Goal: Information Seeking & Learning: Check status

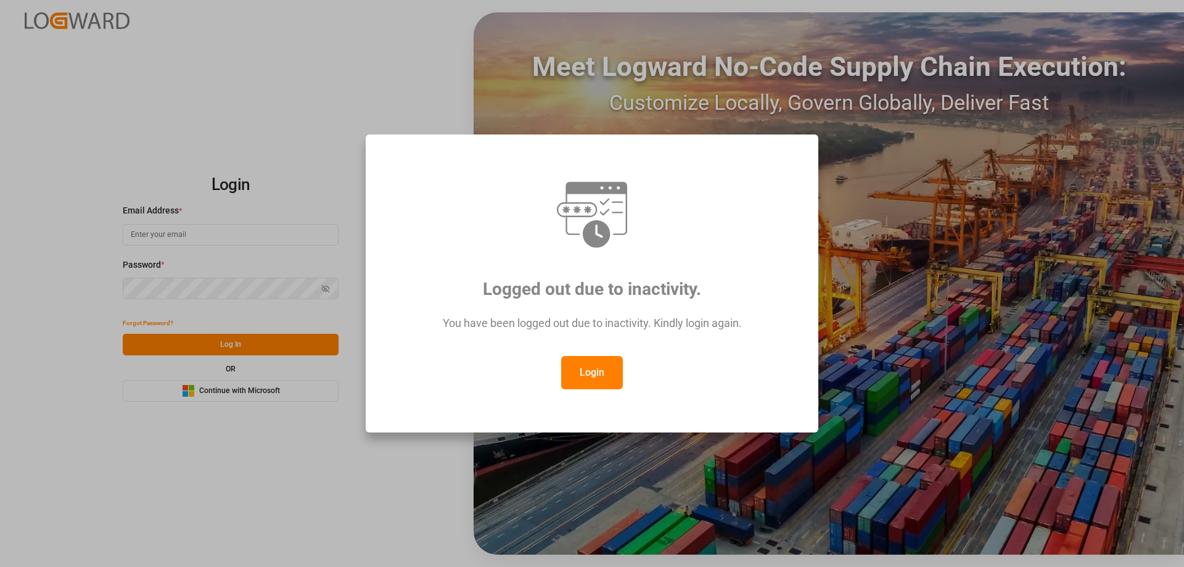
click at [590, 369] on button "Login" at bounding box center [592, 372] width 62 height 33
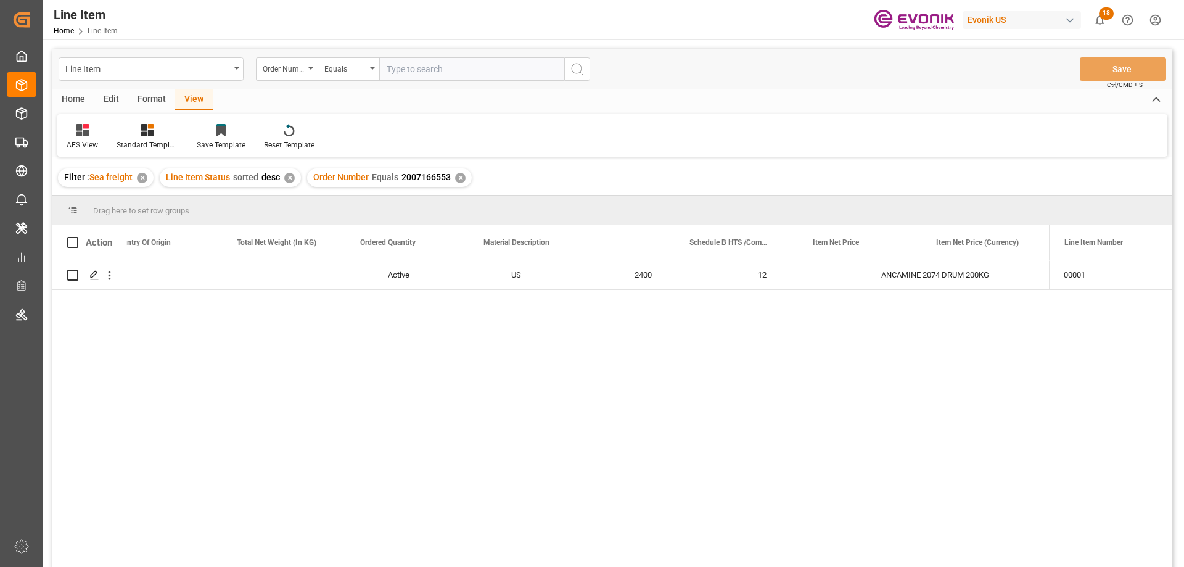
scroll to position [0, 398]
click at [414, 65] on input "text" at bounding box center [471, 68] width 185 height 23
paste input "2007203111"
type input "2007203111"
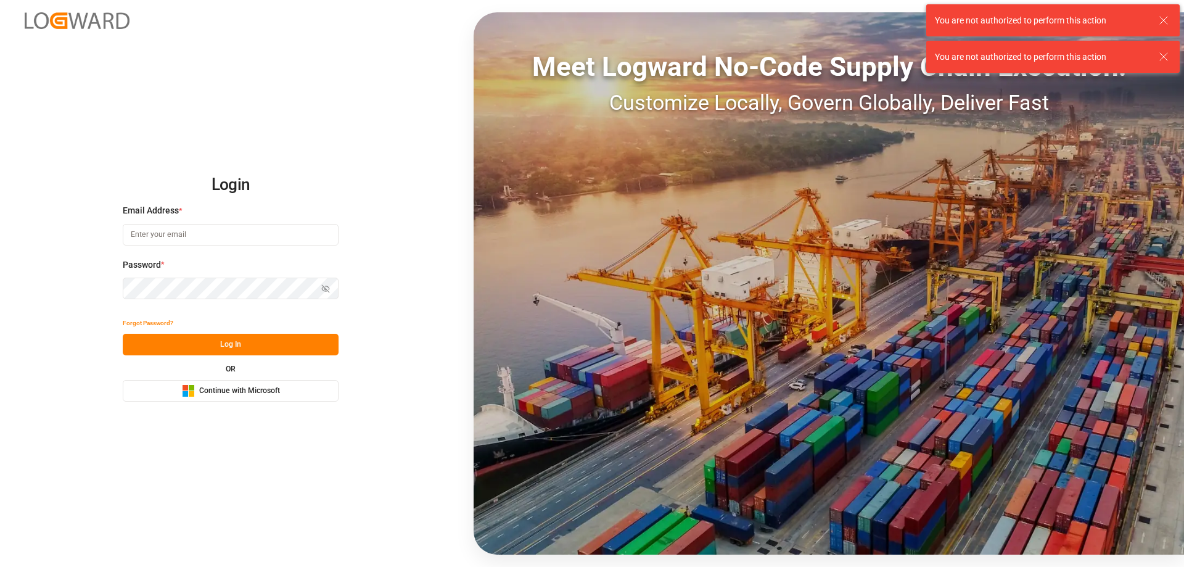
click at [203, 244] on input at bounding box center [231, 235] width 216 height 22
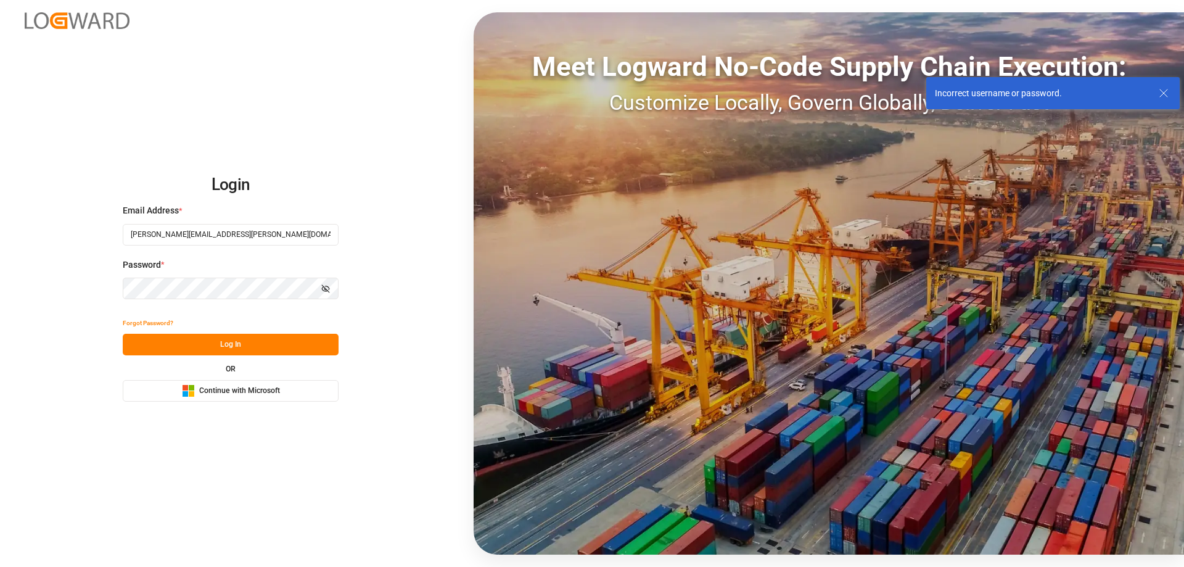
click at [324, 292] on icon "button" at bounding box center [325, 288] width 9 height 9
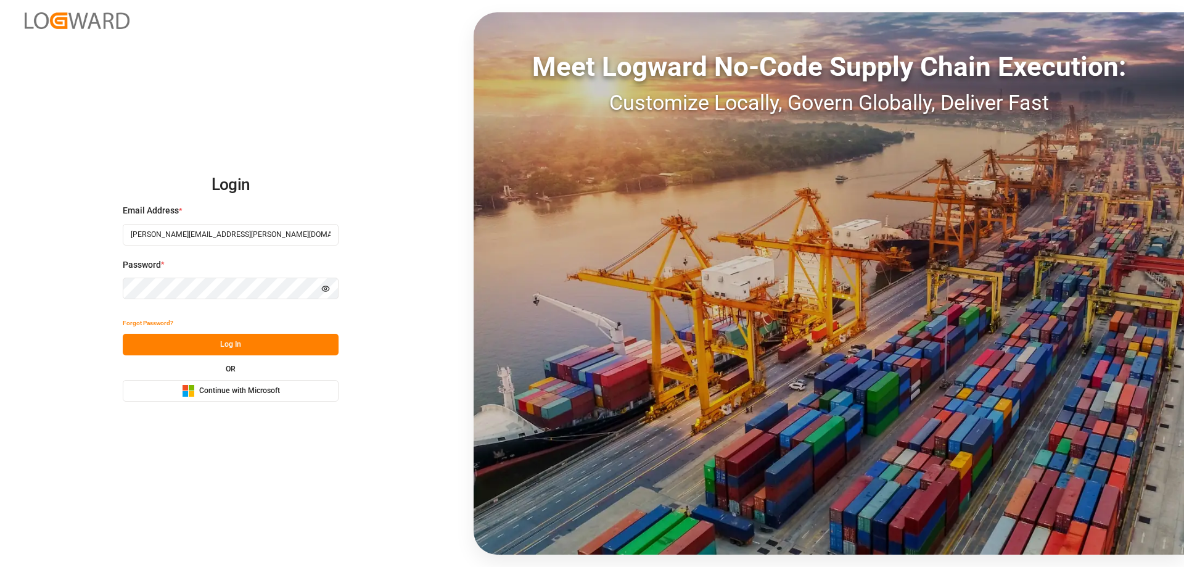
click at [192, 234] on input "Zachary.Glick@leschco.com" at bounding box center [231, 235] width 216 height 22
type input "Zachary.Glick@leschaco.com"
click at [226, 343] on button "Log In" at bounding box center [231, 345] width 216 height 22
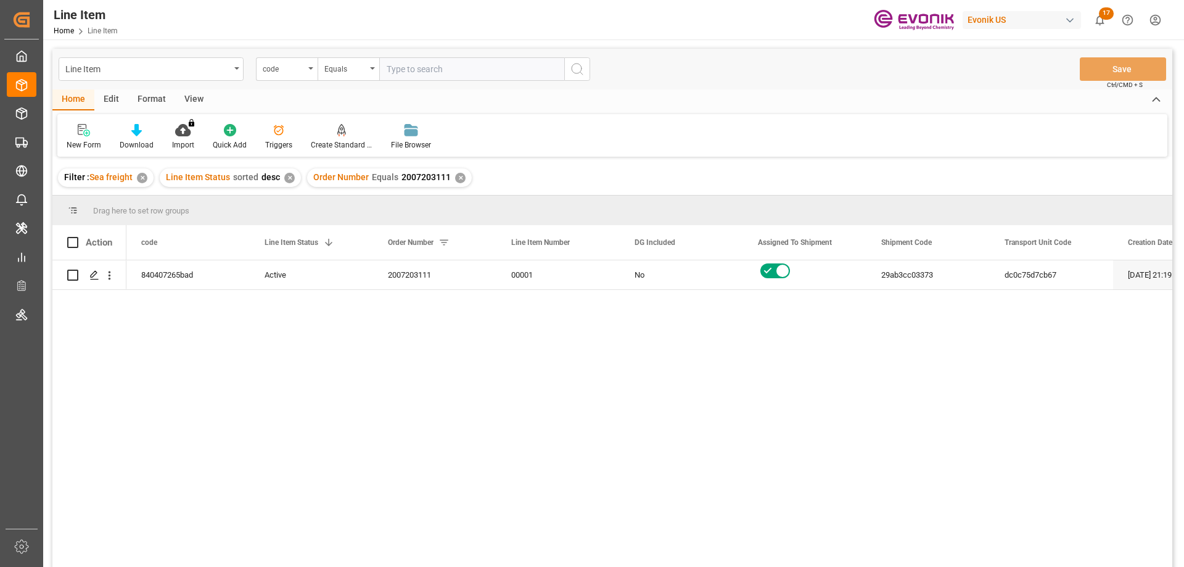
click at [456, 176] on div "✕" at bounding box center [460, 178] width 10 height 10
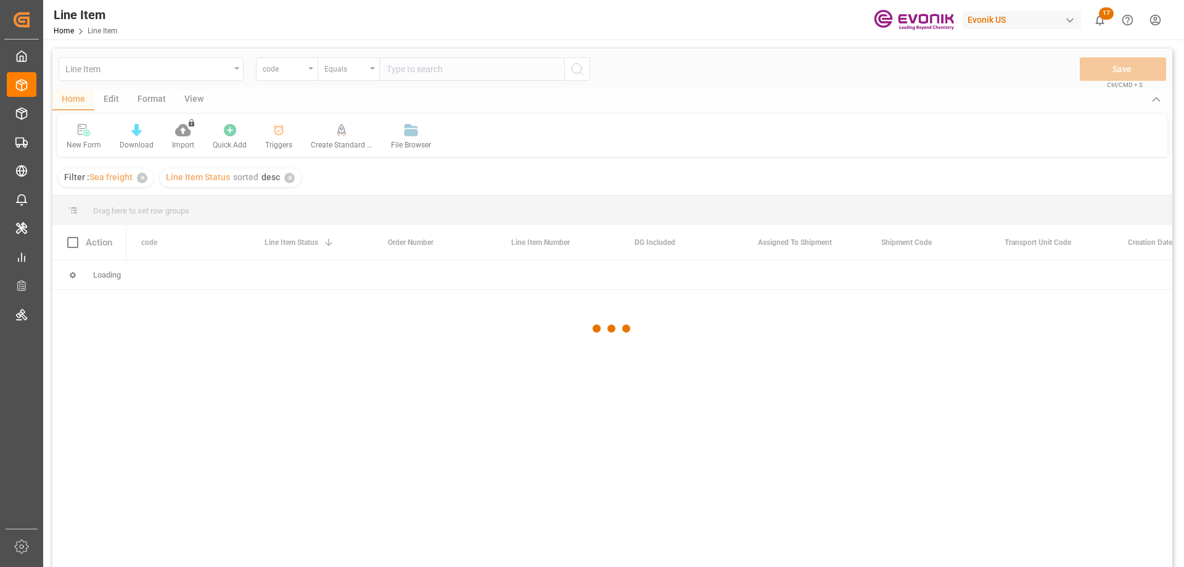
click at [202, 101] on div at bounding box center [612, 328] width 1120 height 559
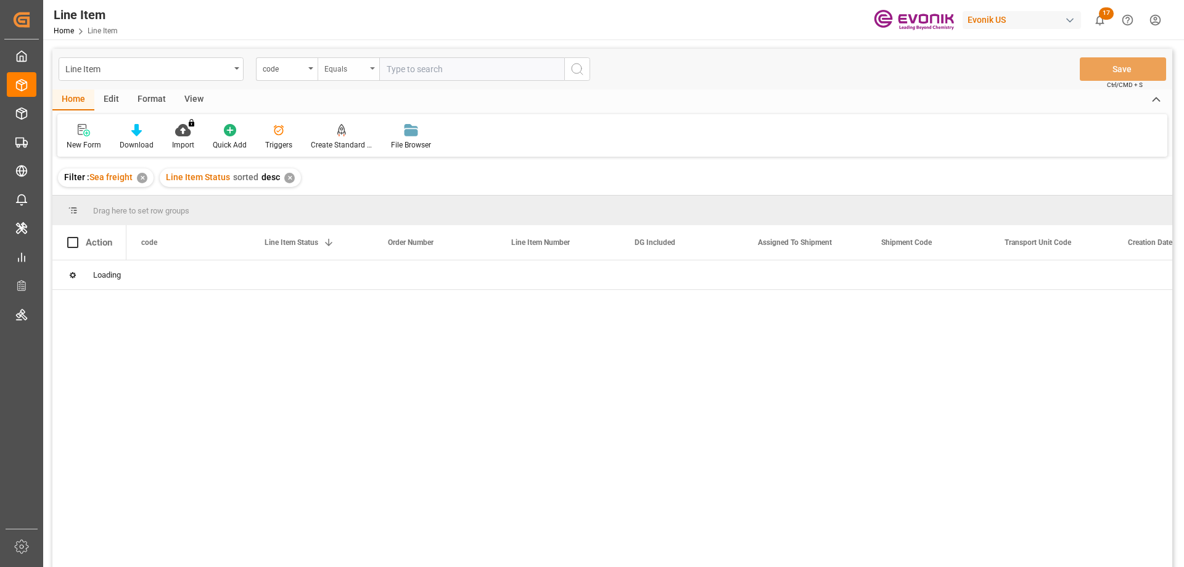
click at [355, 71] on div "Equals" at bounding box center [345, 67] width 42 height 14
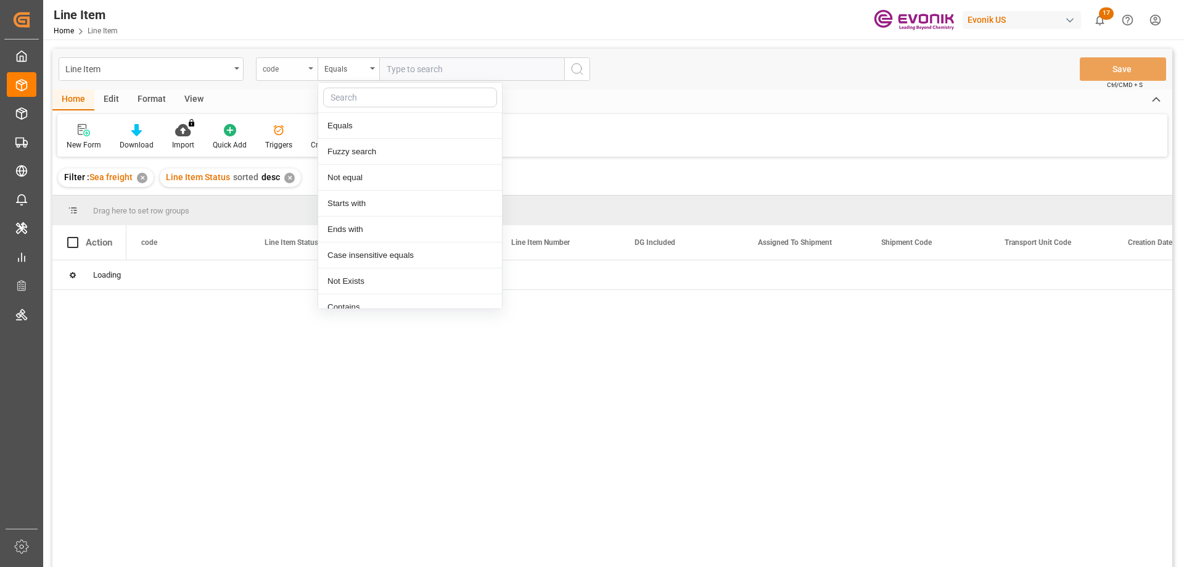
click at [304, 73] on div "code" at bounding box center [284, 67] width 42 height 14
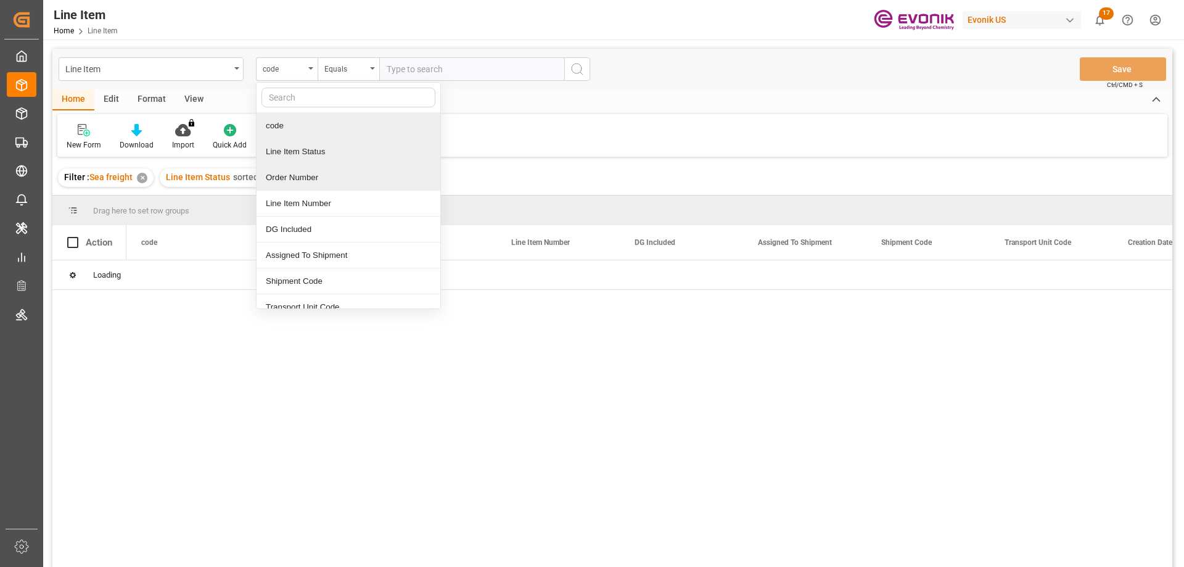
click at [310, 174] on div "Order Number" at bounding box center [349, 178] width 184 height 26
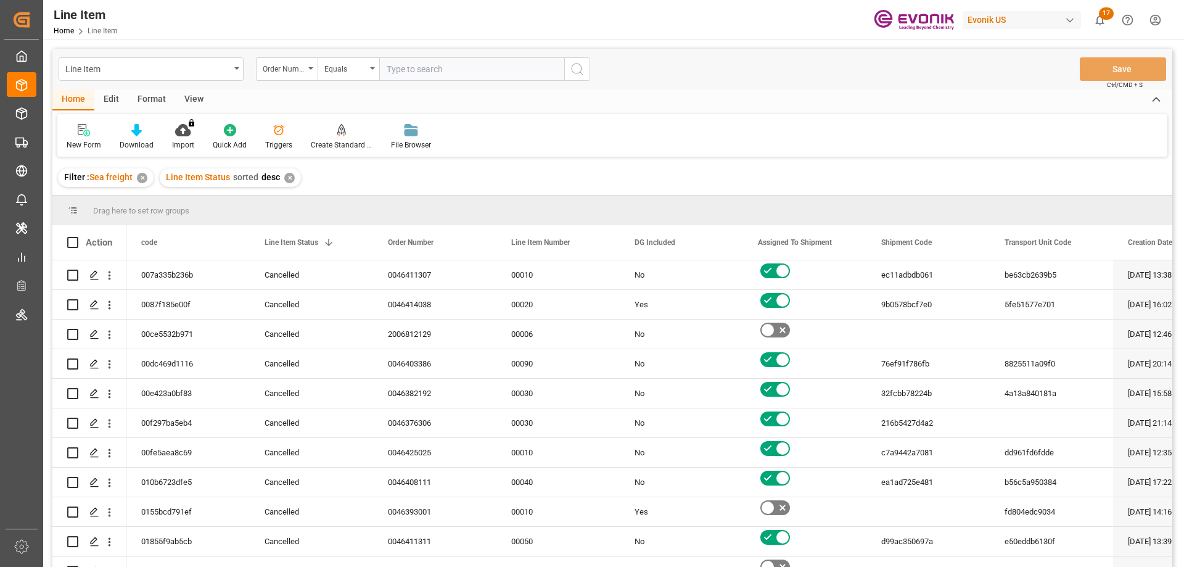
click at [454, 73] on input "text" at bounding box center [471, 68] width 185 height 23
paste input "2007203111"
type input "2007203111"
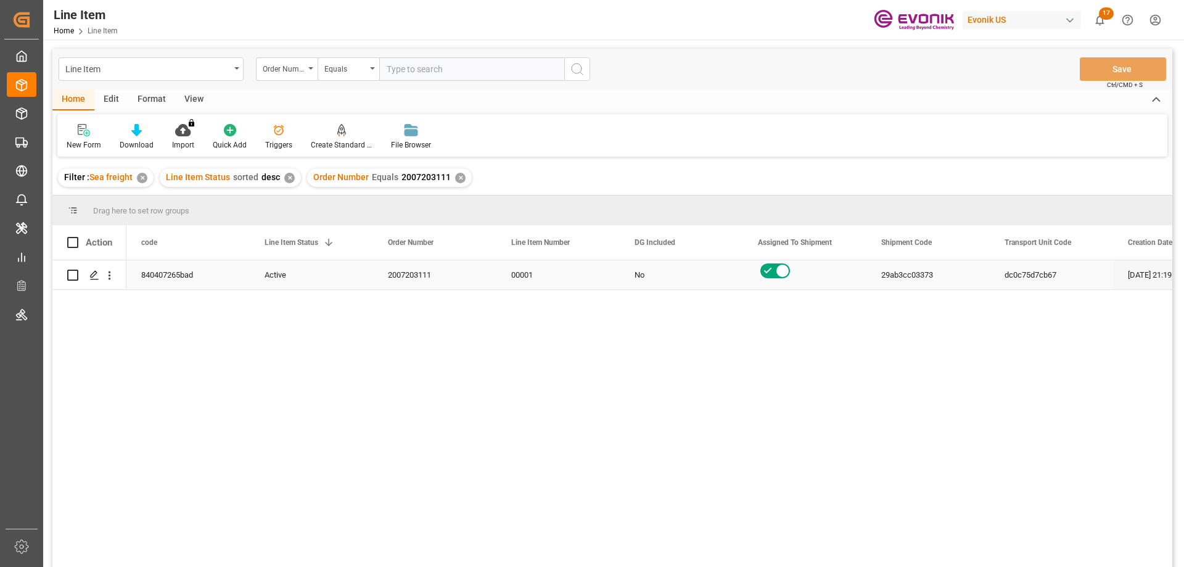
click at [1020, 262] on div "dc0c75d7cb67" at bounding box center [1051, 274] width 123 height 29
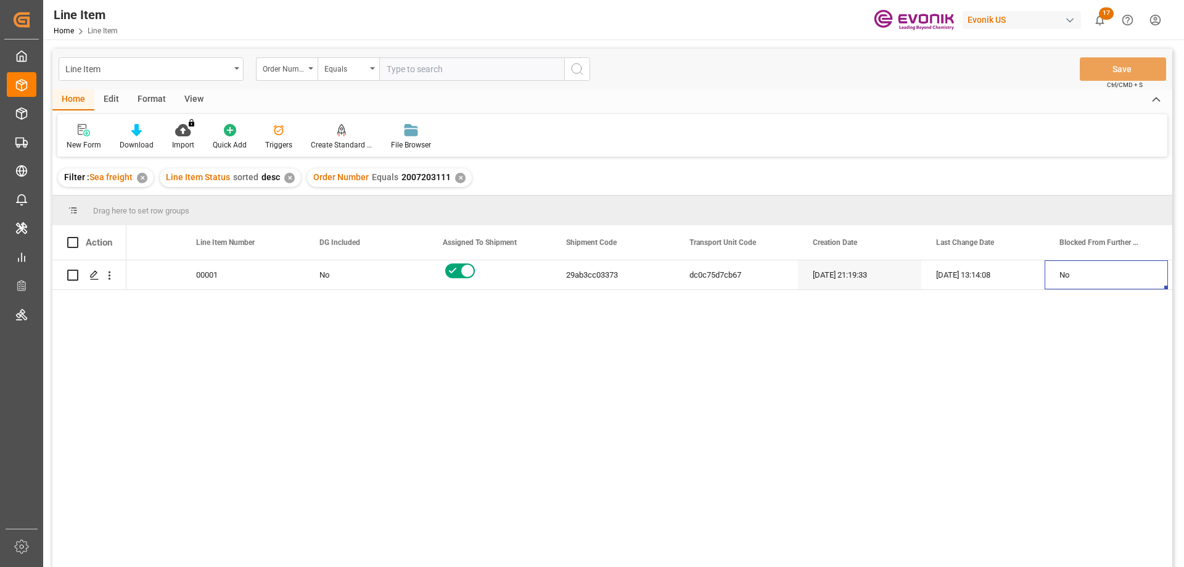
scroll to position [0, 439]
click at [439, 282] on div "29ab3cc03373" at bounding box center [489, 274] width 123 height 29
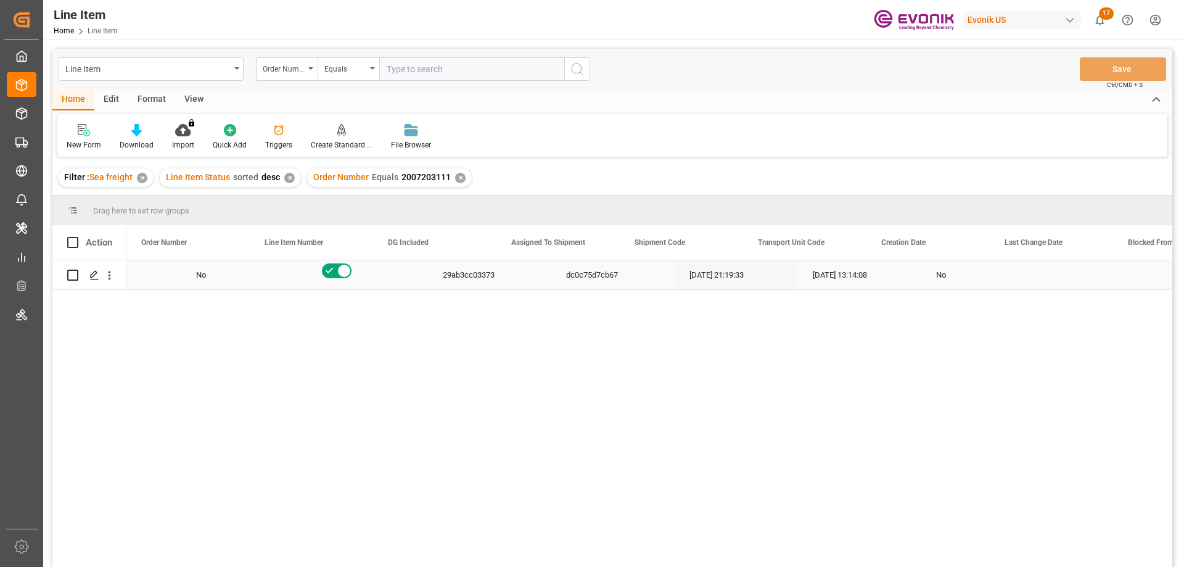
scroll to position [0, 0]
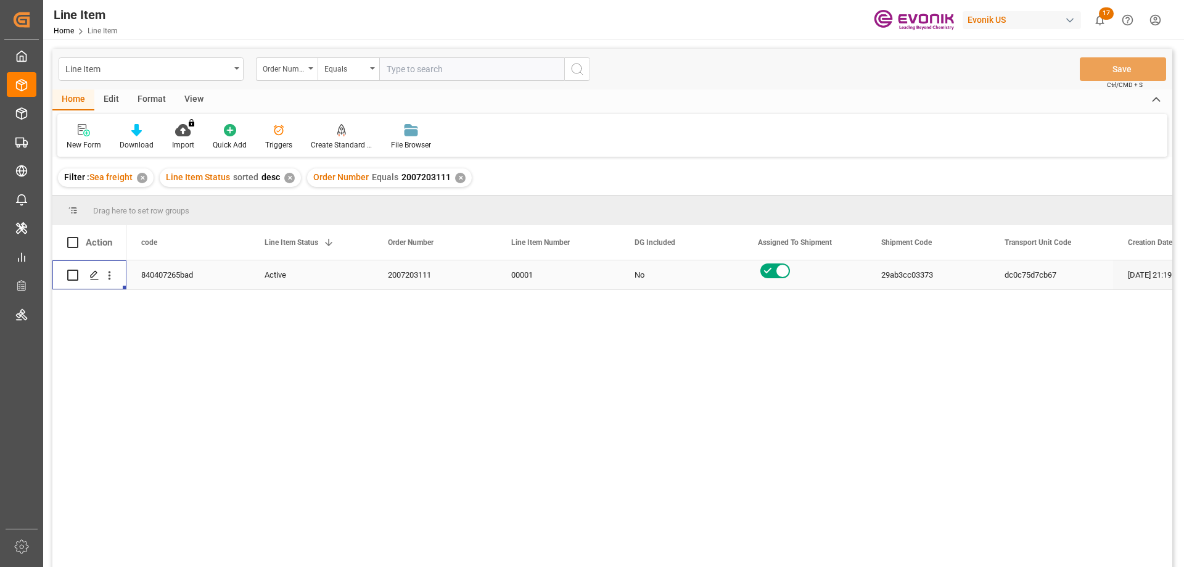
click at [339, 278] on div "Active" at bounding box center [312, 275] width 94 height 28
click at [288, 179] on div "✕" at bounding box center [289, 178] width 10 height 10
click at [189, 102] on div "View" at bounding box center [194, 99] width 38 height 21
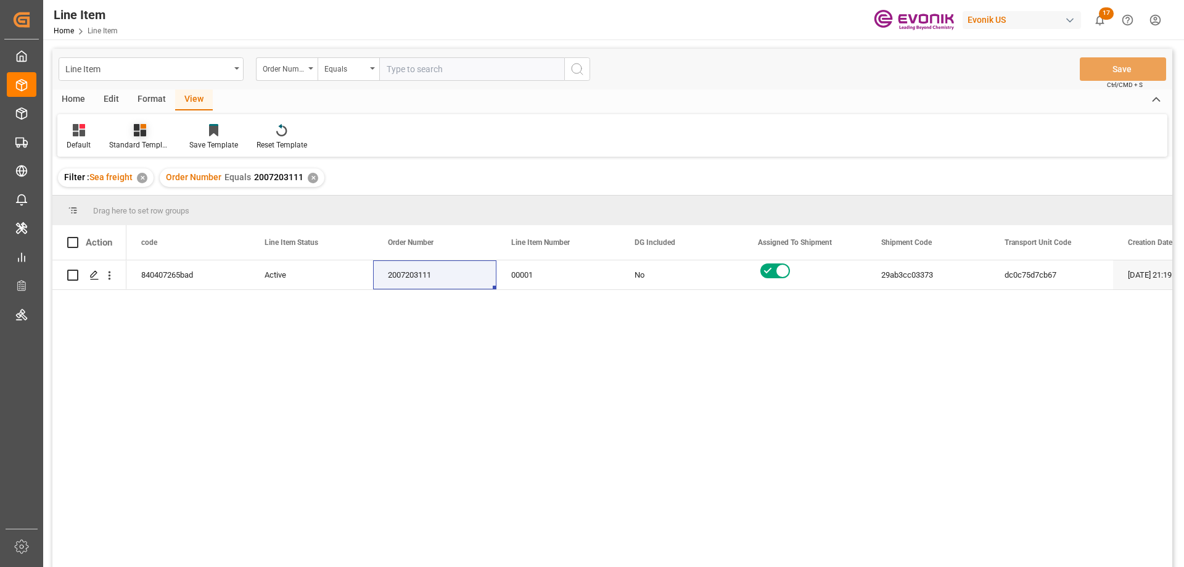
click at [136, 138] on div "Standard Templates" at bounding box center [140, 136] width 80 height 27
click at [149, 273] on div "AES View" at bounding box center [173, 275] width 108 height 13
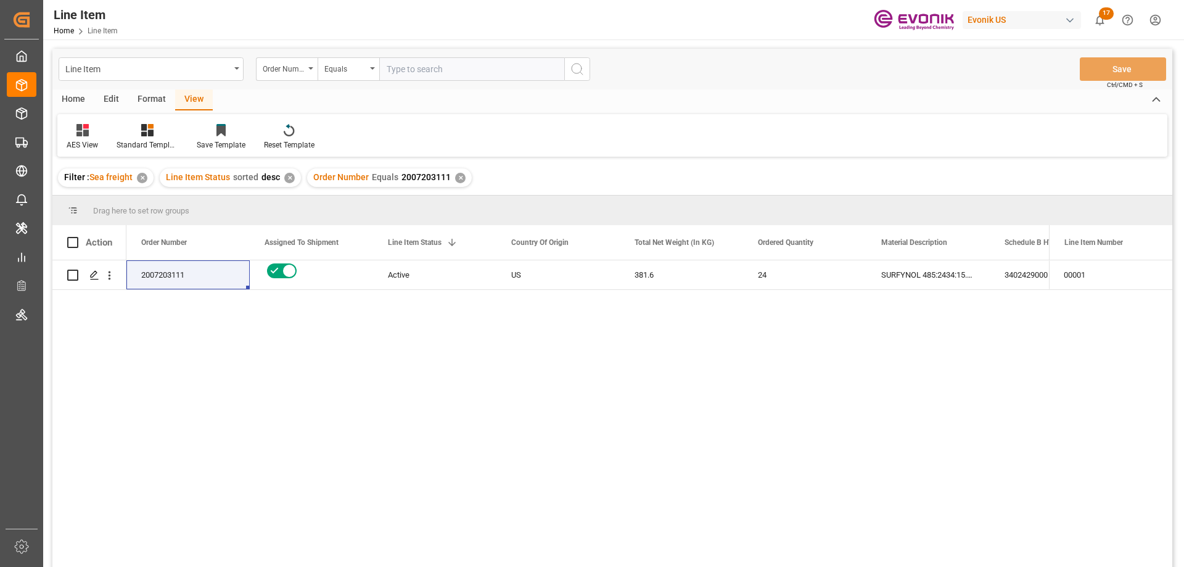
click at [311, 328] on div "2007203111 Active US 381.6 24 SURFYNOL 485:2434:15.9:OI:P 3402429000 0" at bounding box center [587, 417] width 923 height 315
click at [1016, 278] on div "3402429000" at bounding box center [1051, 274] width 123 height 29
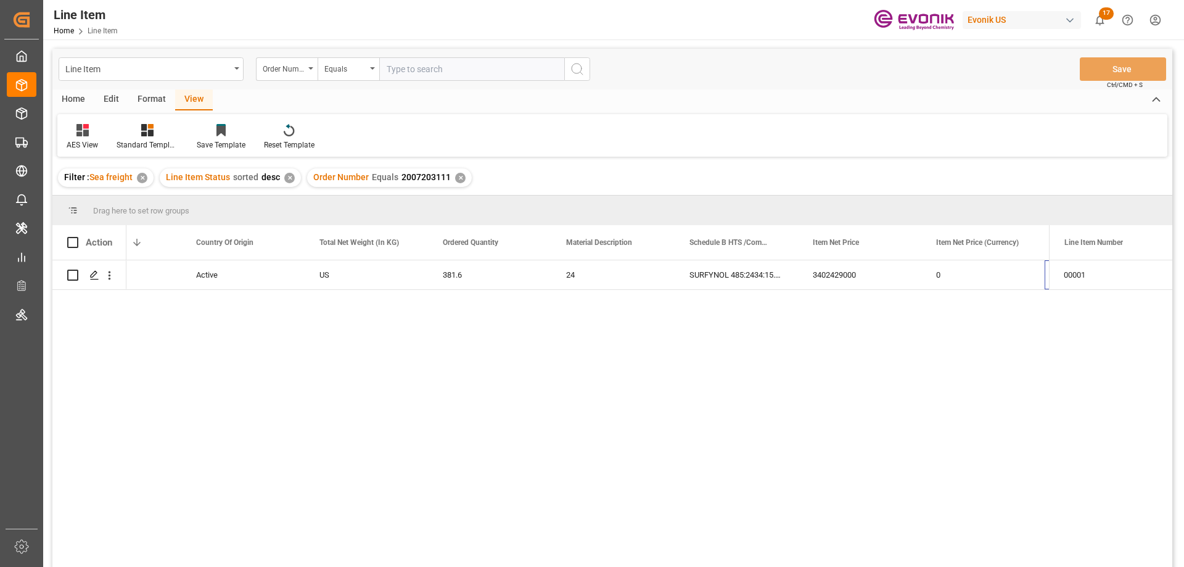
scroll to position [0, 315]
click at [416, 72] on input "text" at bounding box center [471, 68] width 185 height 23
paste input "0046472390"
type input "0046472390"
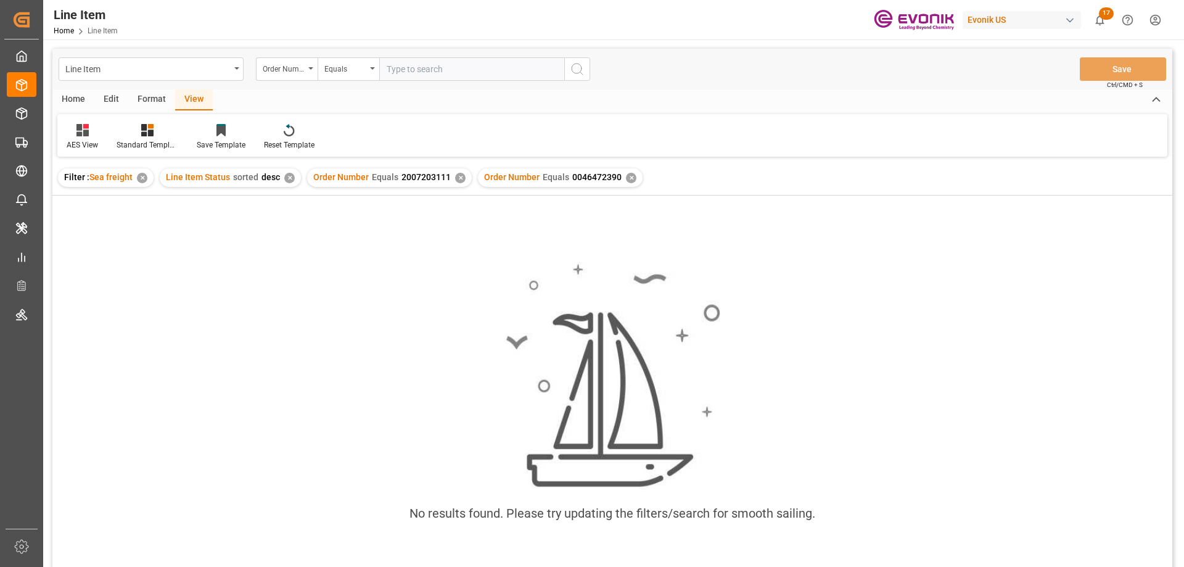
click at [455, 181] on div "✕" at bounding box center [460, 178] width 10 height 10
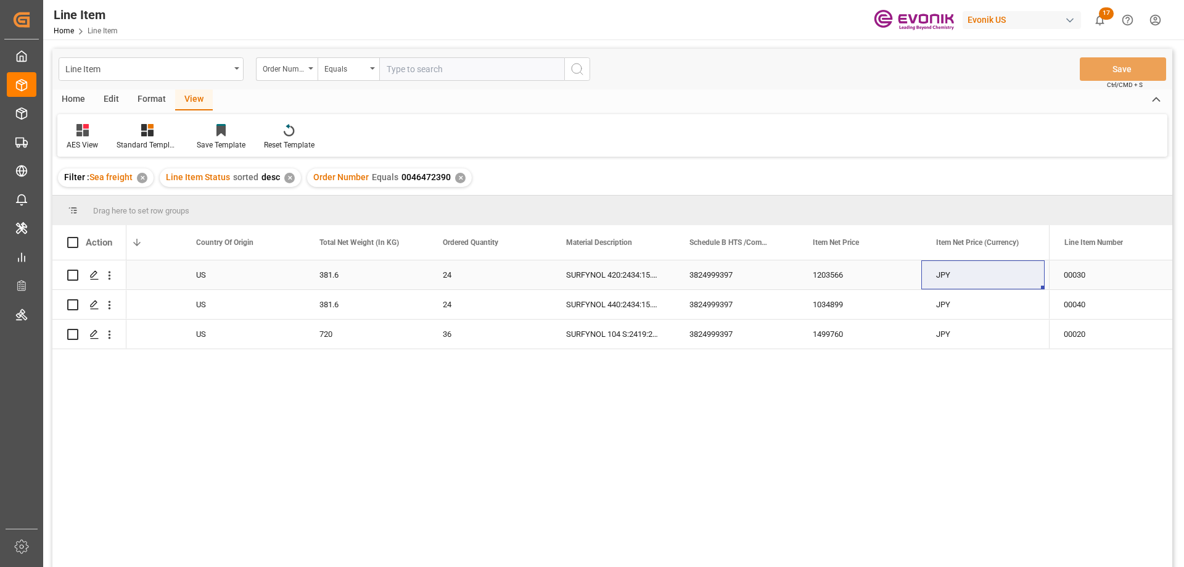
click at [958, 273] on div "JPY" at bounding box center [982, 274] width 123 height 29
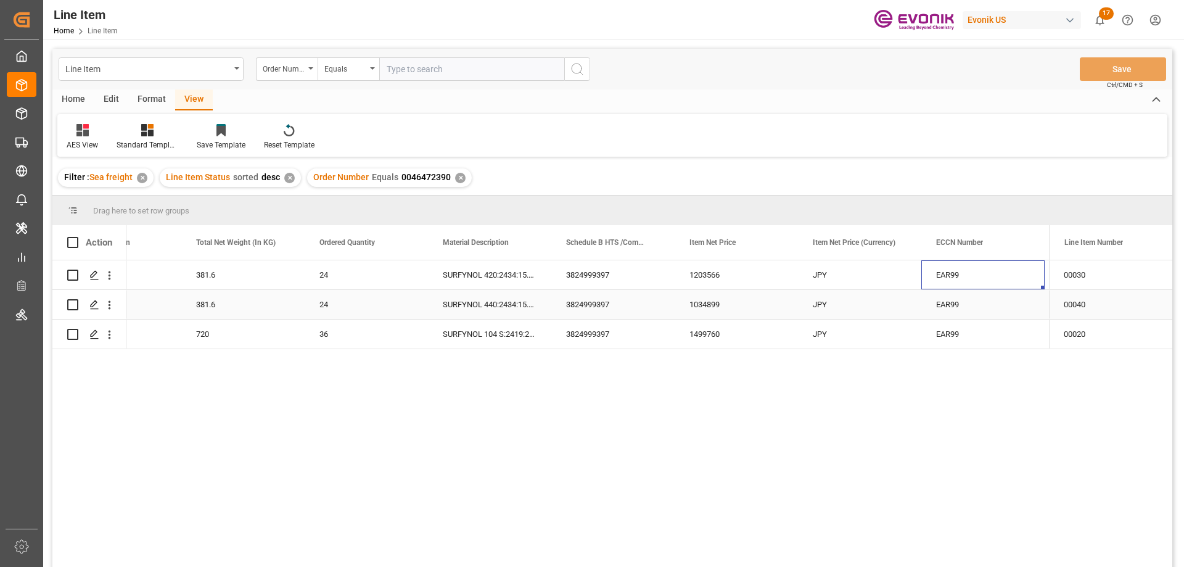
scroll to position [0, 562]
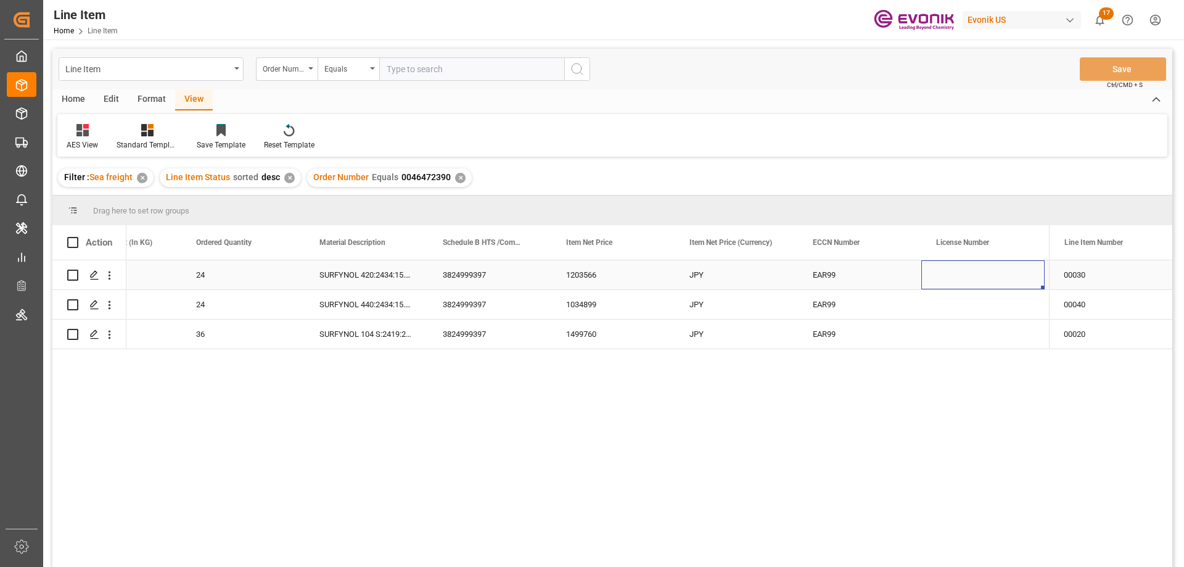
click at [266, 277] on div "24" at bounding box center [242, 274] width 123 height 29
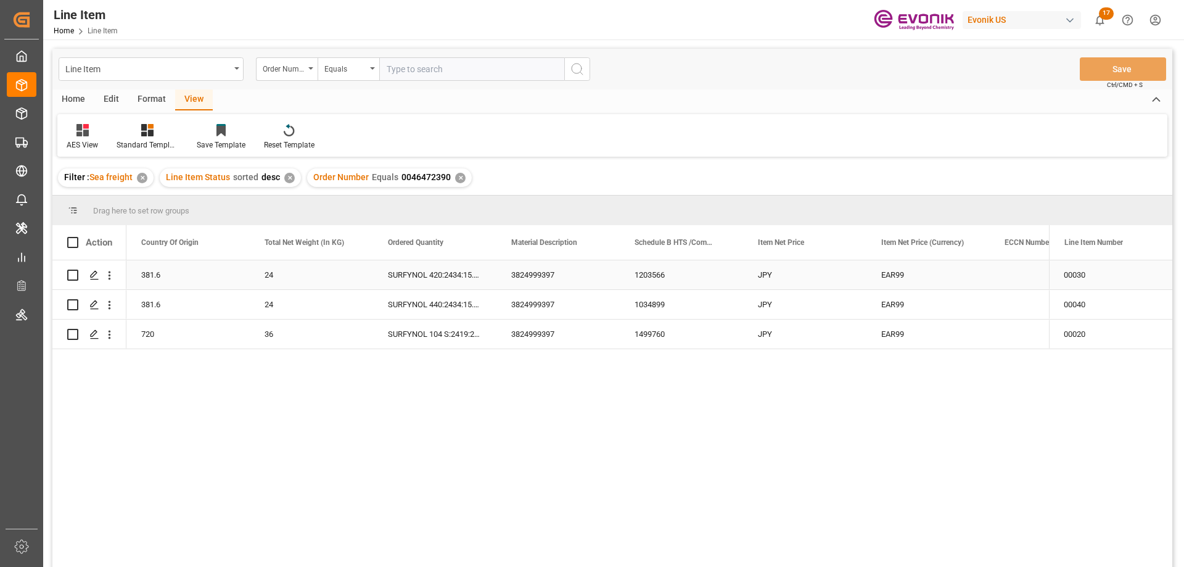
scroll to position [0, 370]
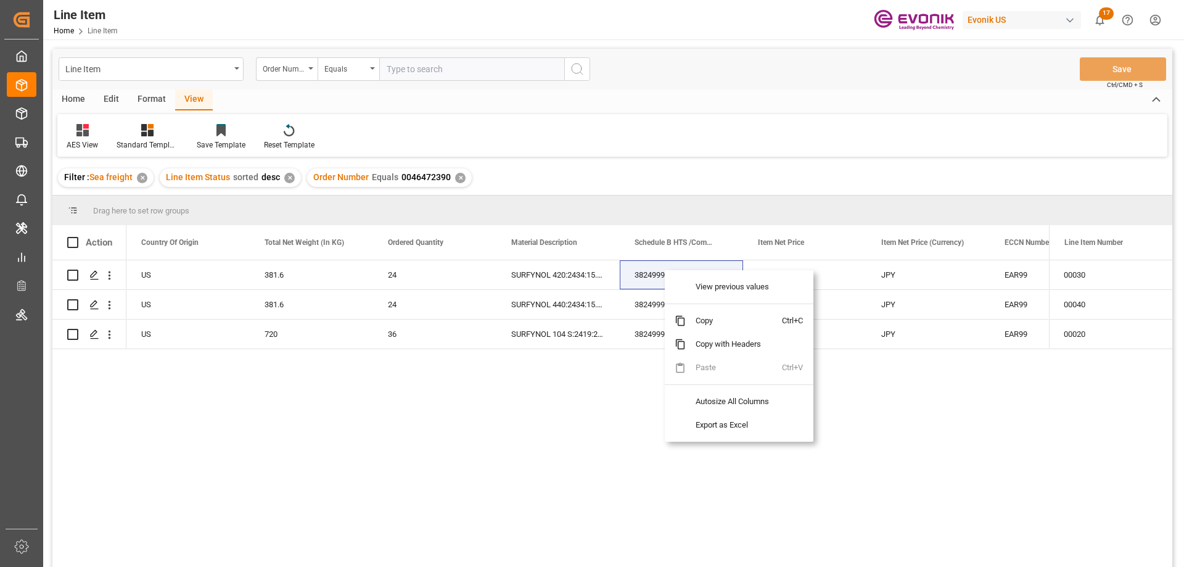
click at [373, 434] on div "US 381.6 24 SURFYNOL 420:2434:15.9:OI:AP 3824999397 1203566 JPY EAR99 Active US…" at bounding box center [587, 417] width 923 height 315
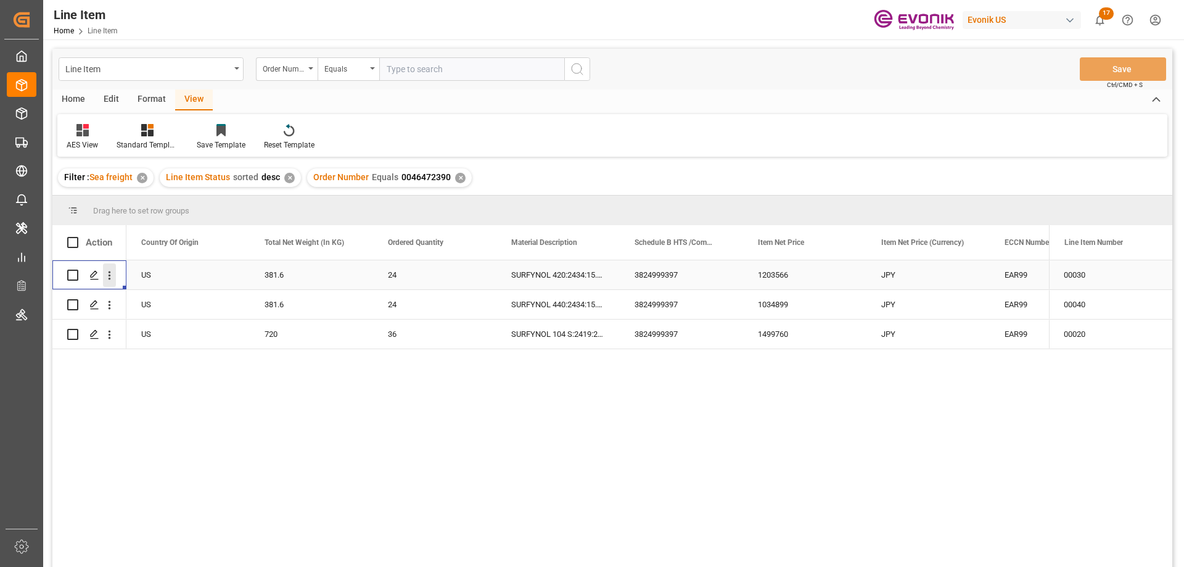
click at [112, 276] on icon "open menu" at bounding box center [109, 275] width 13 height 13
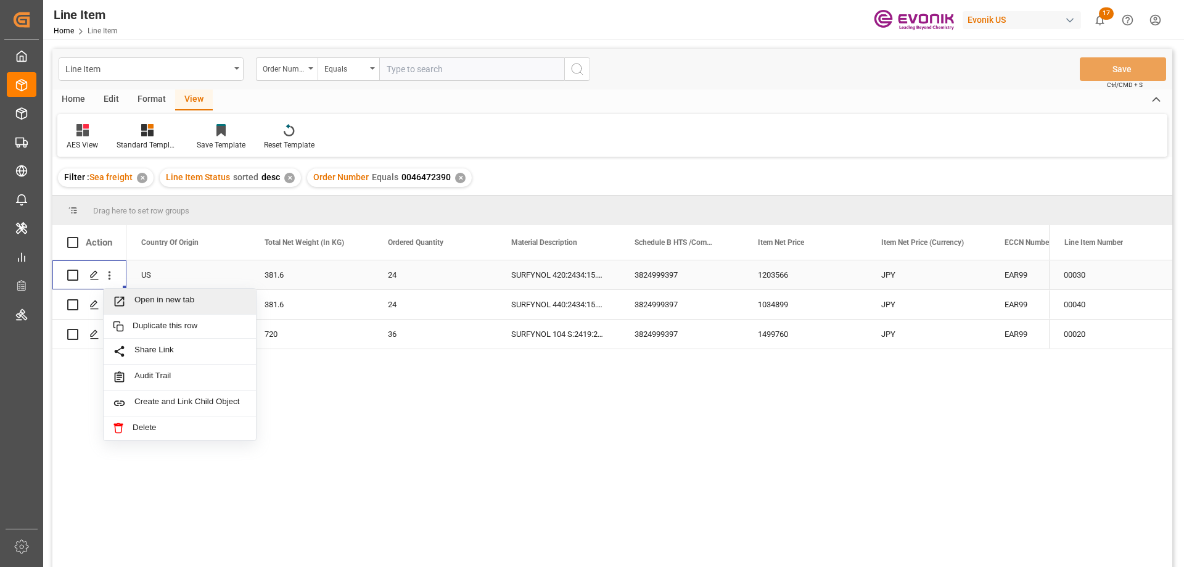
click at [152, 300] on span "Open in new tab" at bounding box center [190, 301] width 112 height 13
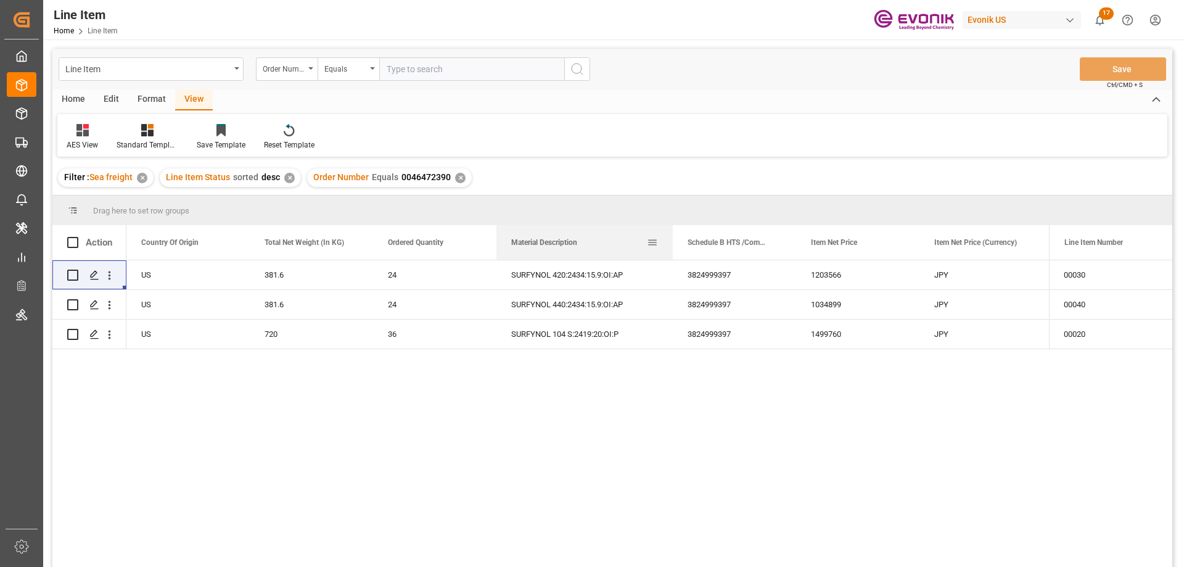
drag, startPoint x: 617, startPoint y: 234, endPoint x: 670, endPoint y: 241, distance: 53.5
click at [670, 241] on div at bounding box center [672, 242] width 5 height 35
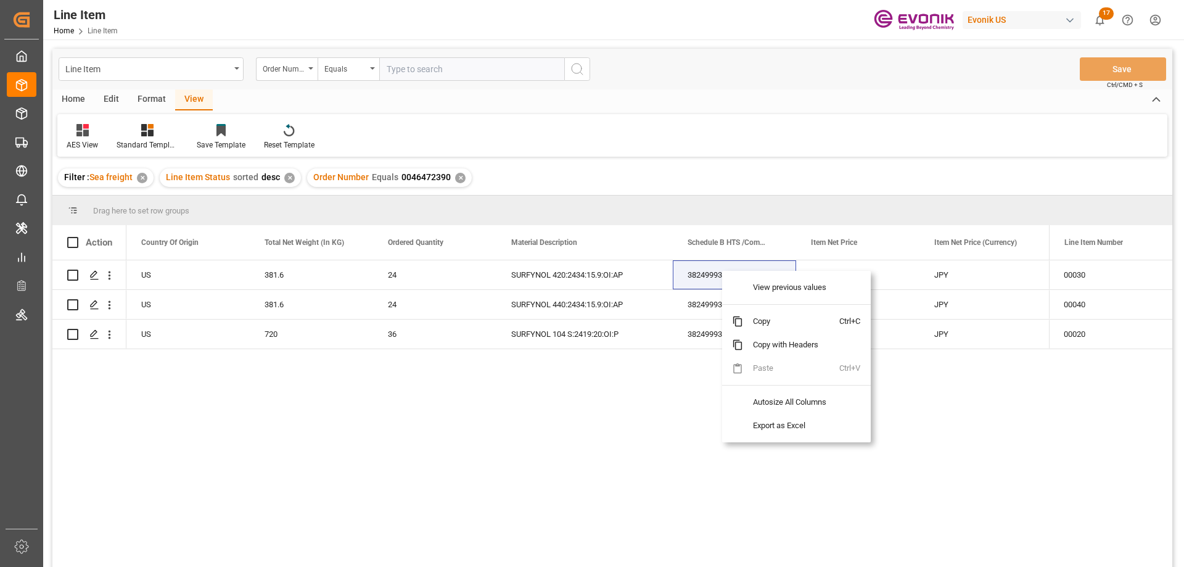
click at [761, 317] on span "Copy" at bounding box center [791, 321] width 96 height 23
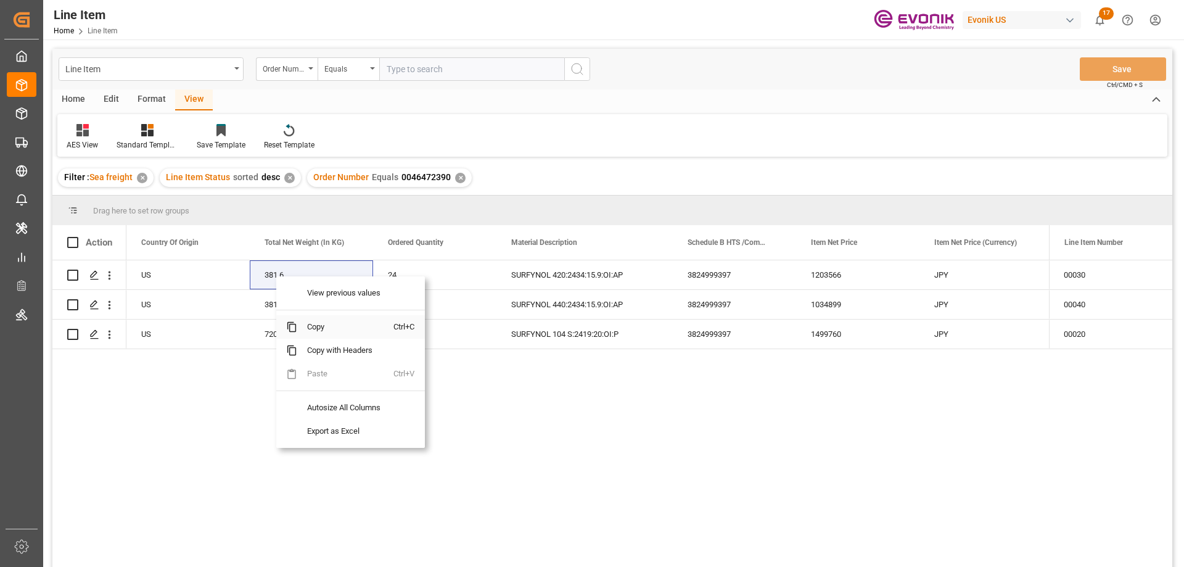
drag, startPoint x: 322, startPoint y: 332, endPoint x: 460, endPoint y: 303, distance: 141.2
click at [322, 333] on span "Copy" at bounding box center [345, 326] width 96 height 23
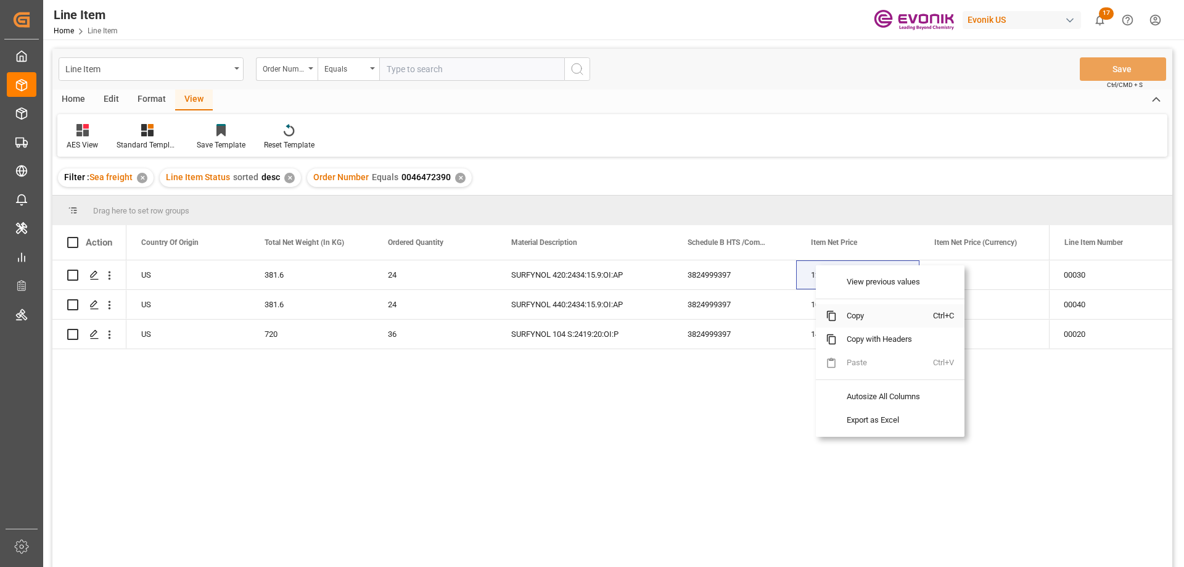
click at [847, 322] on span "Copy" at bounding box center [885, 315] width 96 height 23
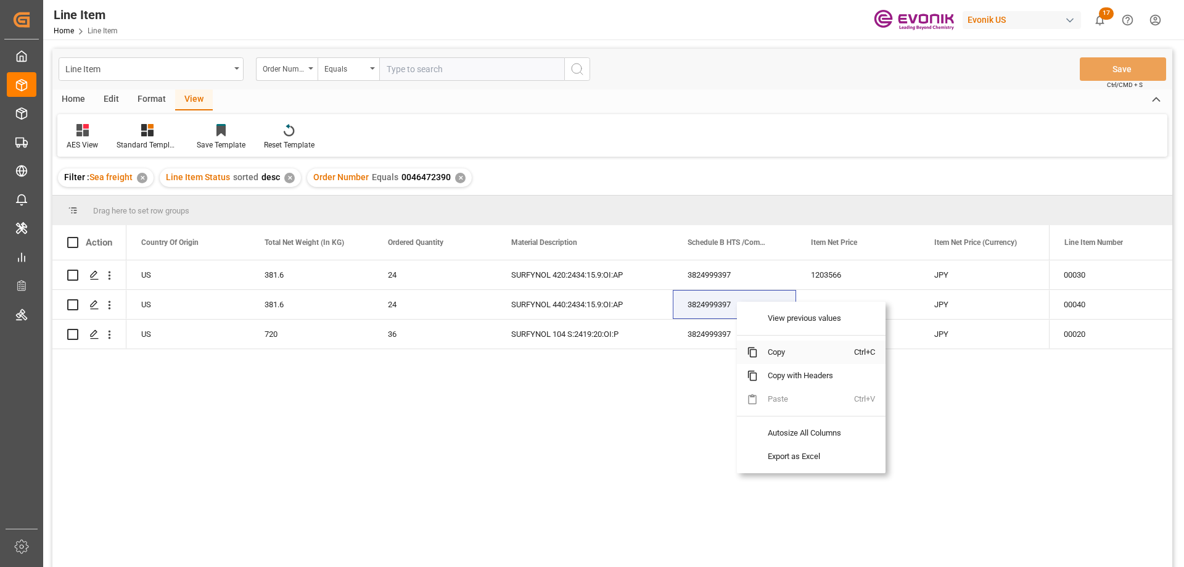
click at [778, 352] on span "Copy" at bounding box center [806, 351] width 96 height 23
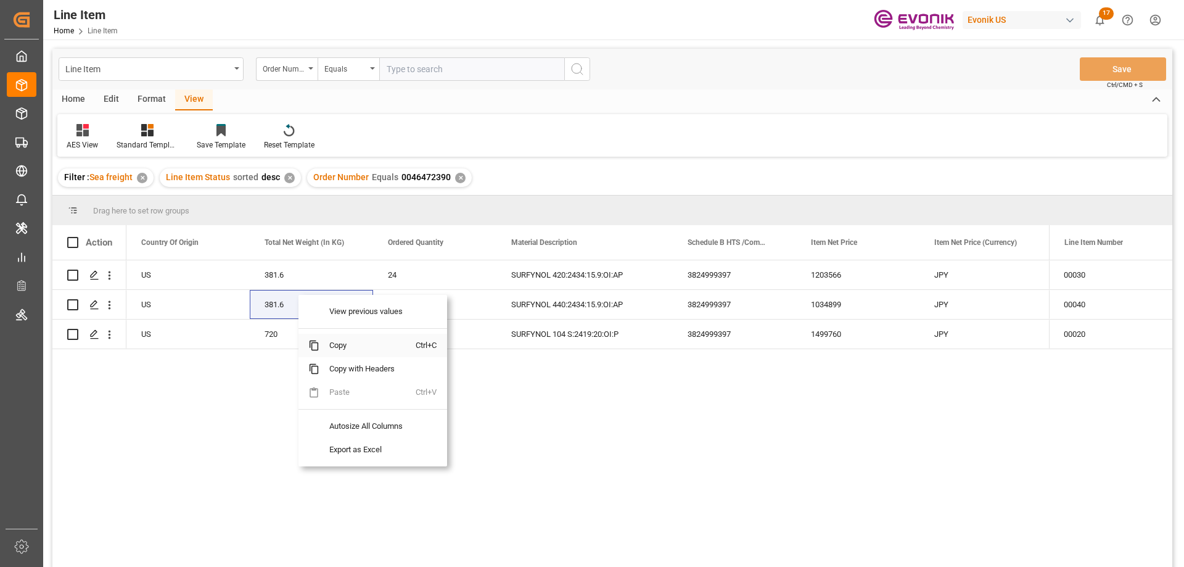
click at [348, 355] on span "Copy" at bounding box center [367, 345] width 96 height 23
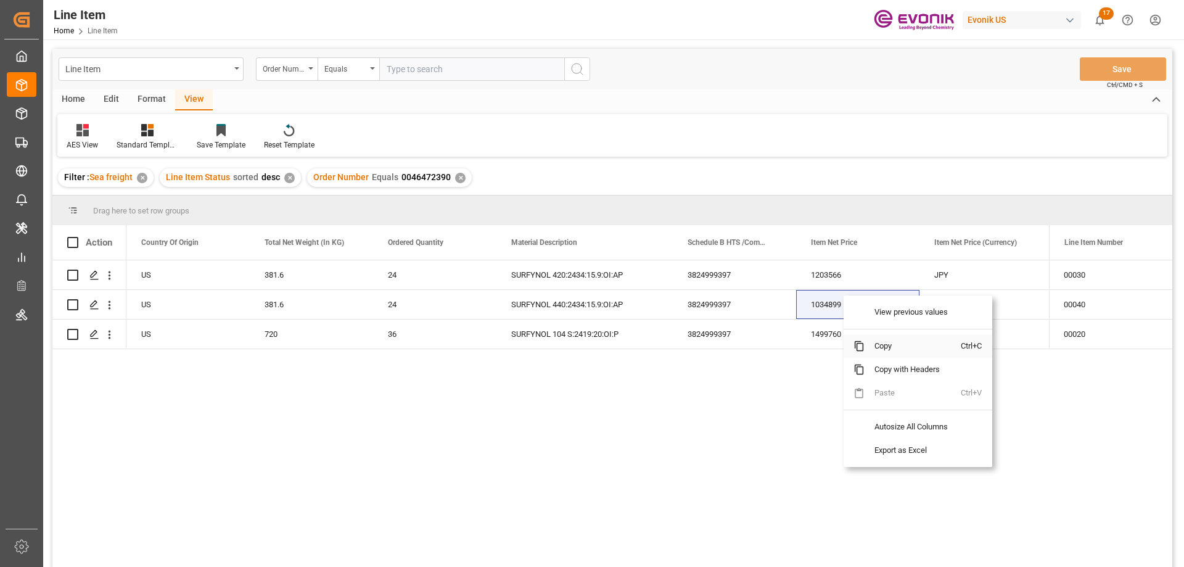
click at [880, 344] on span "Copy" at bounding box center [913, 345] width 96 height 23
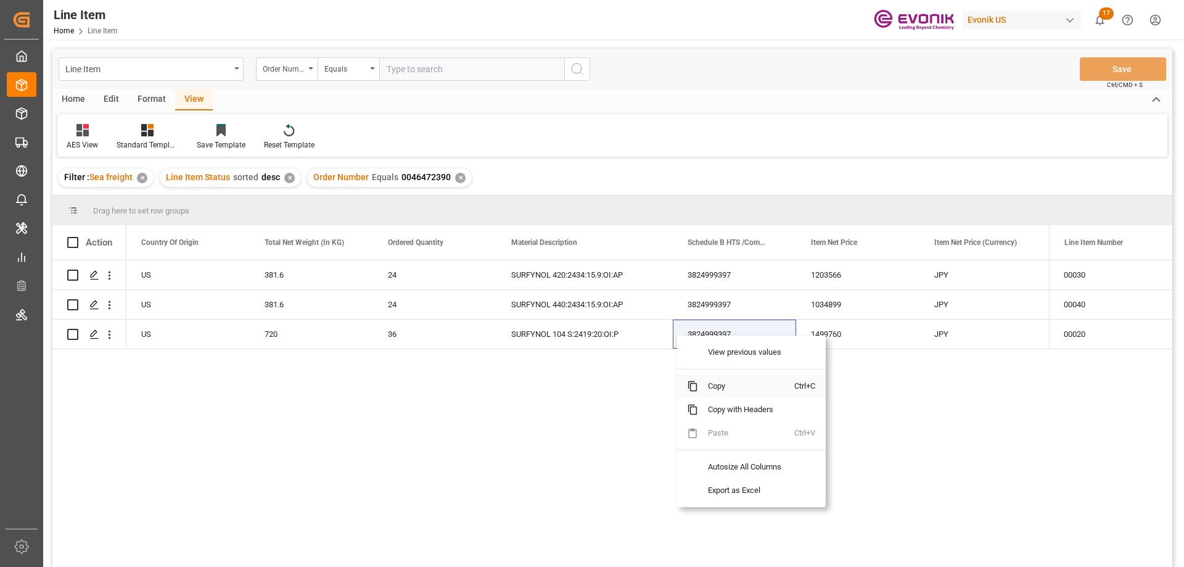
click at [701, 382] on span "Copy" at bounding box center [746, 385] width 96 height 23
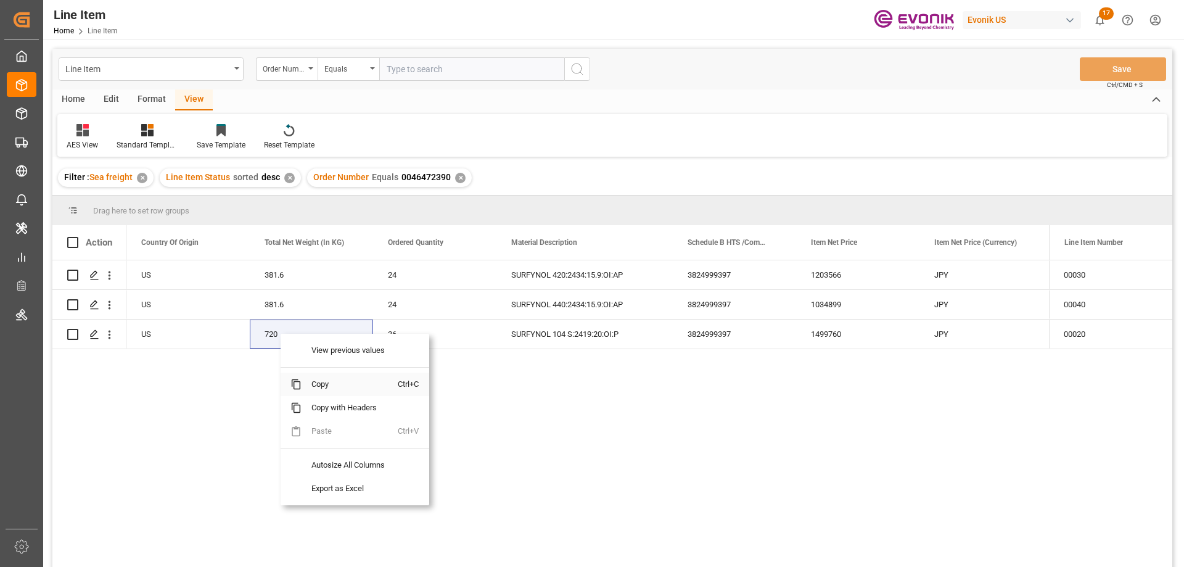
click at [325, 386] on span "Copy" at bounding box center [350, 384] width 96 height 23
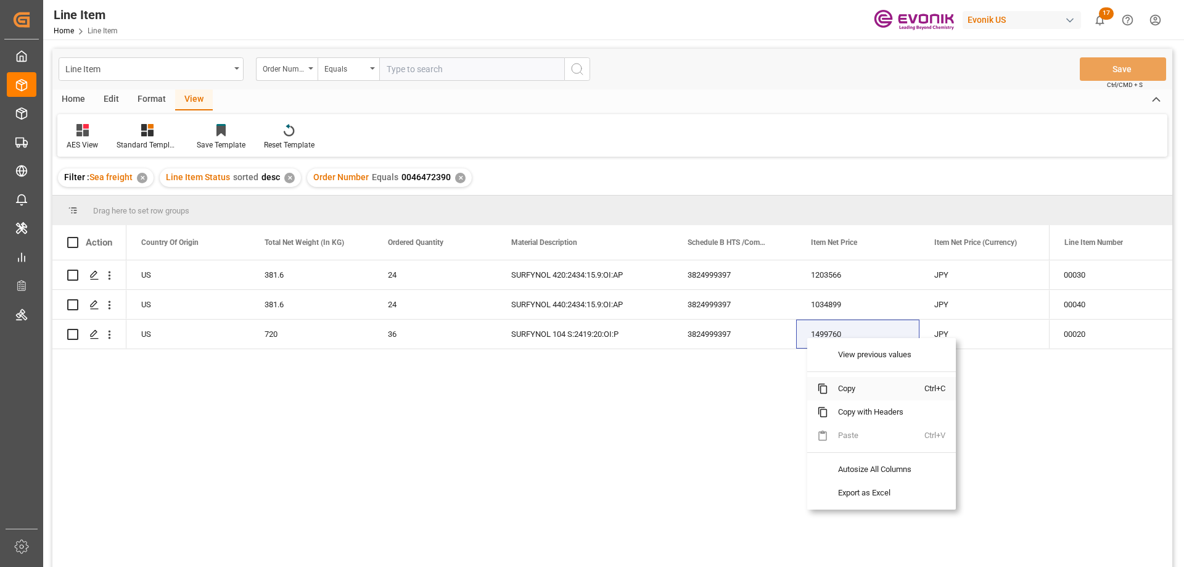
click at [843, 382] on span "Copy" at bounding box center [876, 388] width 96 height 23
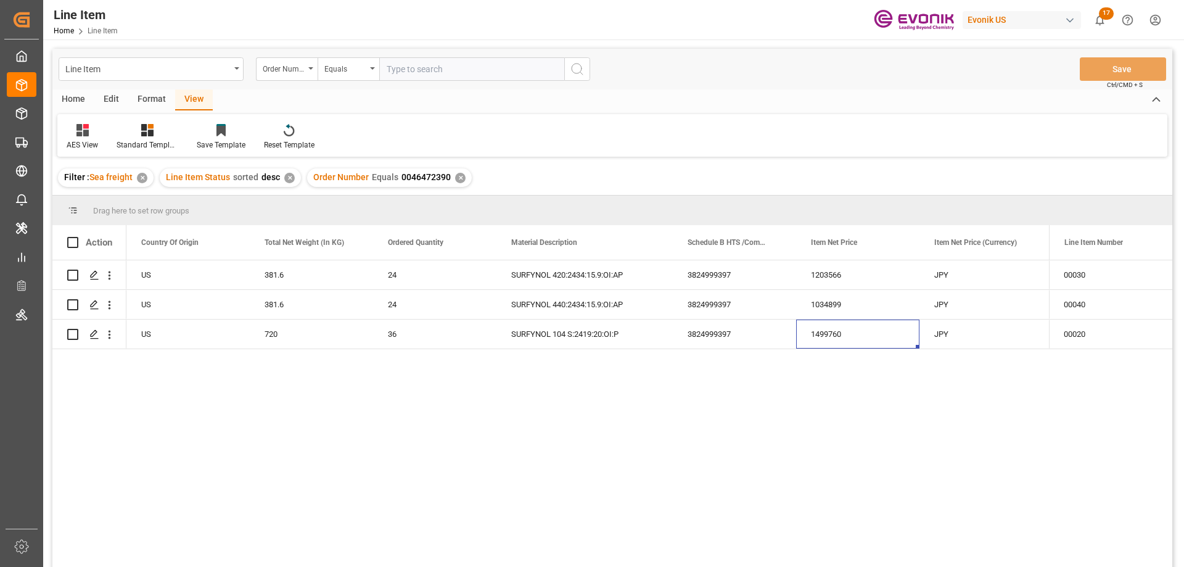
click at [411, 65] on input "text" at bounding box center [471, 68] width 185 height 23
paste input "2007109681"
type input "2007109681"
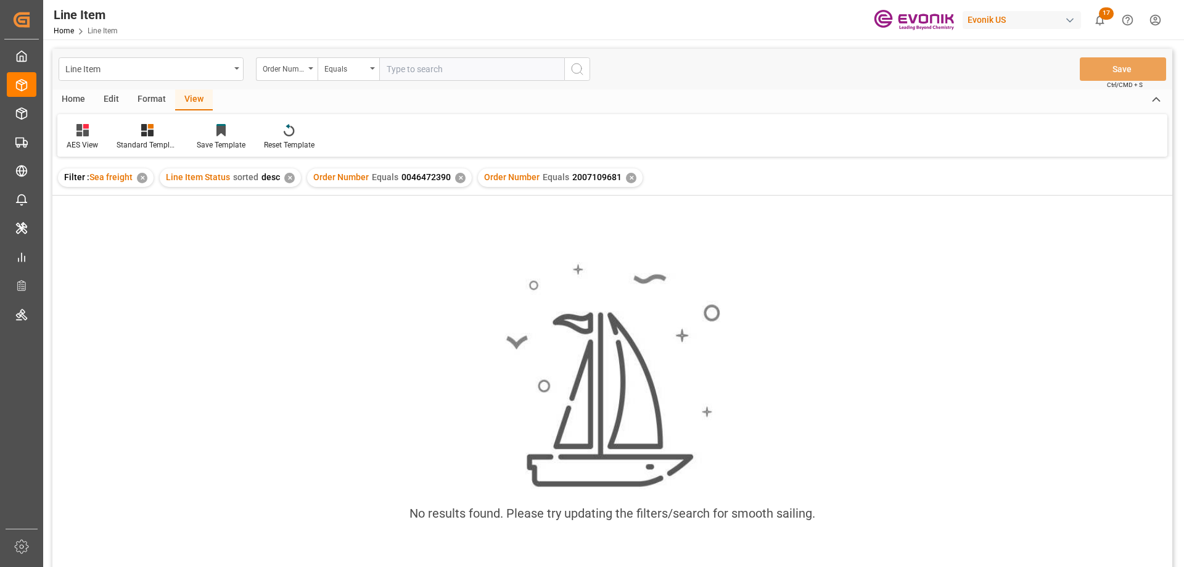
click at [455, 179] on div "✕" at bounding box center [460, 178] width 10 height 10
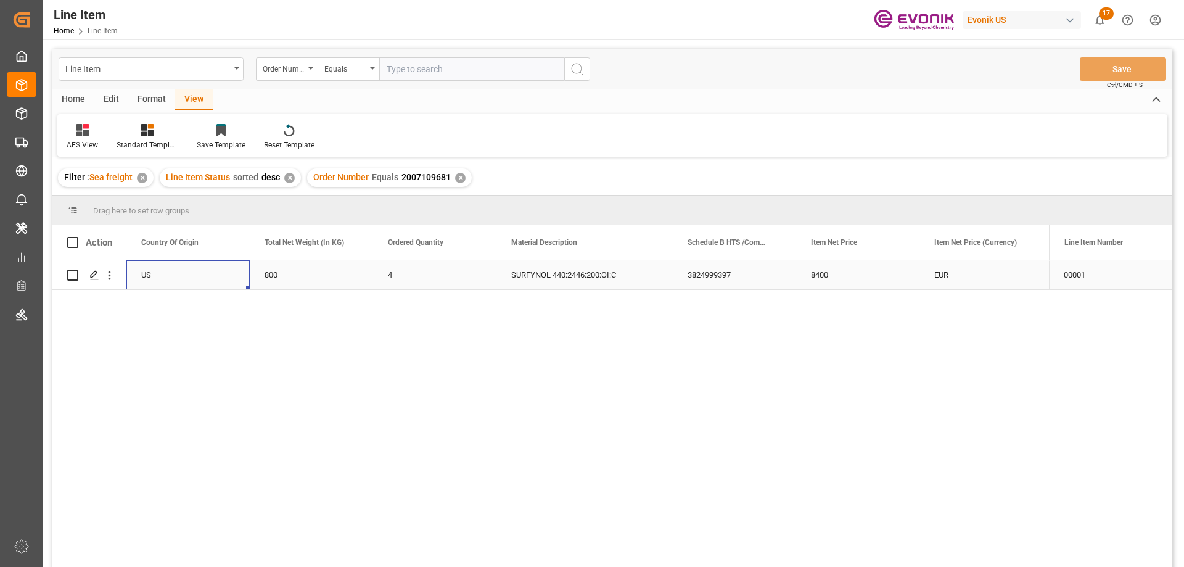
click at [199, 272] on div "US" at bounding box center [187, 274] width 123 height 29
click at [960, 263] on div "Active US 800 4 SURFYNOL 440:2446:200:OI:C 3824999397 8400 EUR EAR99 2007109681" at bounding box center [1140, 275] width 2520 height 30
click at [109, 276] on icon "open menu" at bounding box center [110, 275] width 2 height 9
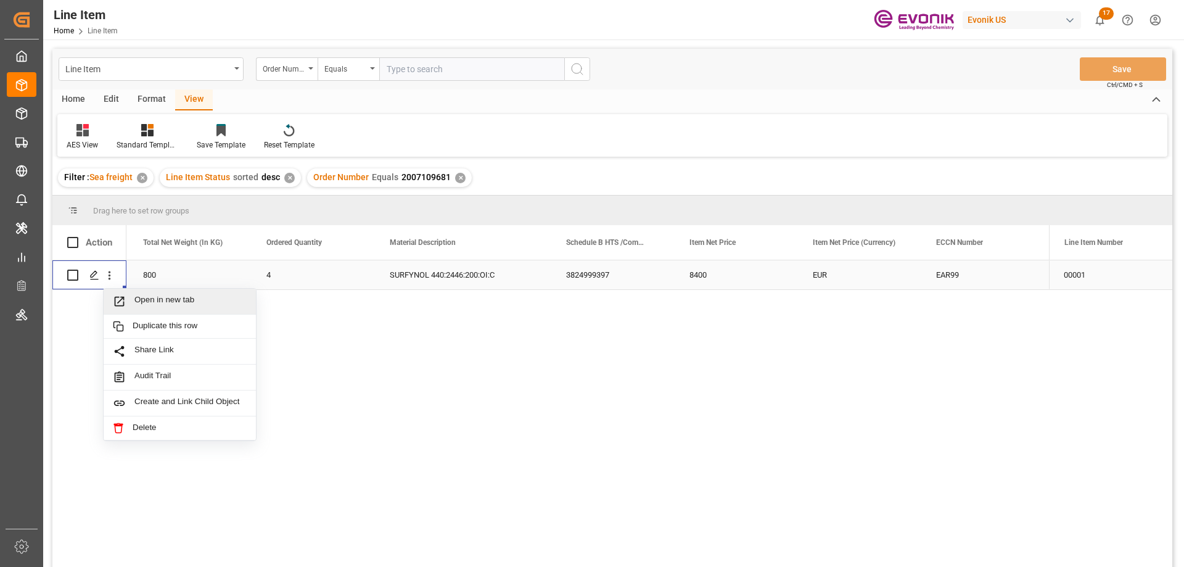
click at [184, 306] on span "Open in new tab" at bounding box center [190, 301] width 112 height 13
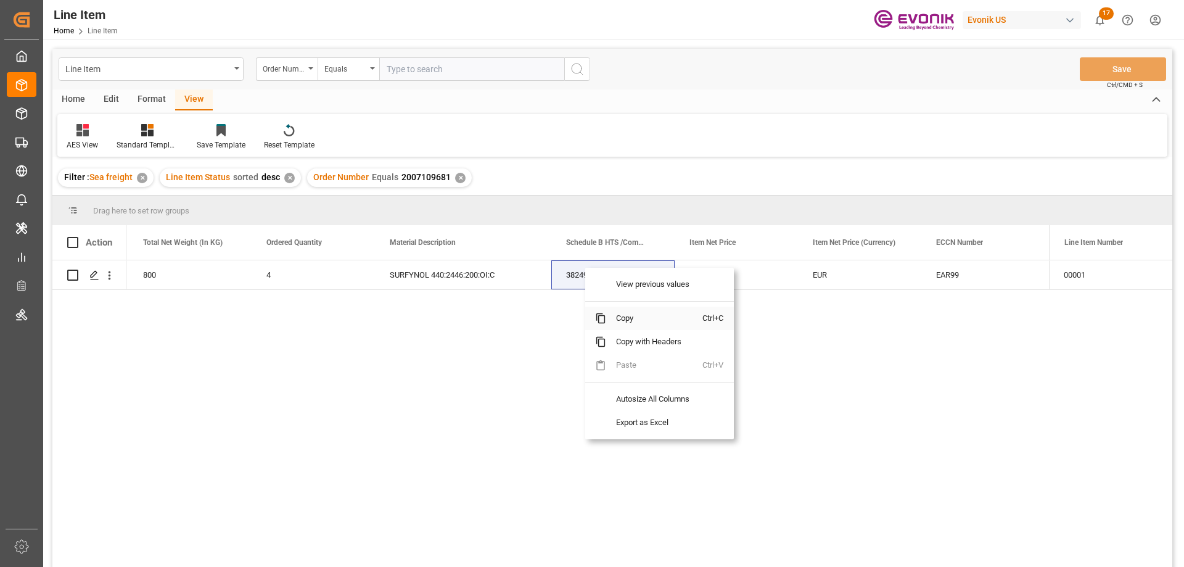
click at [632, 313] on span "Copy" at bounding box center [654, 318] width 96 height 23
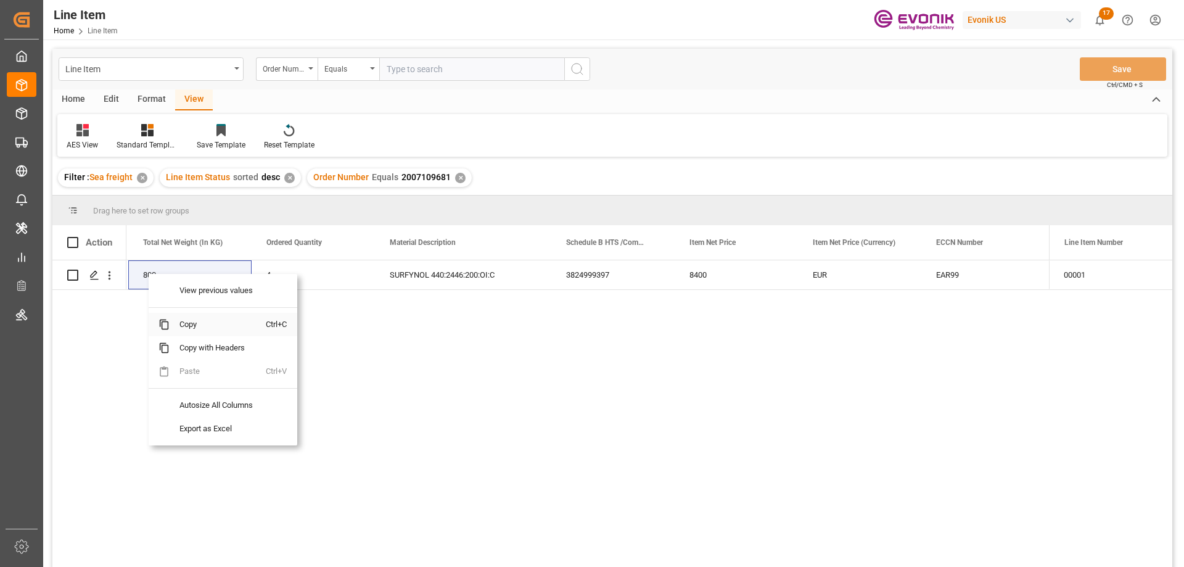
click at [203, 318] on span "Copy" at bounding box center [218, 324] width 96 height 23
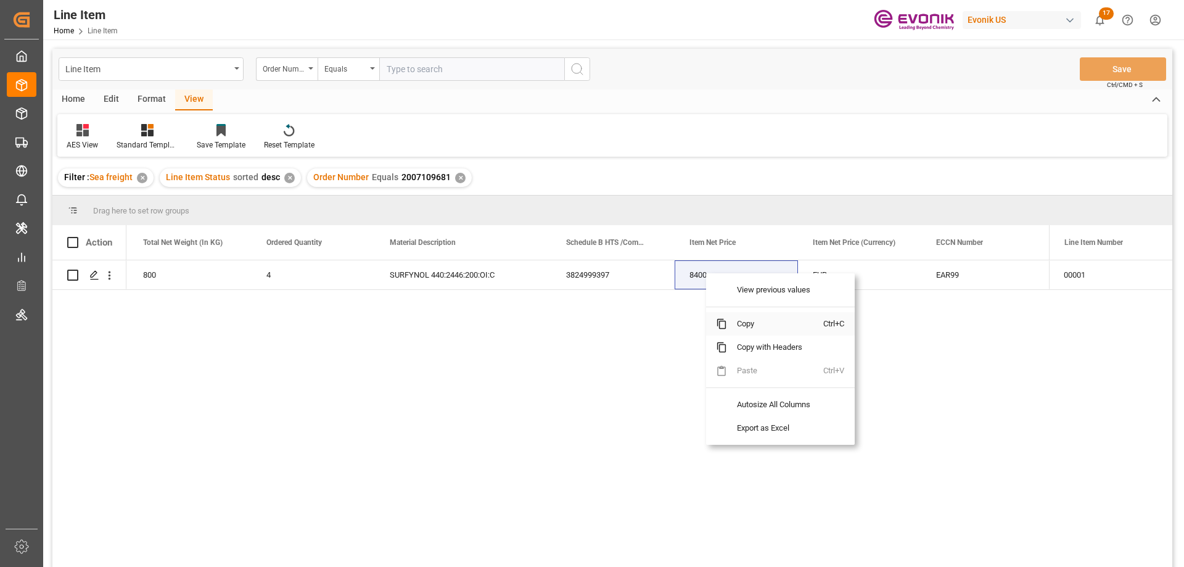
click at [731, 317] on span "Copy" at bounding box center [775, 323] width 96 height 23
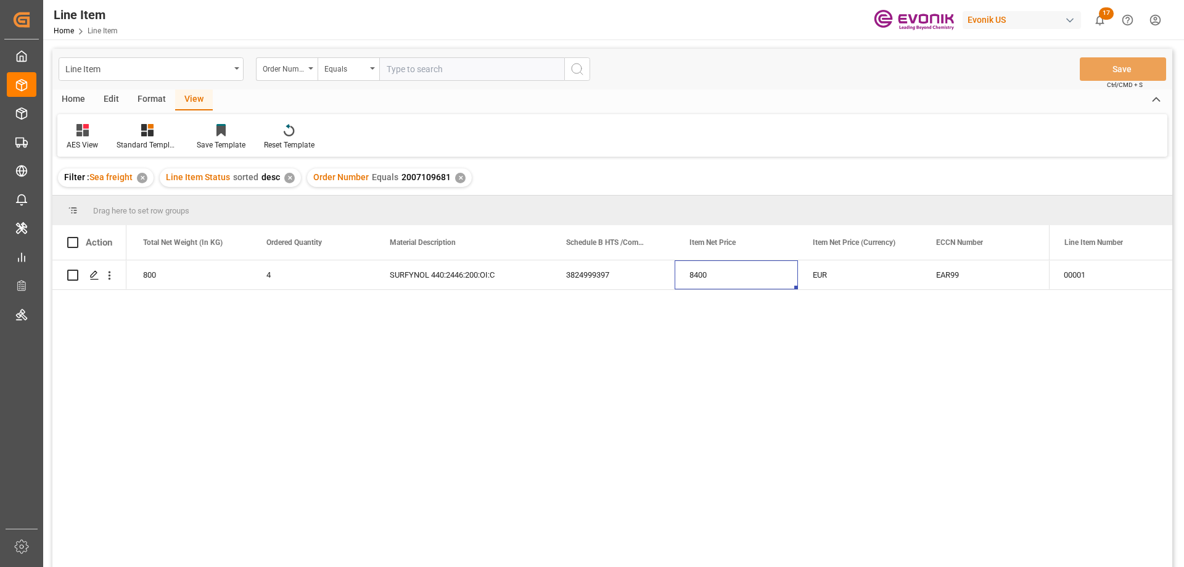
click at [435, 63] on input "text" at bounding box center [471, 68] width 185 height 23
paste input "2007139109"
type input "2007139109"
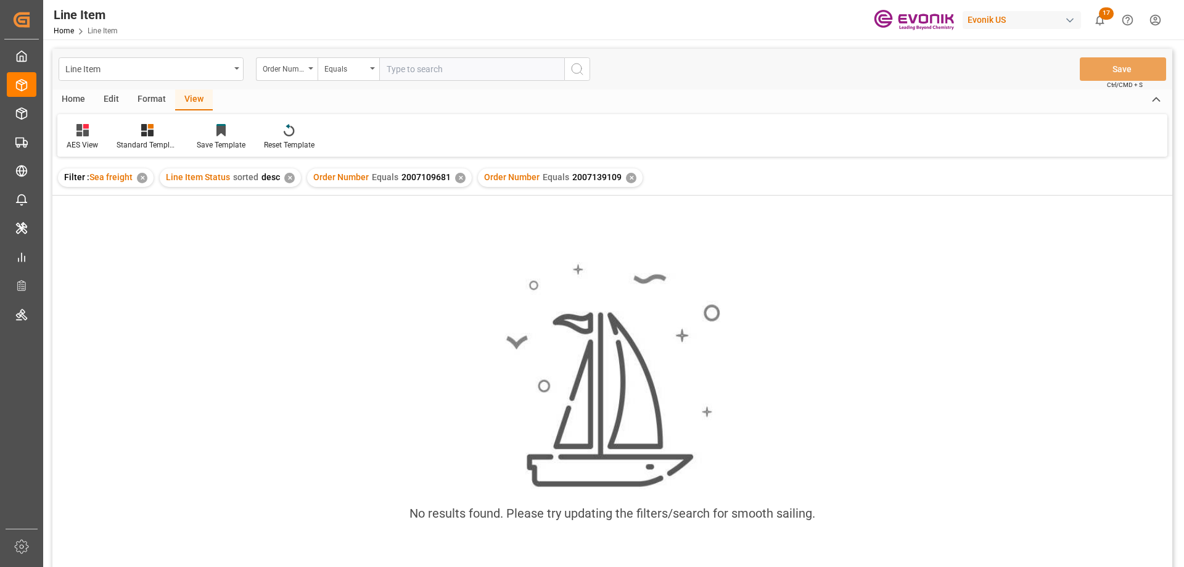
click at [455, 178] on div "✕" at bounding box center [460, 178] width 10 height 10
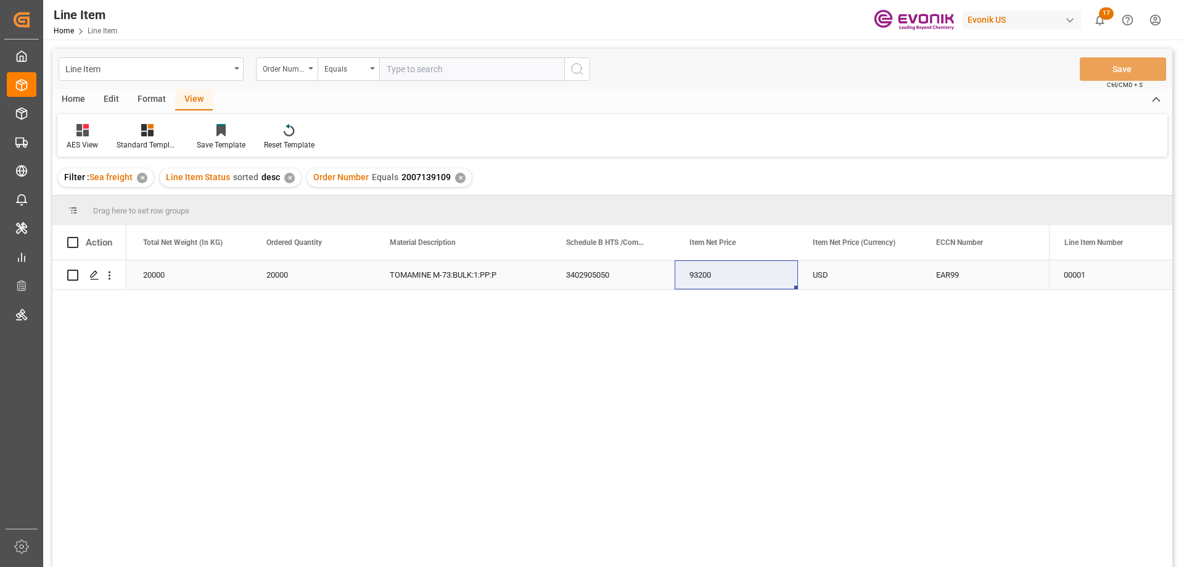
click at [179, 274] on div "20000" at bounding box center [189, 274] width 123 height 29
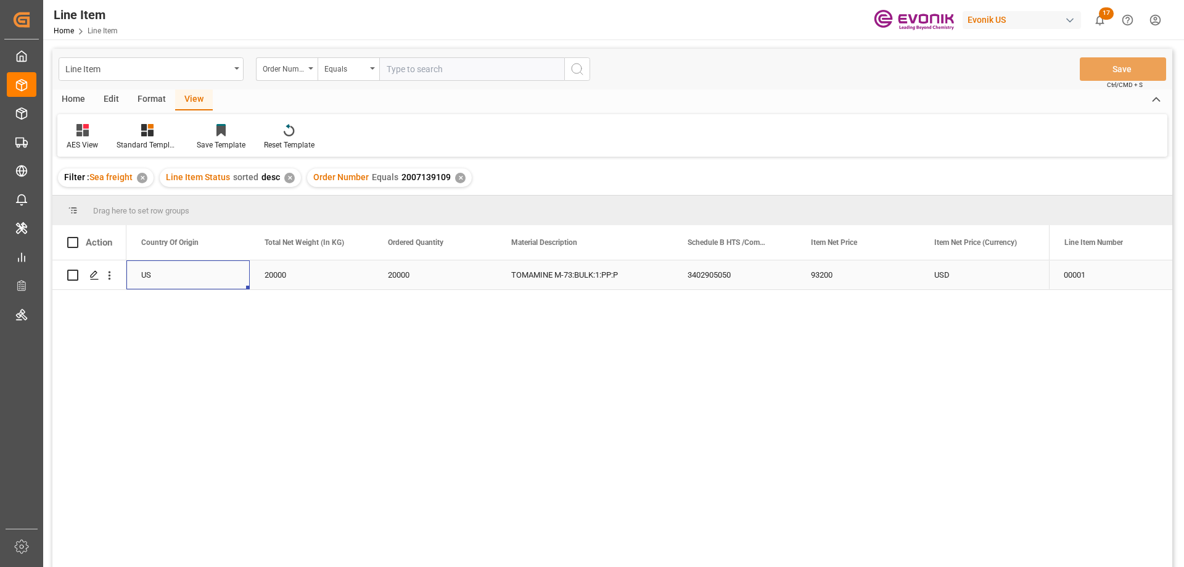
click at [946, 272] on div "USD" at bounding box center [981, 274] width 123 height 29
click at [112, 273] on icon "open menu" at bounding box center [109, 275] width 13 height 13
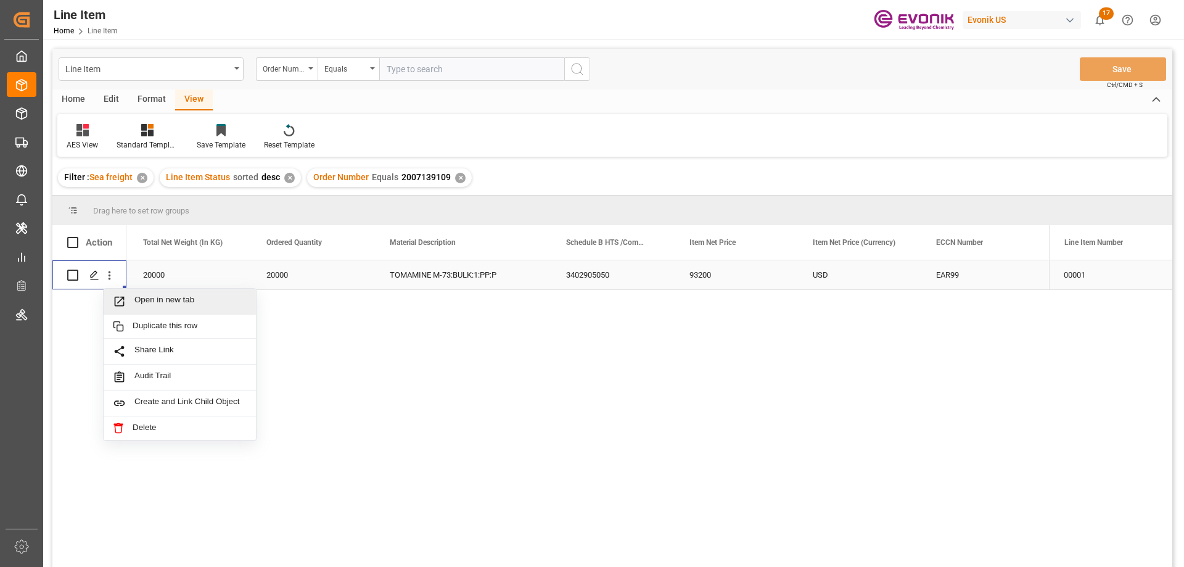
click at [151, 302] on span "Open in new tab" at bounding box center [190, 301] width 112 height 13
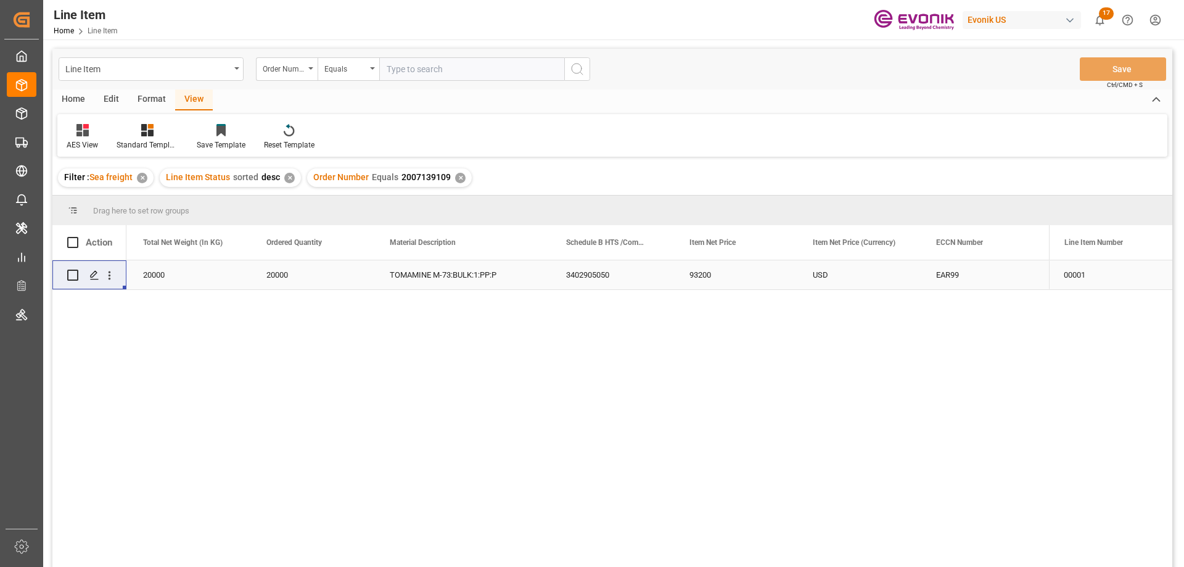
click at [437, 75] on input "text" at bounding box center [471, 68] width 185 height 23
paste input "2007139109"
type input "2007139109"
click at [459, 171] on div "Order Number Equals 2007139109 ✕" at bounding box center [389, 177] width 165 height 19
click at [162, 274] on div "20000" at bounding box center [189, 274] width 123 height 29
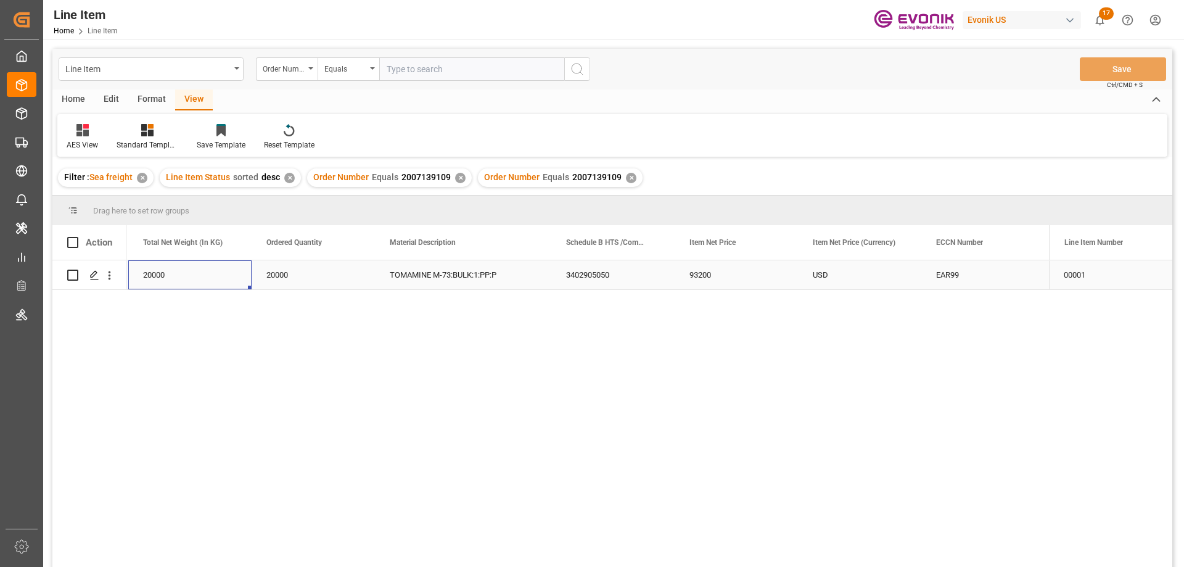
scroll to position [0, 370]
click at [994, 271] on div "USD" at bounding box center [981, 274] width 123 height 29
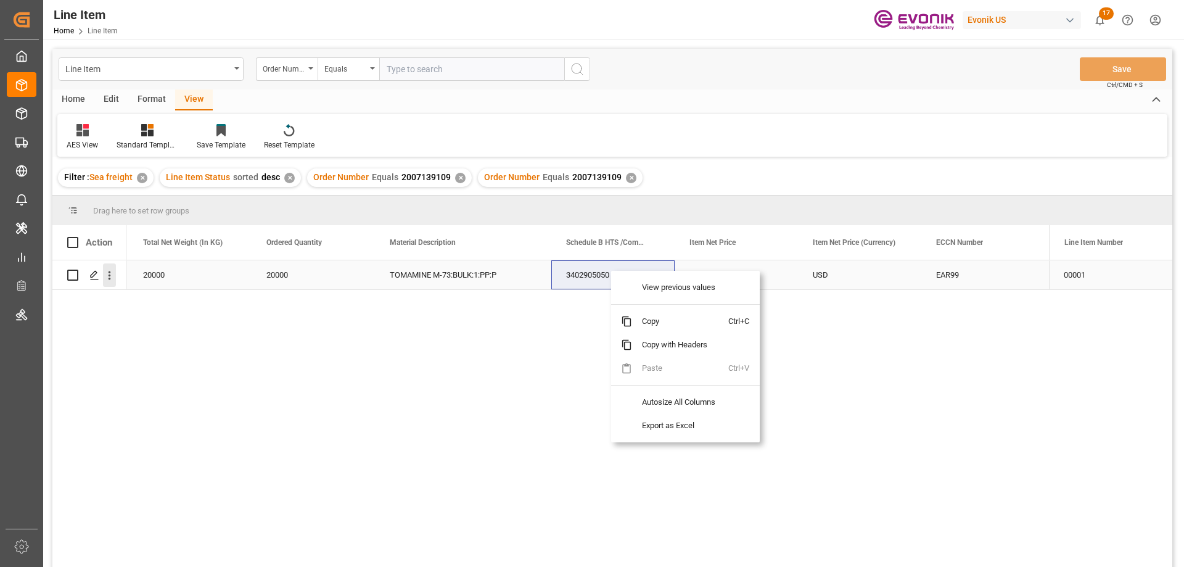
click at [115, 273] on icon "open menu" at bounding box center [109, 275] width 13 height 13
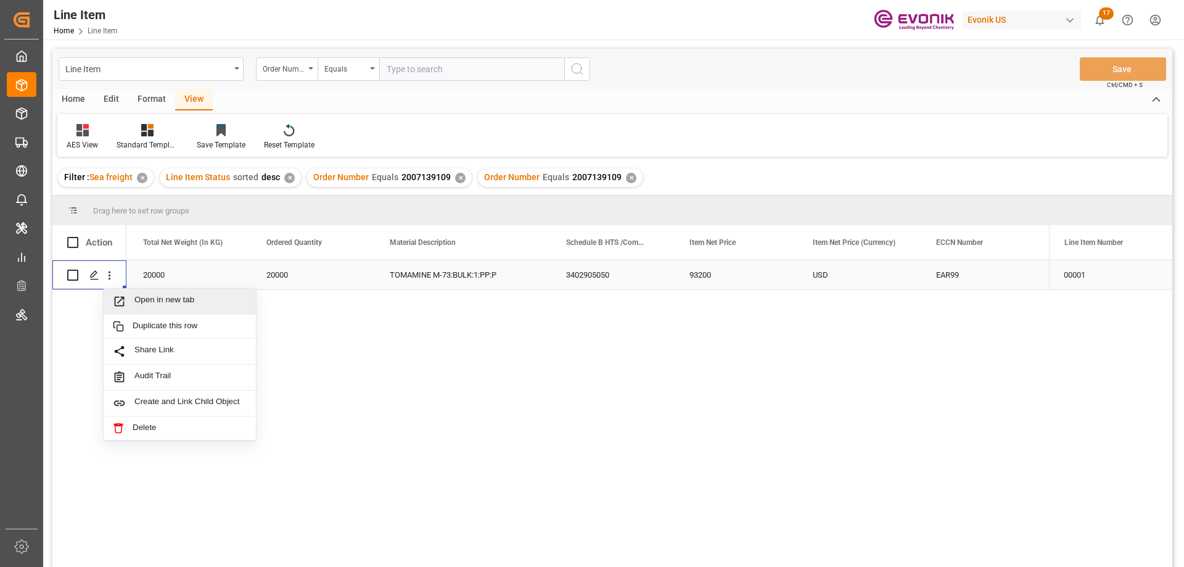
click at [199, 307] on span "Open in new tab" at bounding box center [190, 301] width 112 height 13
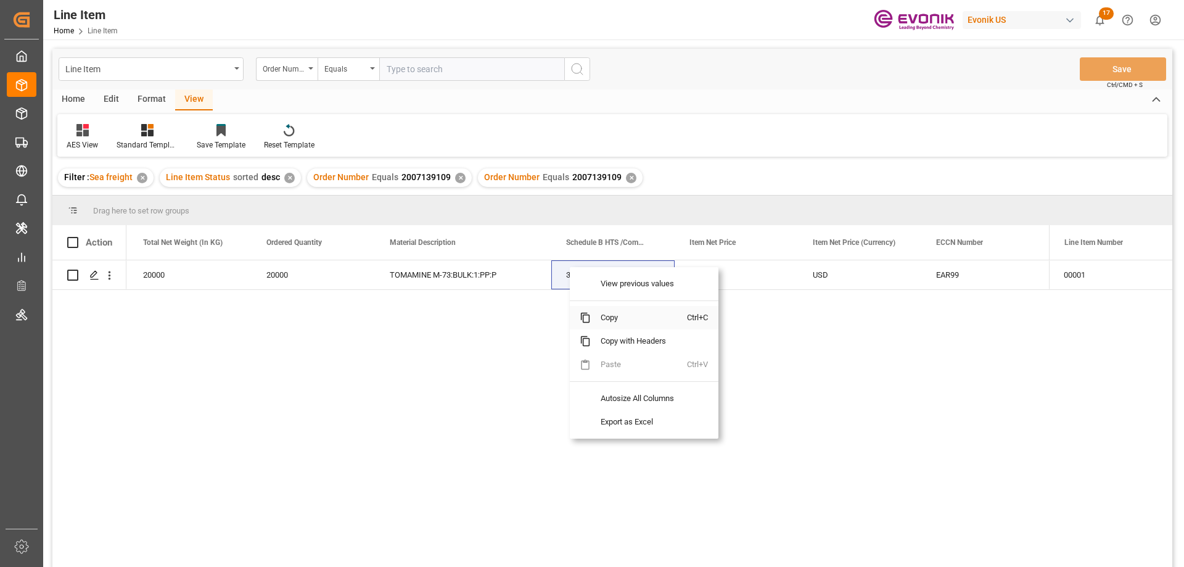
click at [616, 323] on span "Copy" at bounding box center [639, 317] width 96 height 23
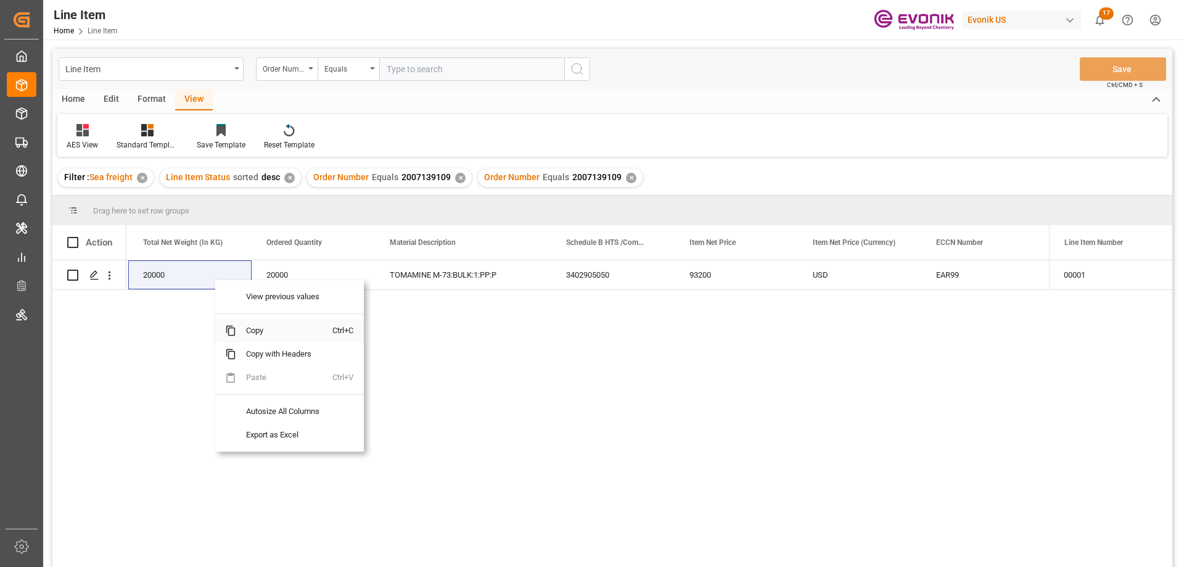
click at [261, 326] on span "Copy" at bounding box center [284, 330] width 96 height 23
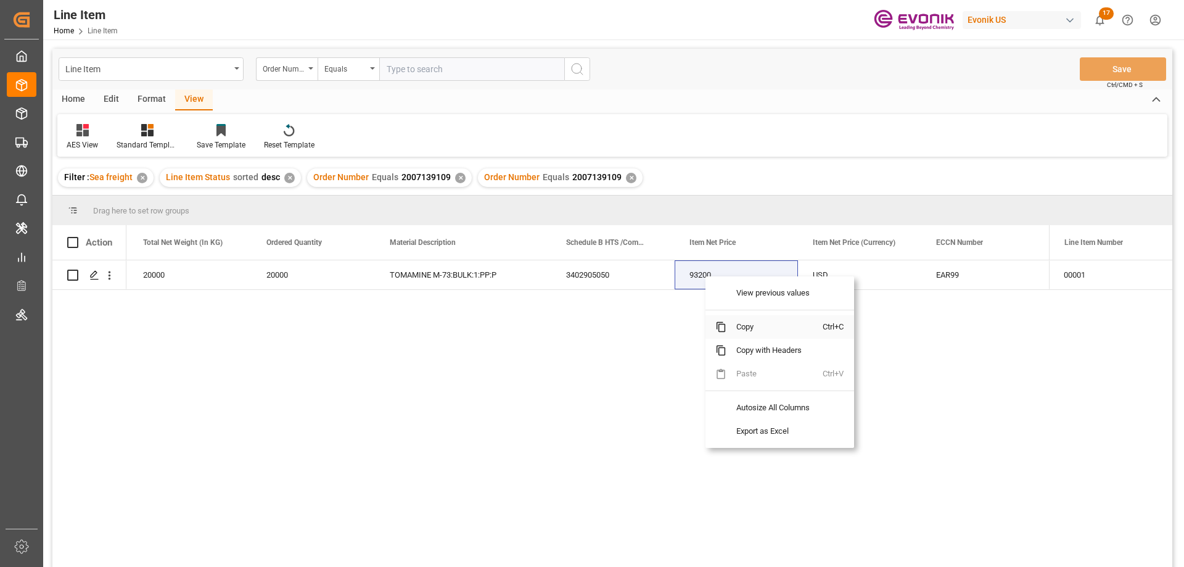
click at [748, 326] on span "Copy" at bounding box center [775, 326] width 96 height 23
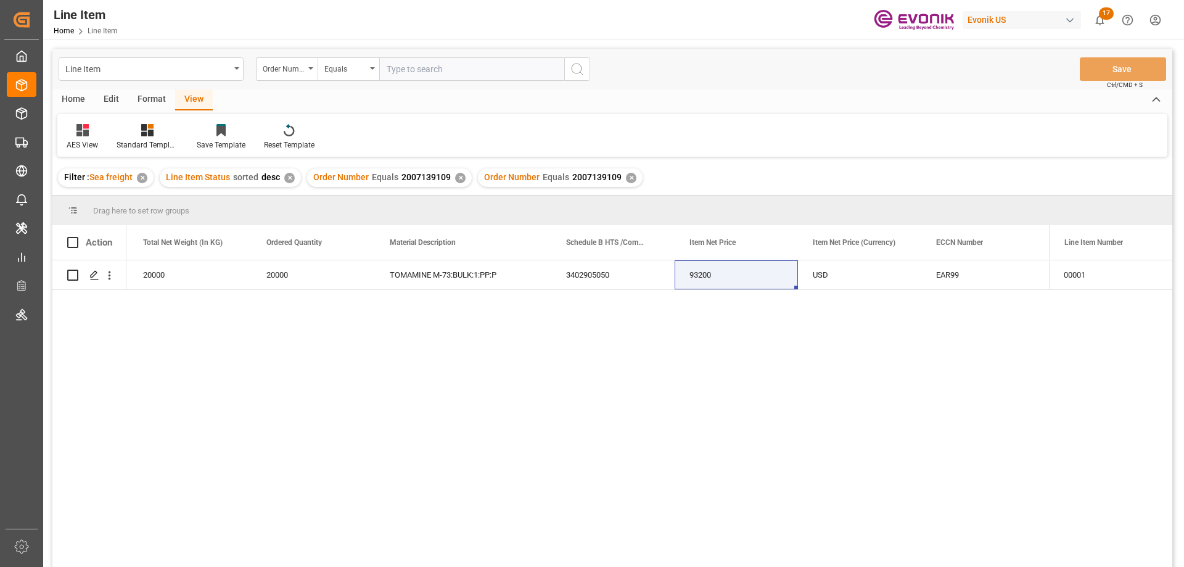
click at [451, 83] on div "Line Item Order Number Equals Save Ctrl/CMD + S" at bounding box center [612, 69] width 1120 height 41
click at [448, 73] on input "text" at bounding box center [471, 68] width 185 height 23
paste input "2007139110"
type input "2007139110"
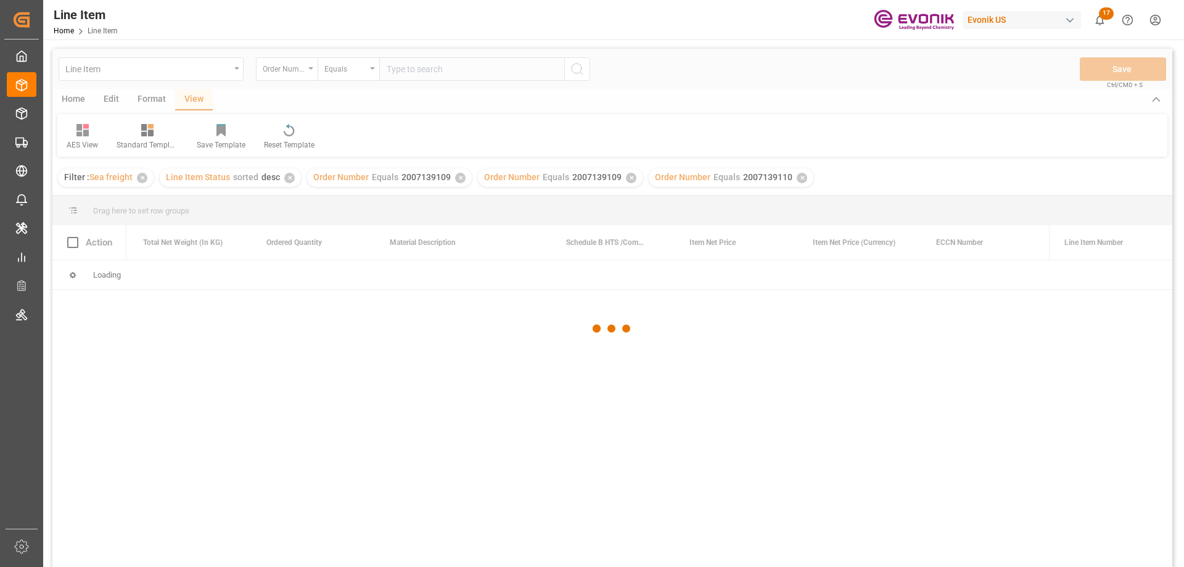
click at [455, 181] on div "✕" at bounding box center [460, 178] width 10 height 10
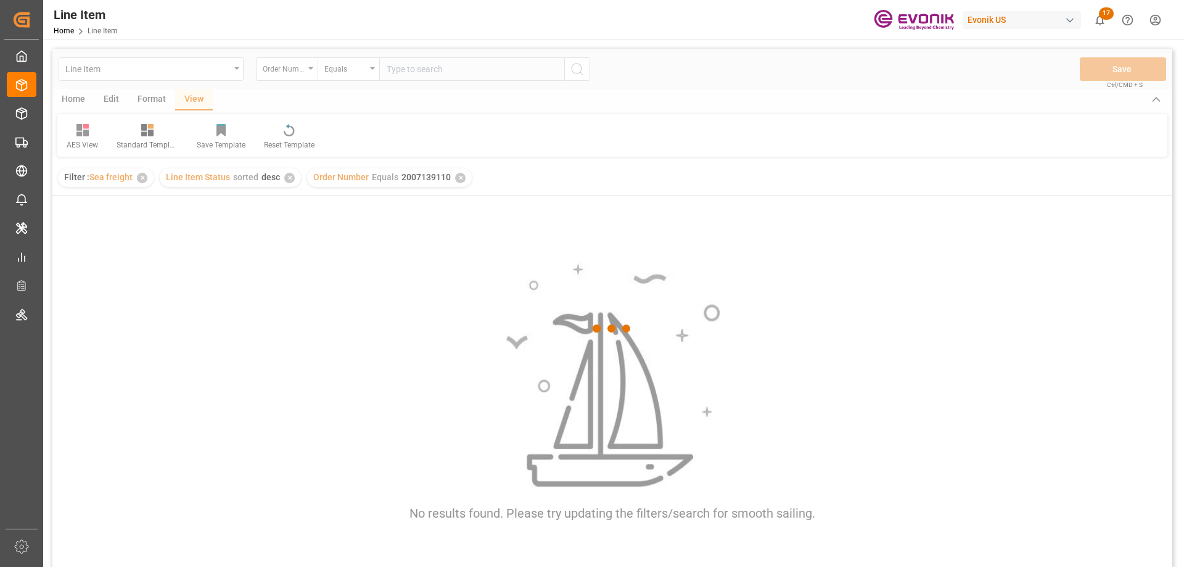
click at [454, 181] on div at bounding box center [612, 328] width 1120 height 559
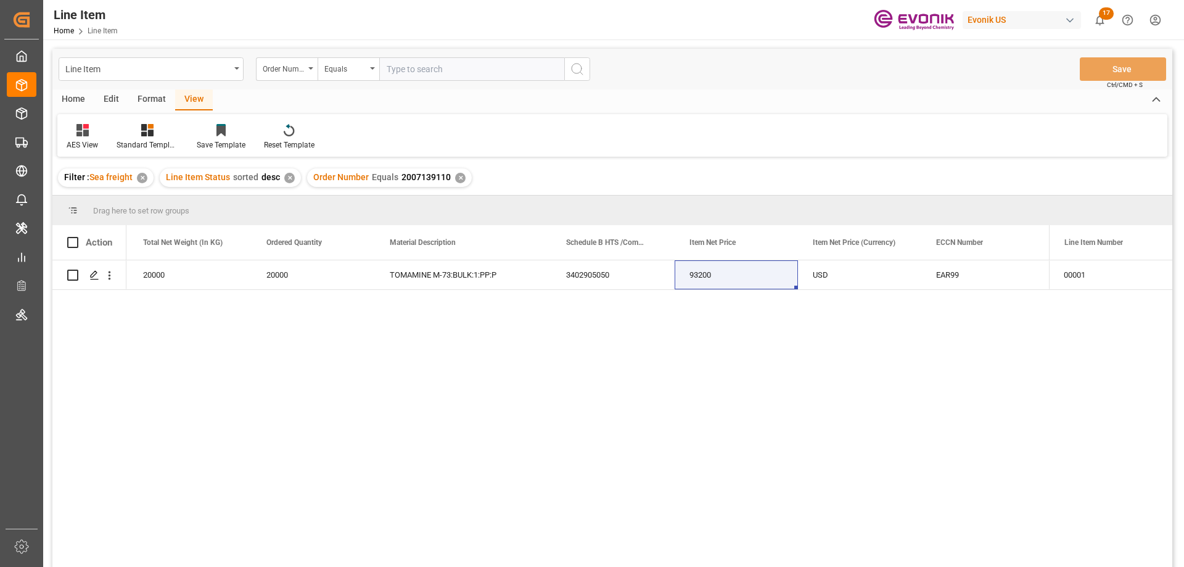
click at [492, 77] on input "text" at bounding box center [471, 68] width 185 height 23
paste input "2007139110"
type input "2007139110"
click at [458, 179] on div "✕" at bounding box center [460, 178] width 10 height 10
click at [160, 279] on div "20000" at bounding box center [189, 274] width 123 height 29
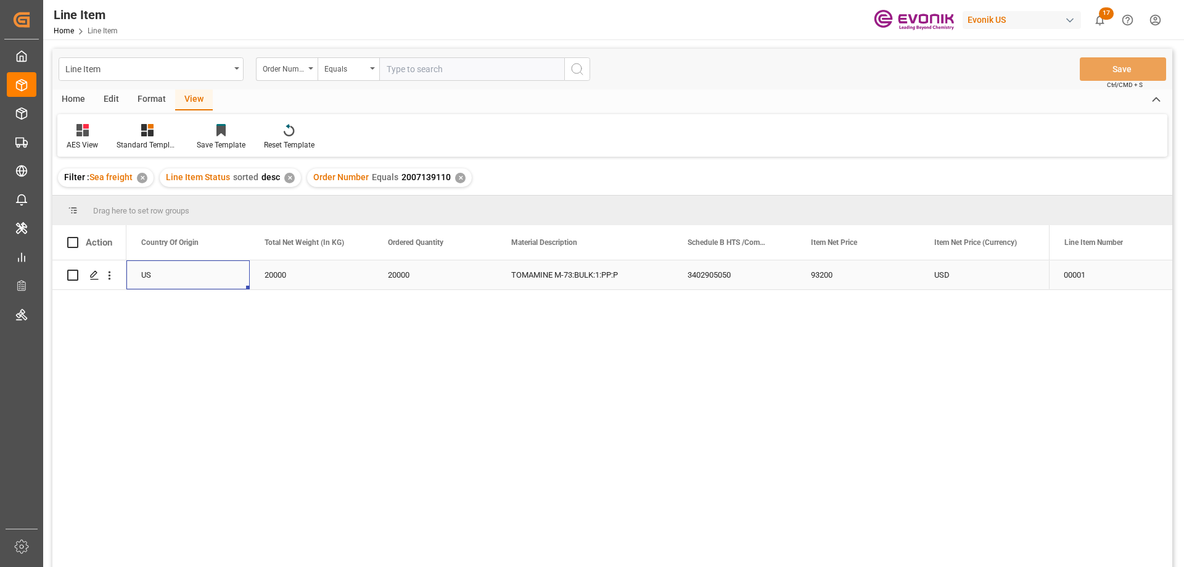
scroll to position [0, 370]
click at [966, 266] on div "USD" at bounding box center [981, 274] width 123 height 29
click at [112, 271] on icon "open menu" at bounding box center [109, 275] width 13 height 13
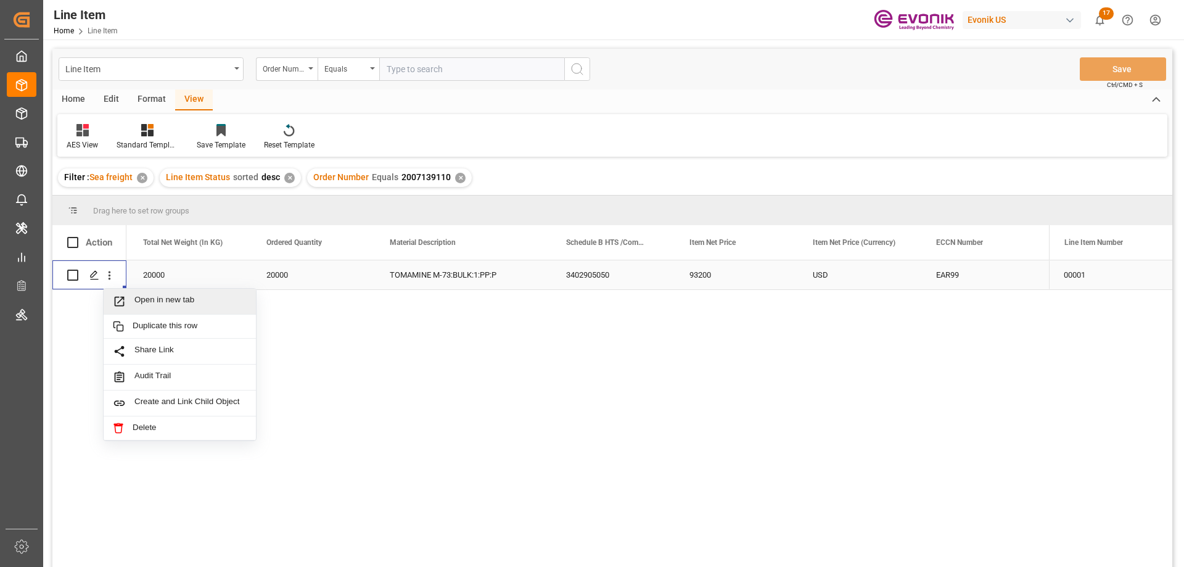
click at [163, 303] on span "Open in new tab" at bounding box center [190, 301] width 112 height 13
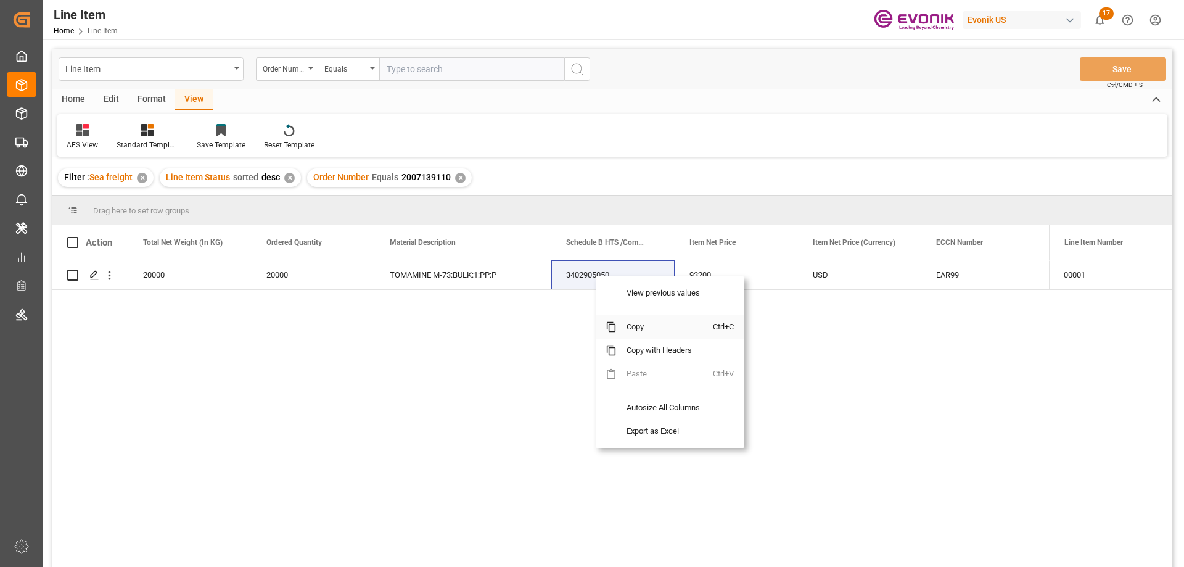
click at [631, 321] on span "Copy" at bounding box center [665, 326] width 96 height 23
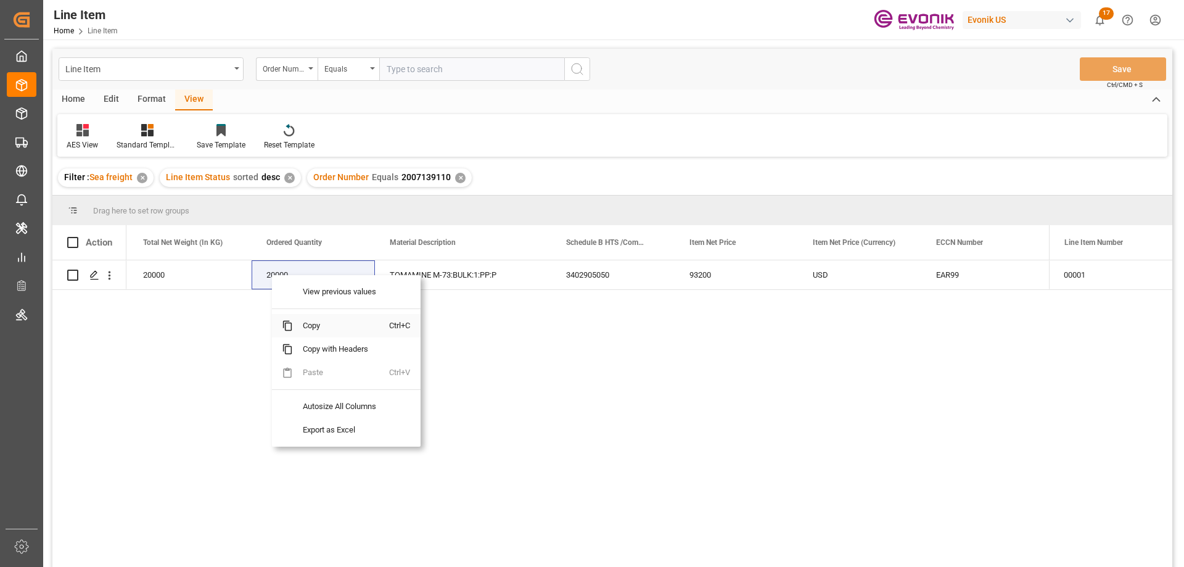
click at [308, 324] on span "Copy" at bounding box center [341, 325] width 96 height 23
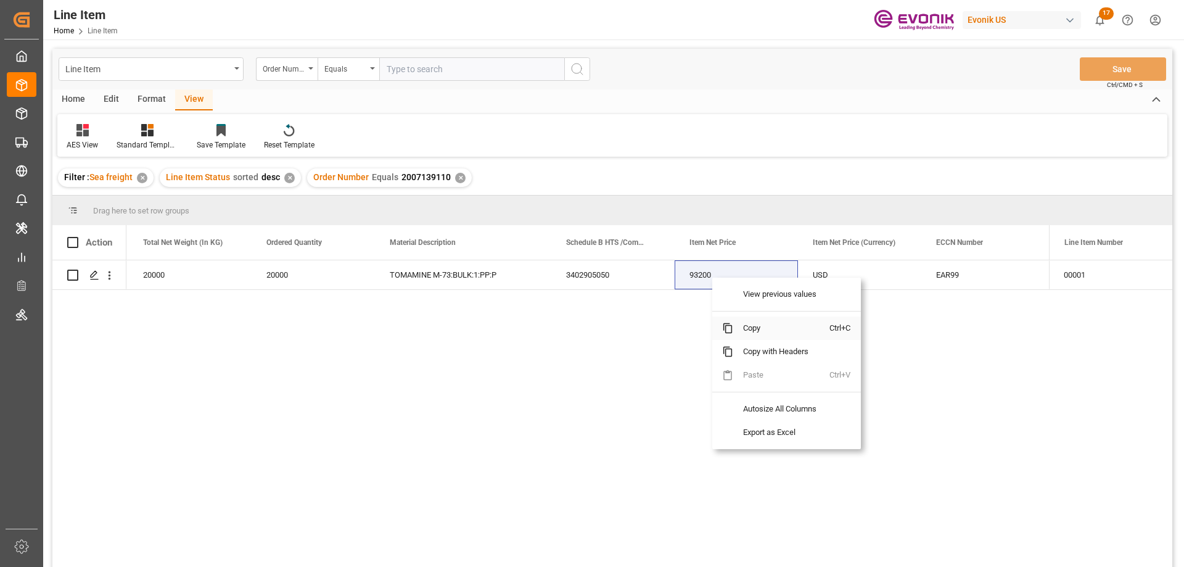
click at [759, 328] on span "Copy" at bounding box center [781, 327] width 96 height 23
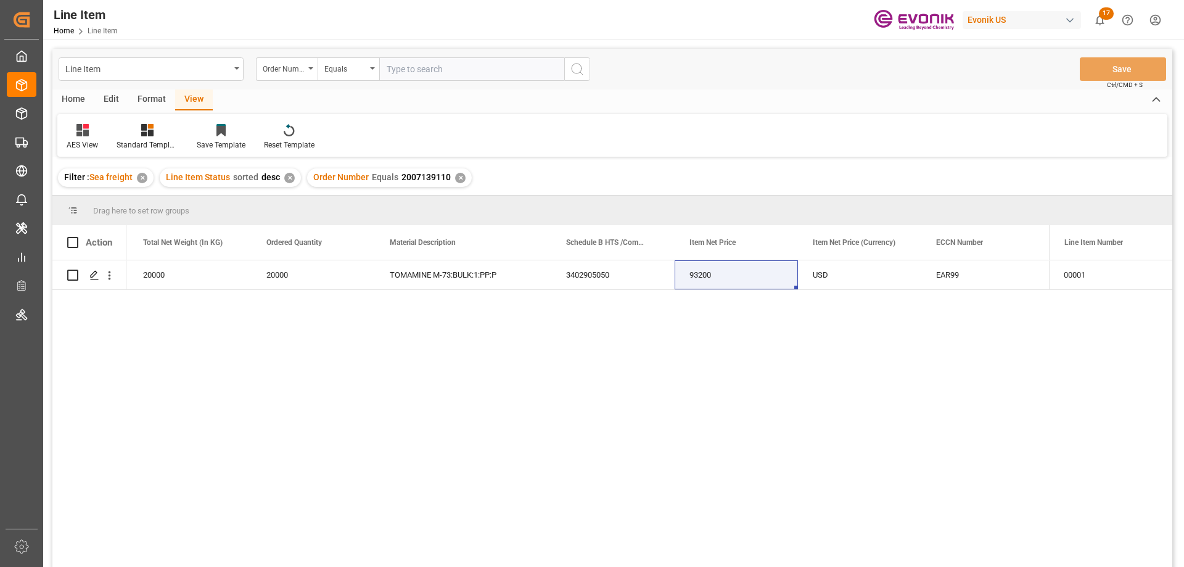
click at [830, 414] on div "Active US 20000 20000 TOMAMINE M-73:BULK:1:PP:P 3402905050 93200 USD EAR99 DIRE…" at bounding box center [587, 417] width 923 height 315
click at [714, 389] on div "Active US 20000 20000 TOMAMINE M-73:BULK:1:PP:P 3402905050 93200 USD EAR99 DIRE…" at bounding box center [587, 417] width 923 height 315
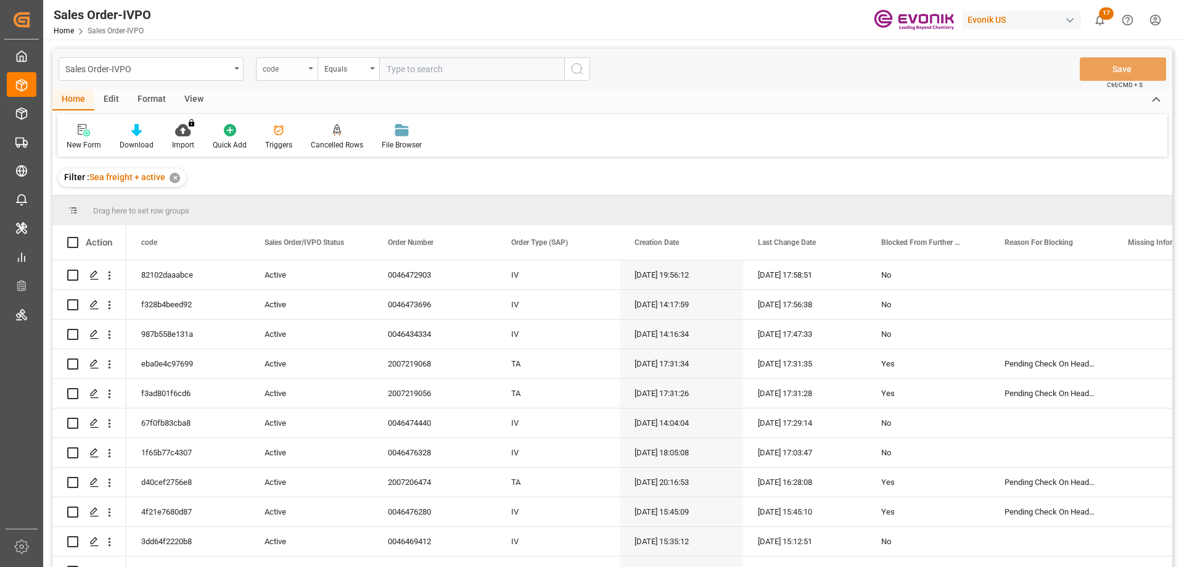
click at [299, 73] on div "code" at bounding box center [284, 67] width 42 height 14
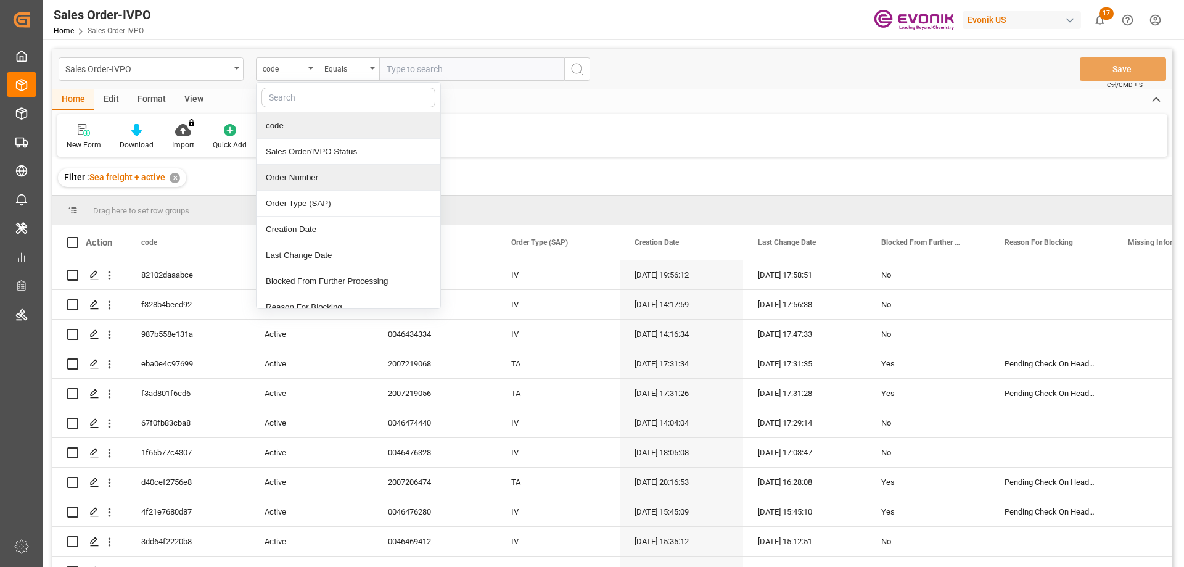
click at [295, 175] on div "Order Number" at bounding box center [349, 178] width 184 height 26
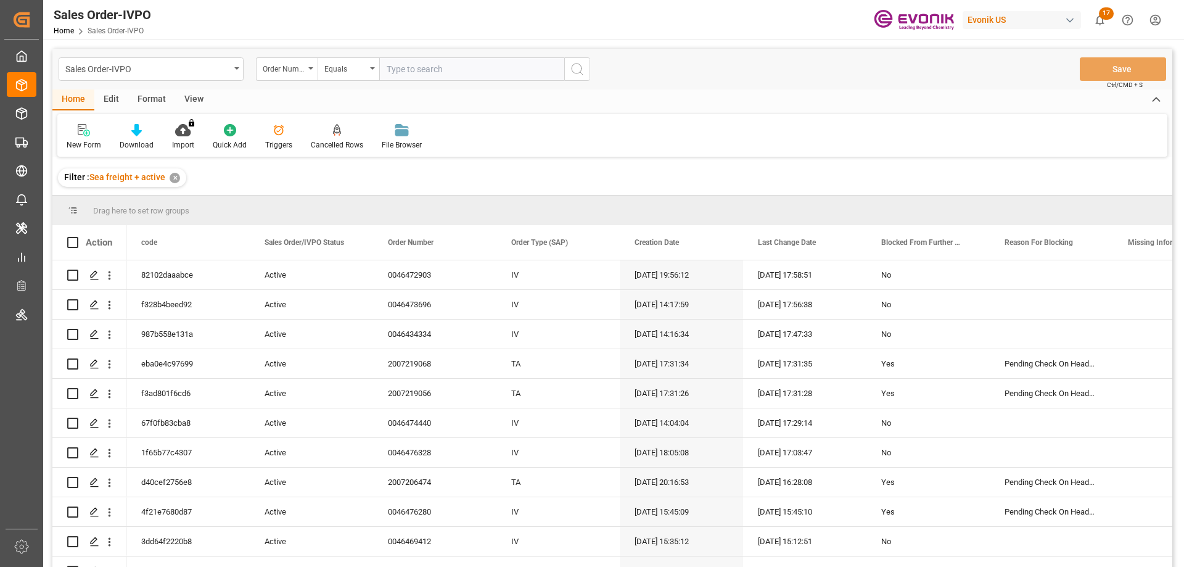
click at [445, 66] on input "text" at bounding box center [471, 68] width 185 height 23
click at [415, 71] on input "text" at bounding box center [471, 68] width 185 height 23
click at [423, 72] on input "text" at bounding box center [471, 68] width 185 height 23
paste input "2007203111"
type input "2007203111"
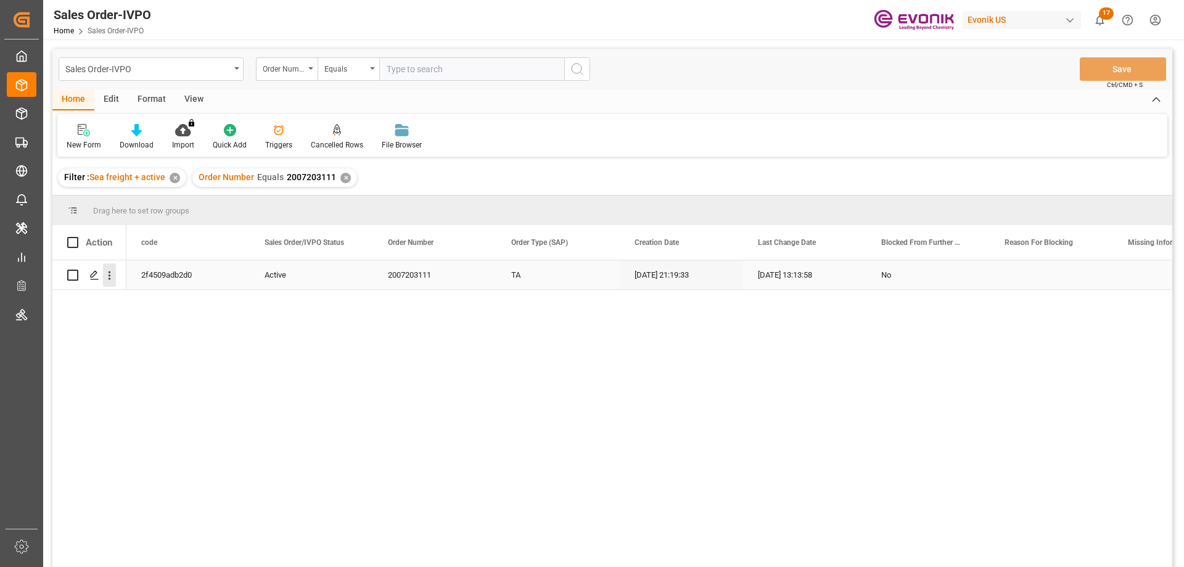
click at [110, 271] on icon "open menu" at bounding box center [109, 275] width 13 height 13
click at [147, 283] on div "2f4509adb2d0" at bounding box center [187, 274] width 123 height 29
click at [147, 293] on div "2f4509adb2d0 Active 2007203111 TA 09-30-2025 21:19:33 10-09-2025 13:13:58 No" at bounding box center [649, 417] width 1046 height 315
click at [111, 274] on icon "open menu" at bounding box center [109, 275] width 13 height 13
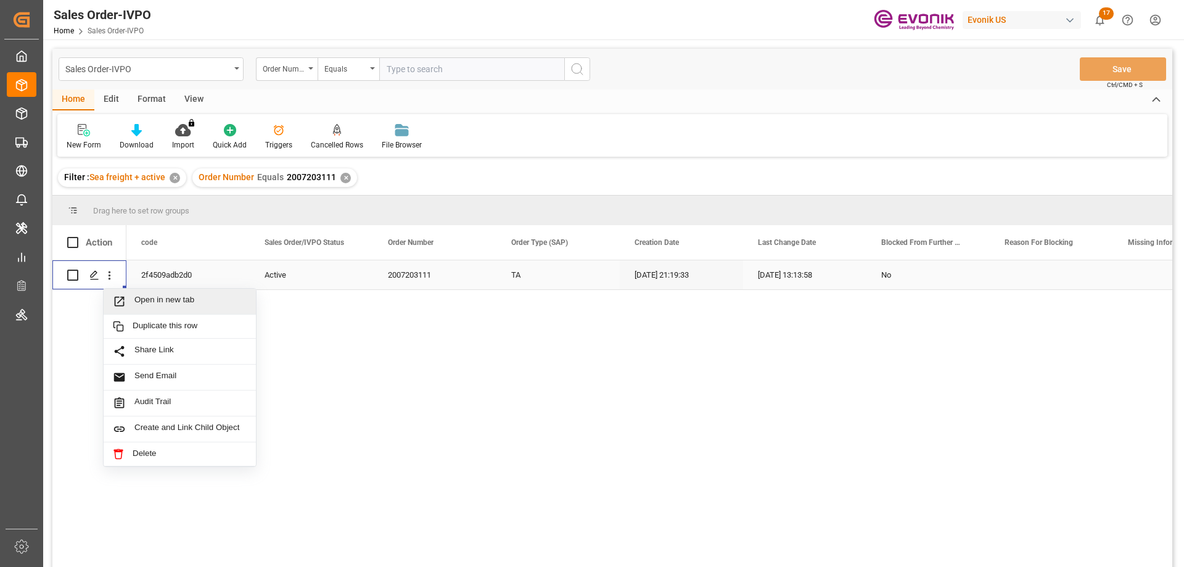
click at [160, 302] on span "Open in new tab" at bounding box center [190, 301] width 112 height 13
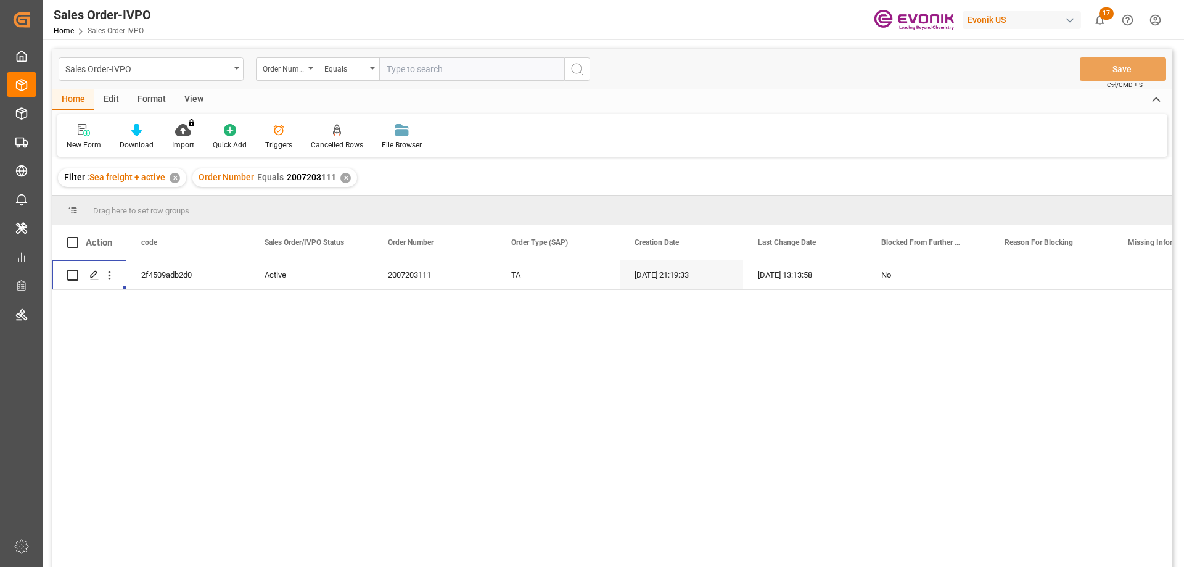
click at [454, 63] on input "text" at bounding box center [471, 68] width 185 height 23
paste input "46476023"
click at [385, 71] on input "46476023" at bounding box center [471, 68] width 185 height 23
type input "0046476023"
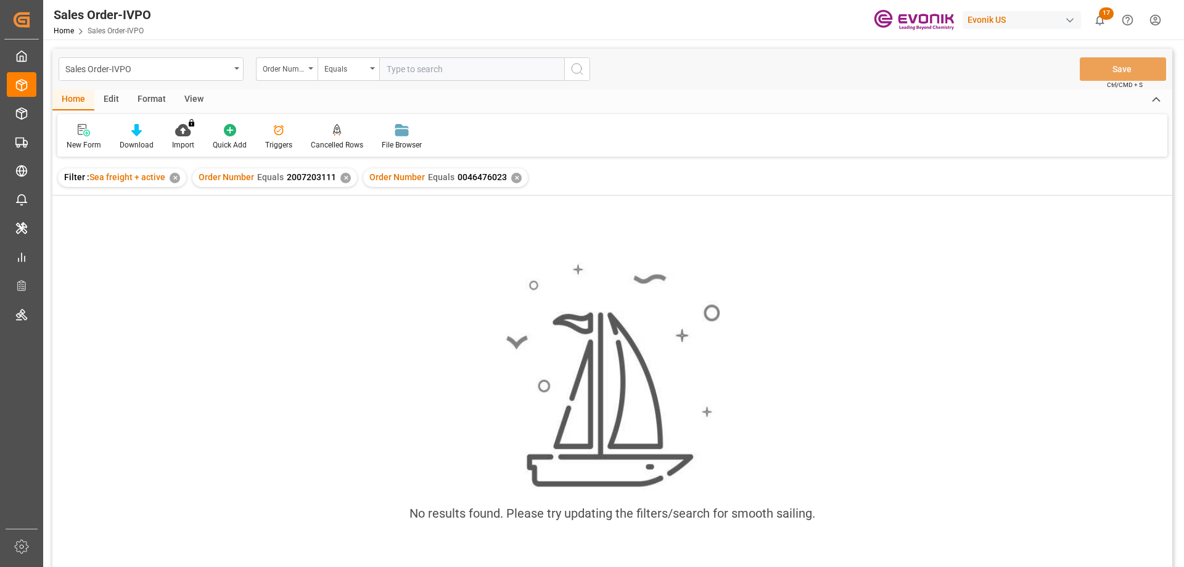
click at [342, 178] on div "✕" at bounding box center [345, 178] width 10 height 10
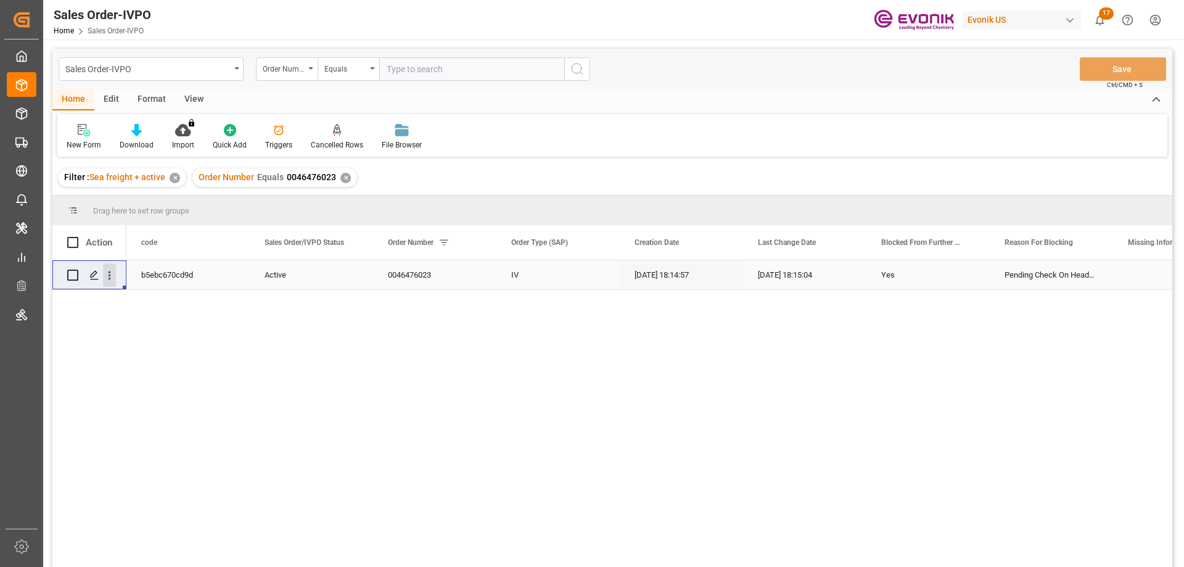
click at [108, 277] on icon "open menu" at bounding box center [109, 275] width 13 height 13
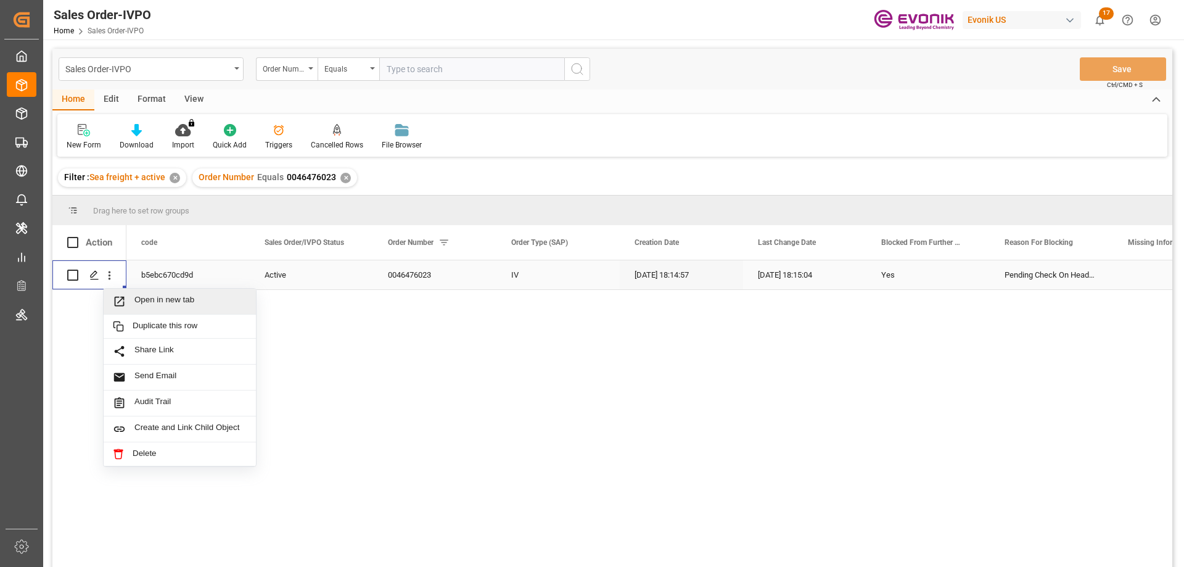
click at [157, 300] on span "Open in new tab" at bounding box center [190, 301] width 112 height 13
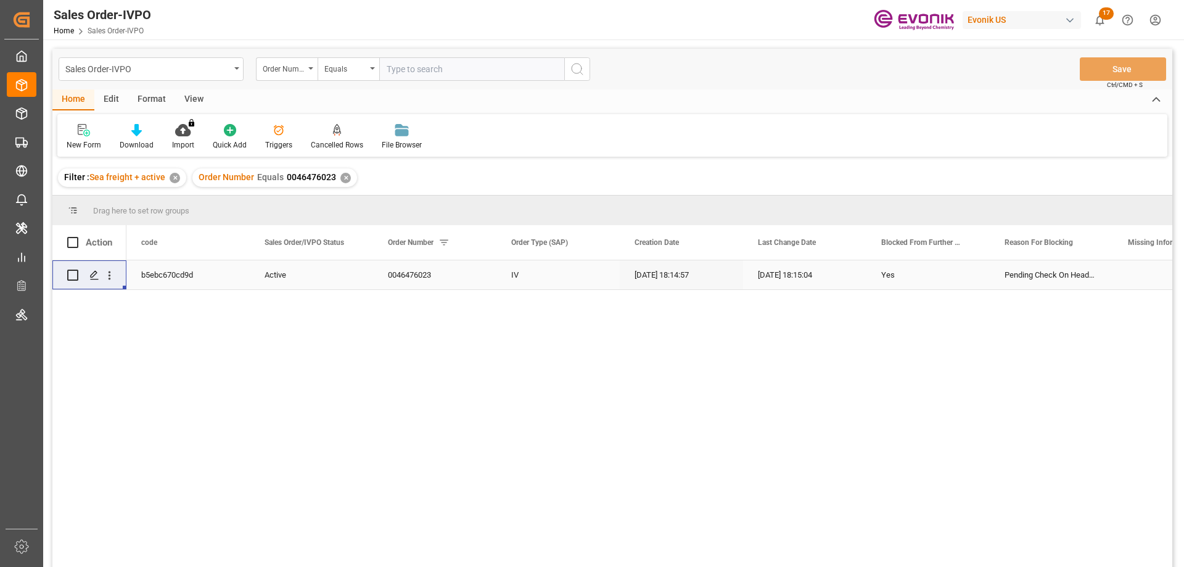
click at [745, 442] on div "b5ebc670cd9d Active 0046476023 IV 10-09-2025 18:14:57 10-09-2025 18:15:04 Yes P…" at bounding box center [649, 417] width 1046 height 315
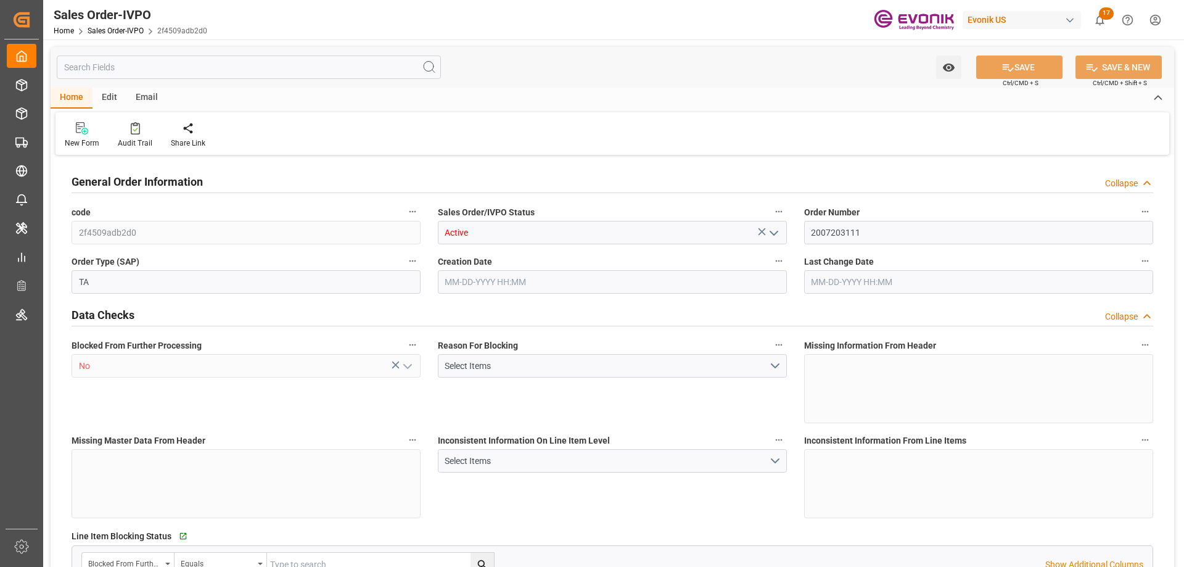
type input "JPUKB"
type input "0"
type input "1"
type input "455.08"
type input "09-30-2025 21:19"
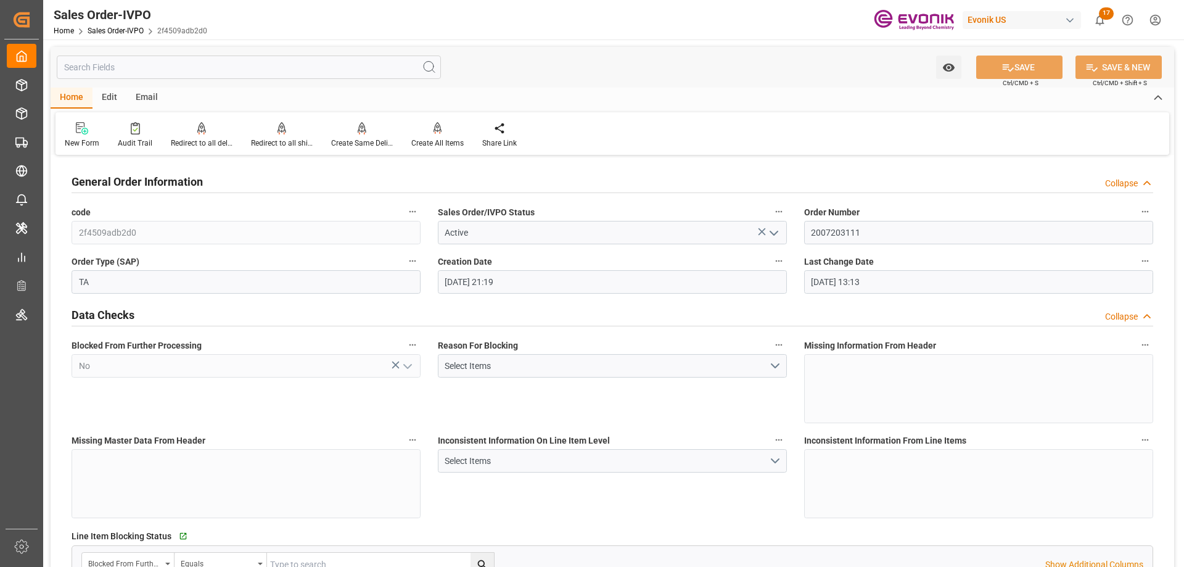
type input "10-09-2025 13:13"
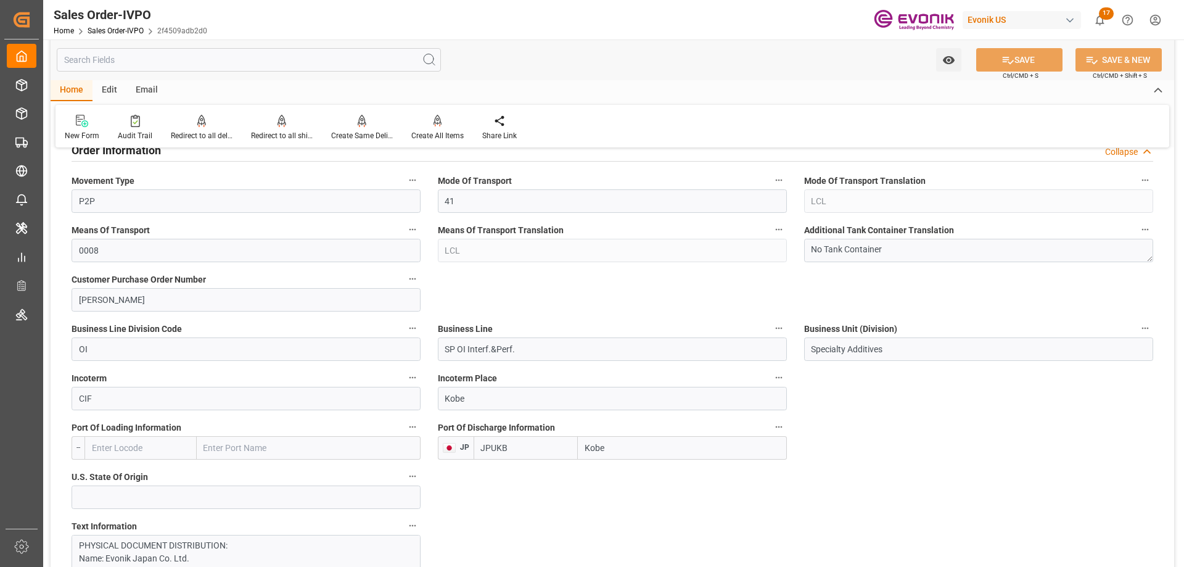
scroll to position [802, 0]
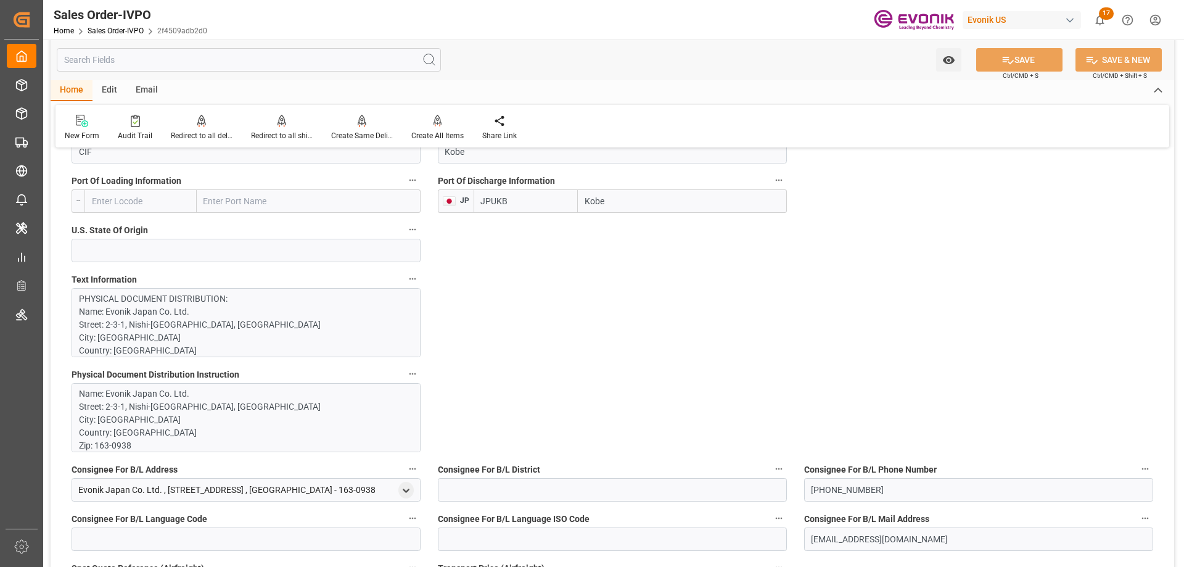
click at [266, 58] on input "text" at bounding box center [249, 59] width 384 height 23
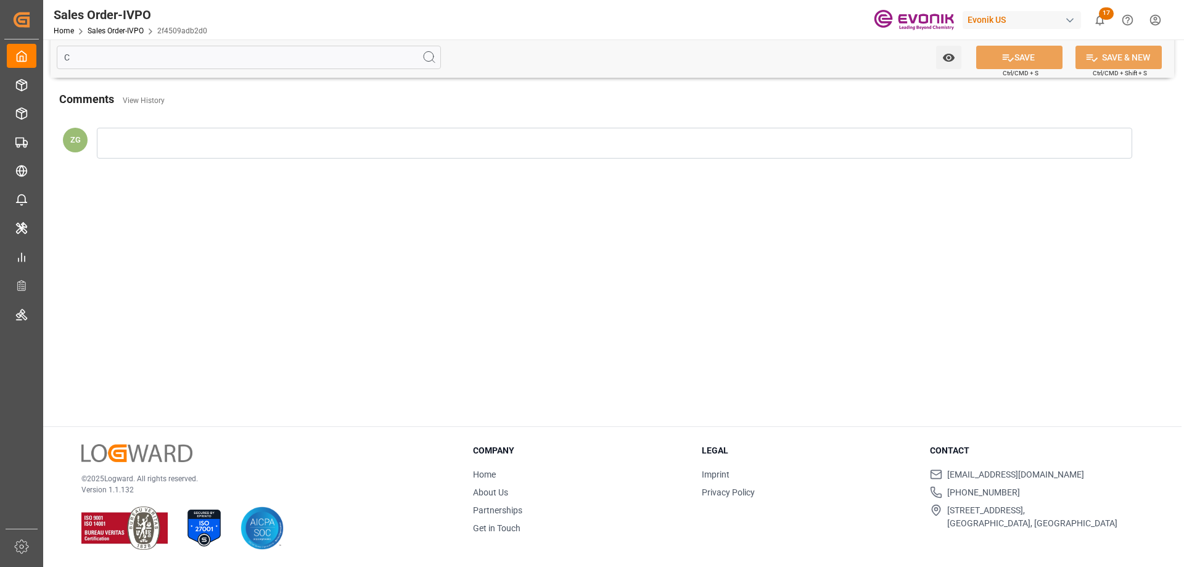
scroll to position [0, 0]
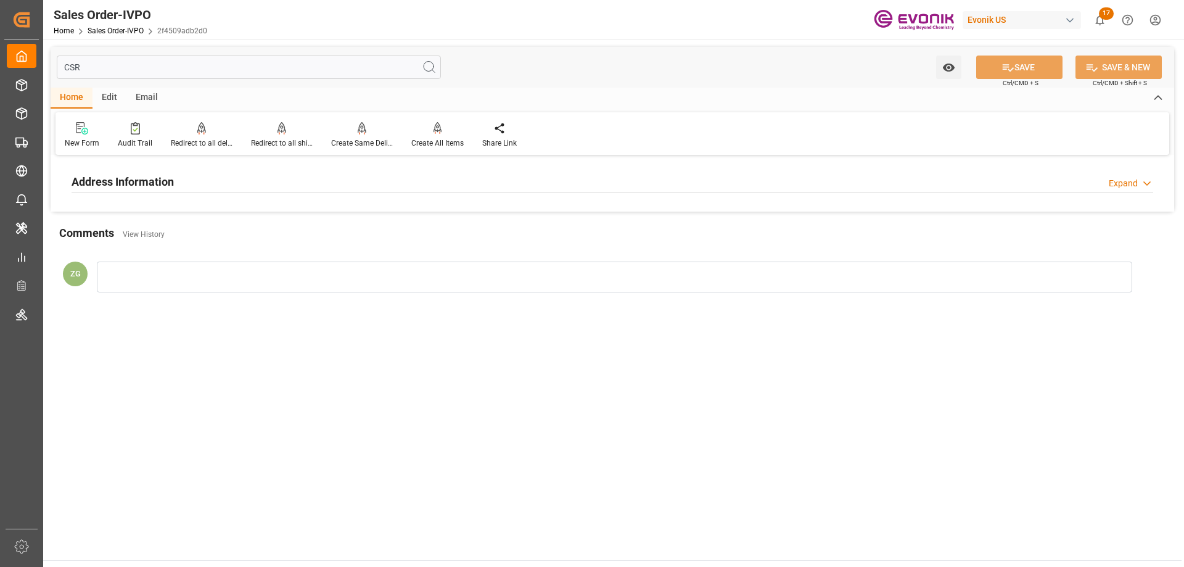
type input "CSR"
click at [164, 185] on h2 "Address Information" at bounding box center [123, 181] width 102 height 17
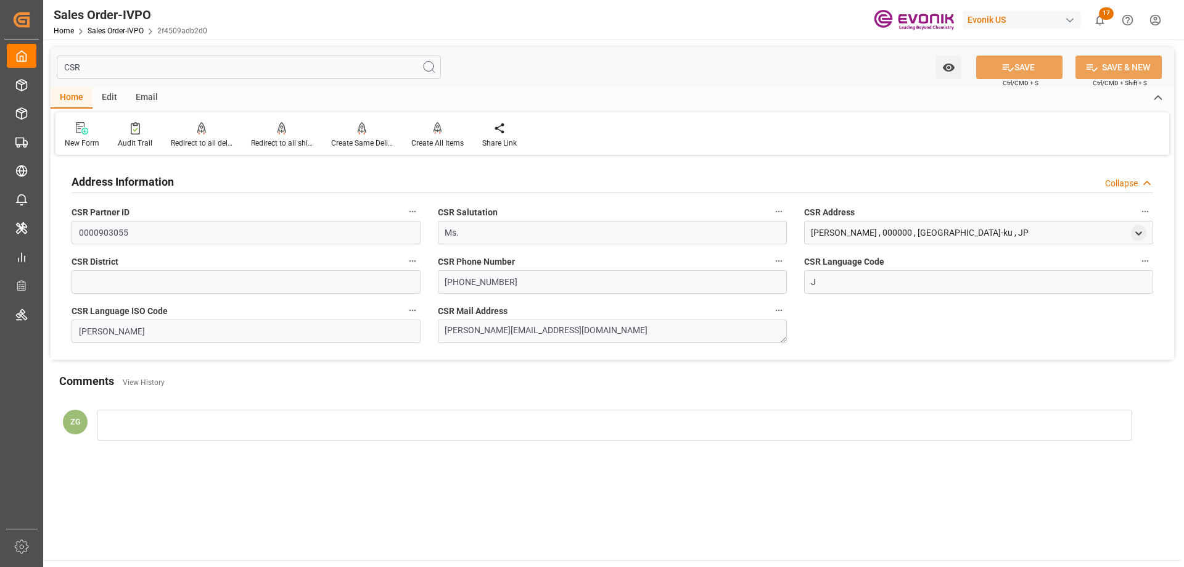
click at [183, 68] on input "CSR" at bounding box center [249, 67] width 384 height 23
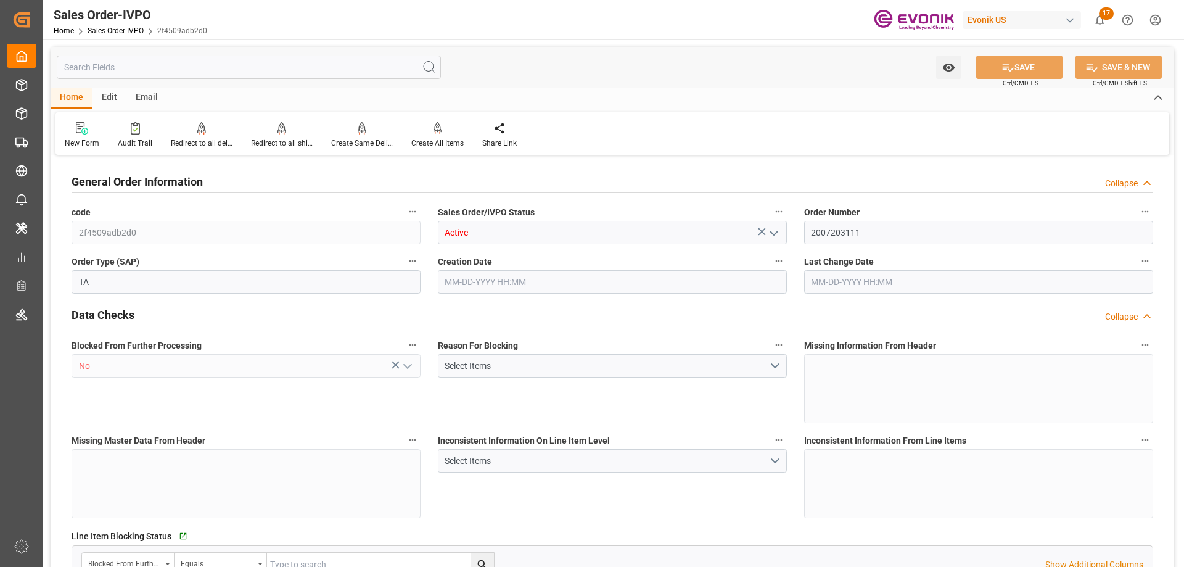
type input "JPUKB"
type input "0"
type input "1"
type input "455.08"
type input "09-30-2025 21:19"
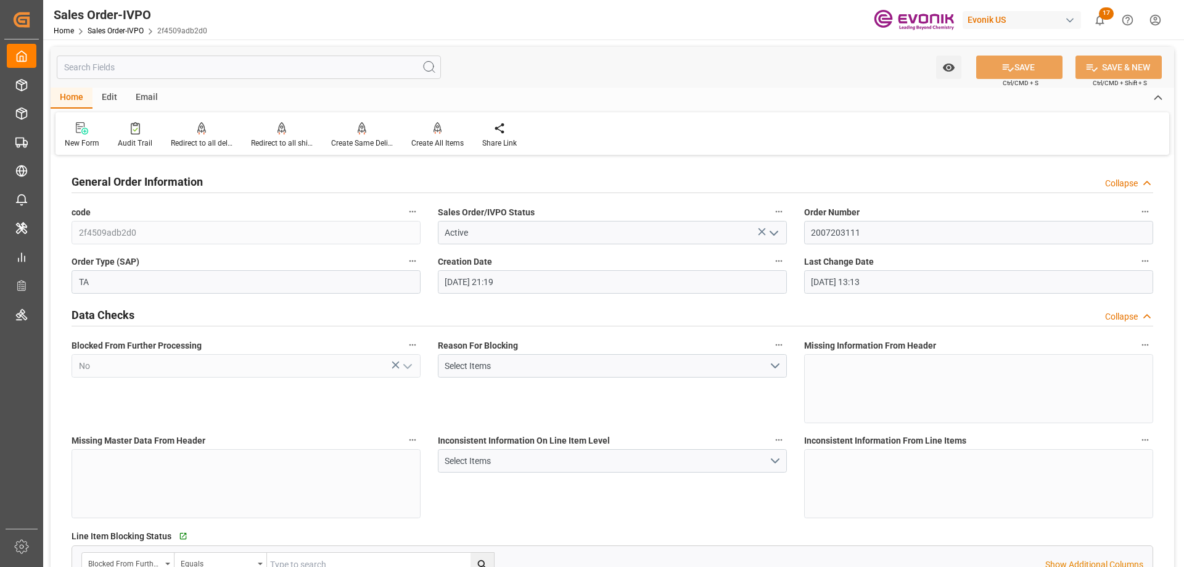
type input "10-09-2025 13:13"
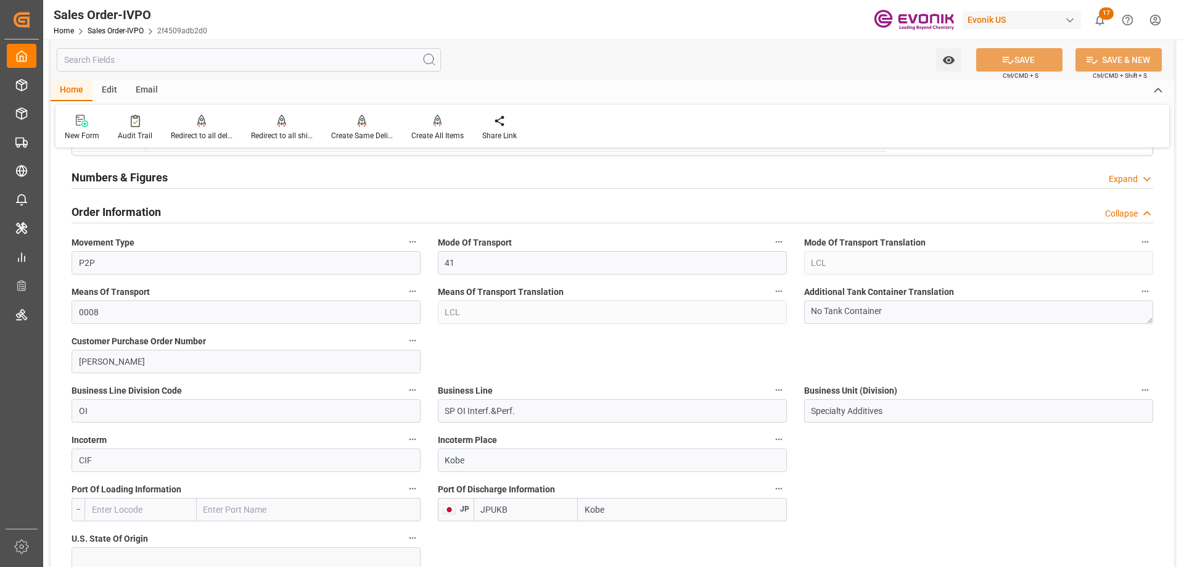
scroll to position [802, 0]
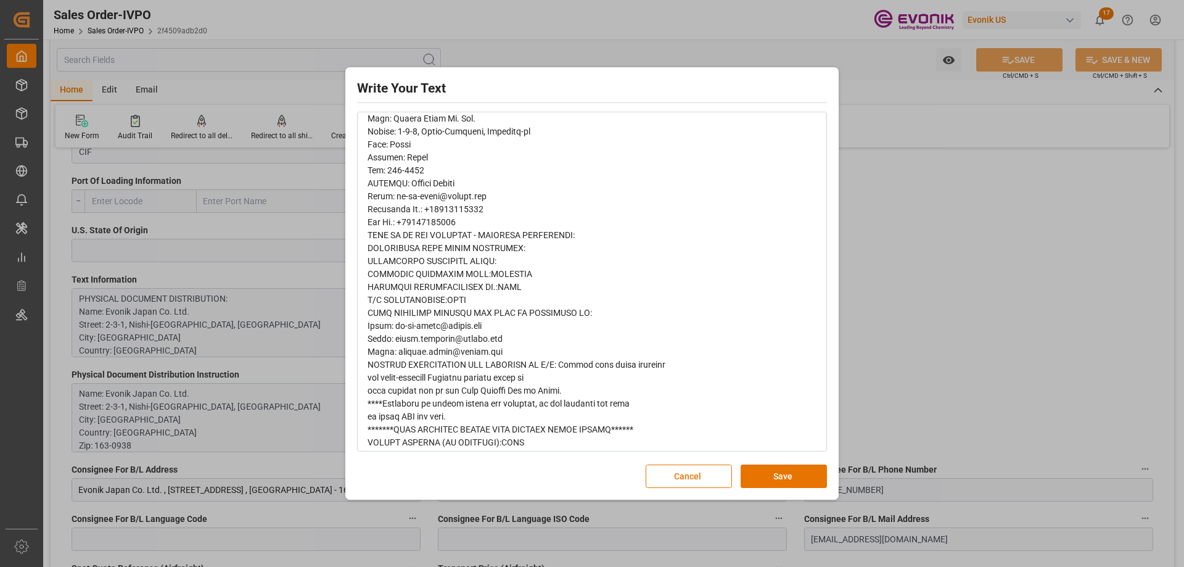
scroll to position [377, 0]
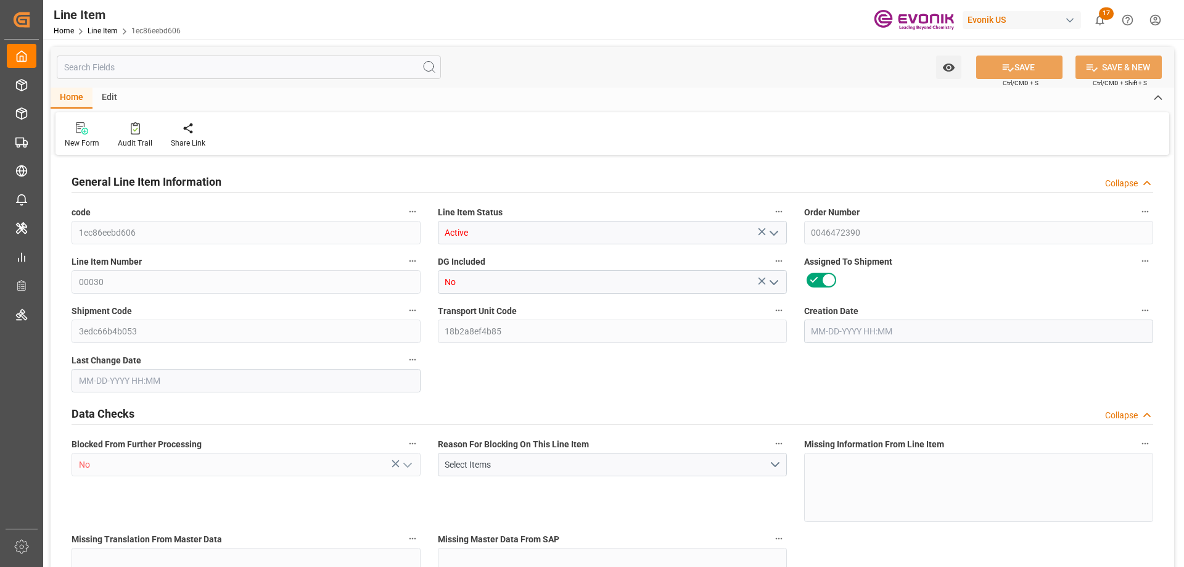
type input "1"
type input "430.08"
type input "381.6"
type input "1.0134"
type input "24"
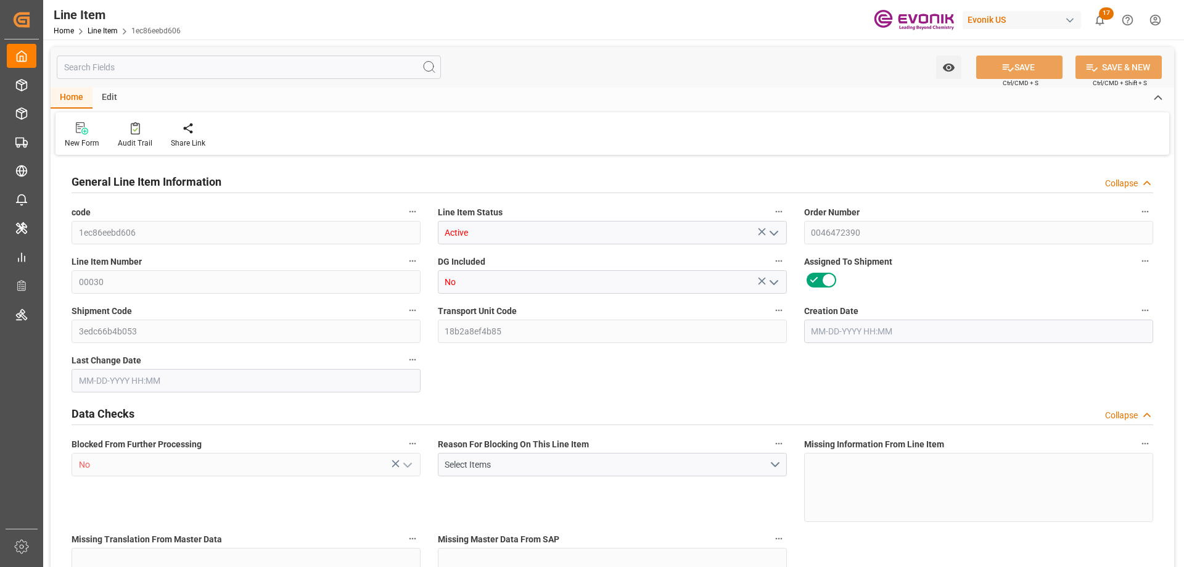
type input "1203566"
type input "24"
type input "430.08"
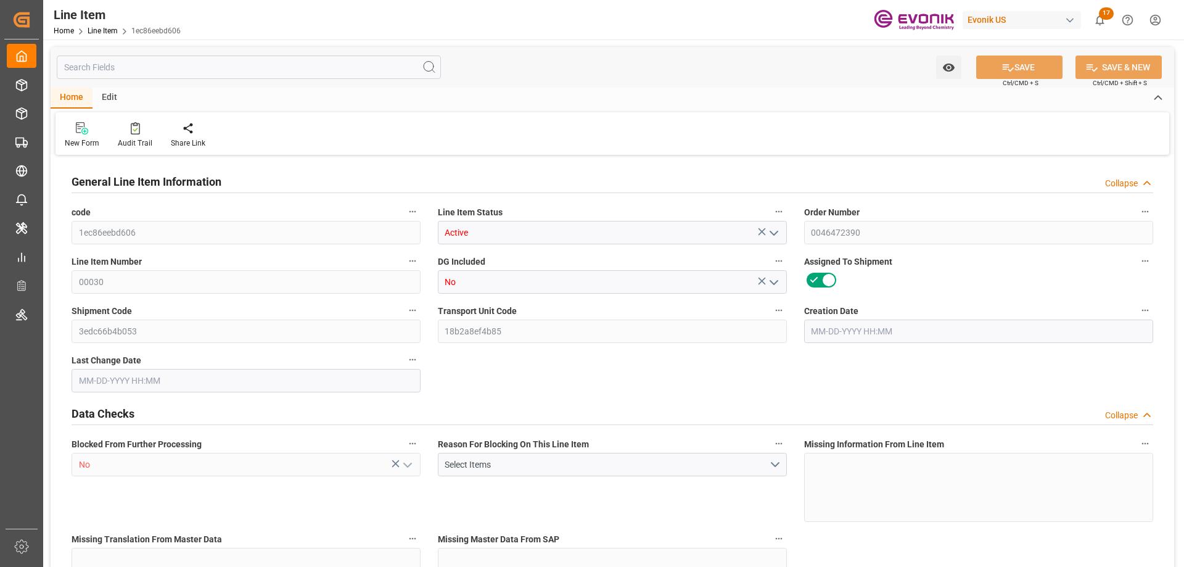
type input "455.08"
type input "381.6"
type input "1.0134"
type input "1013.424"
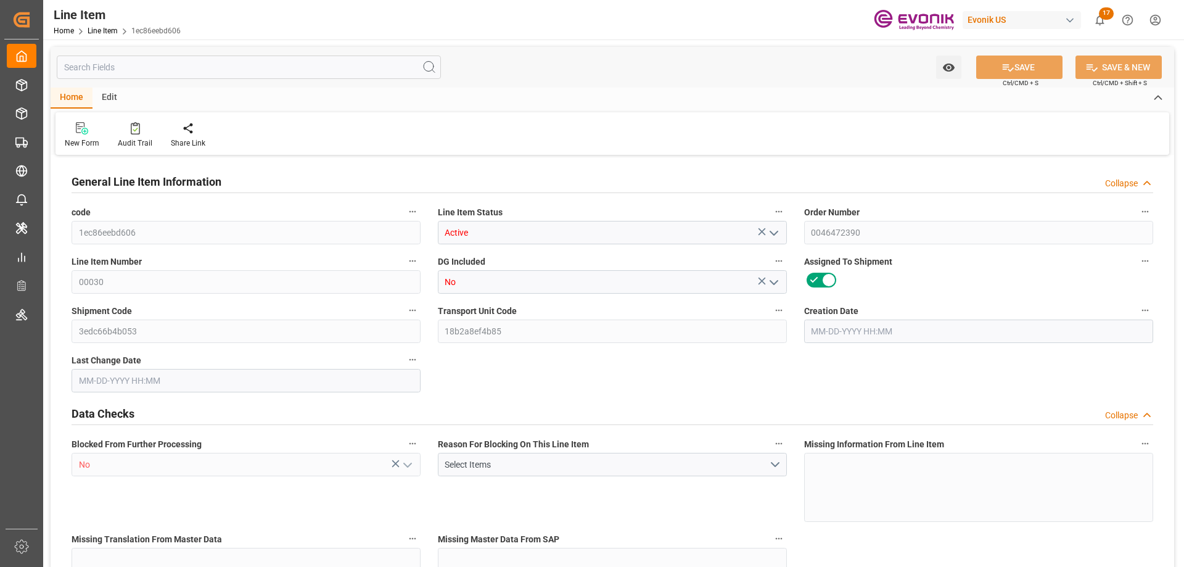
type input "23"
type input "412.16"
type input "365.7"
type input "0.9712"
type input "[DATE] 20:24"
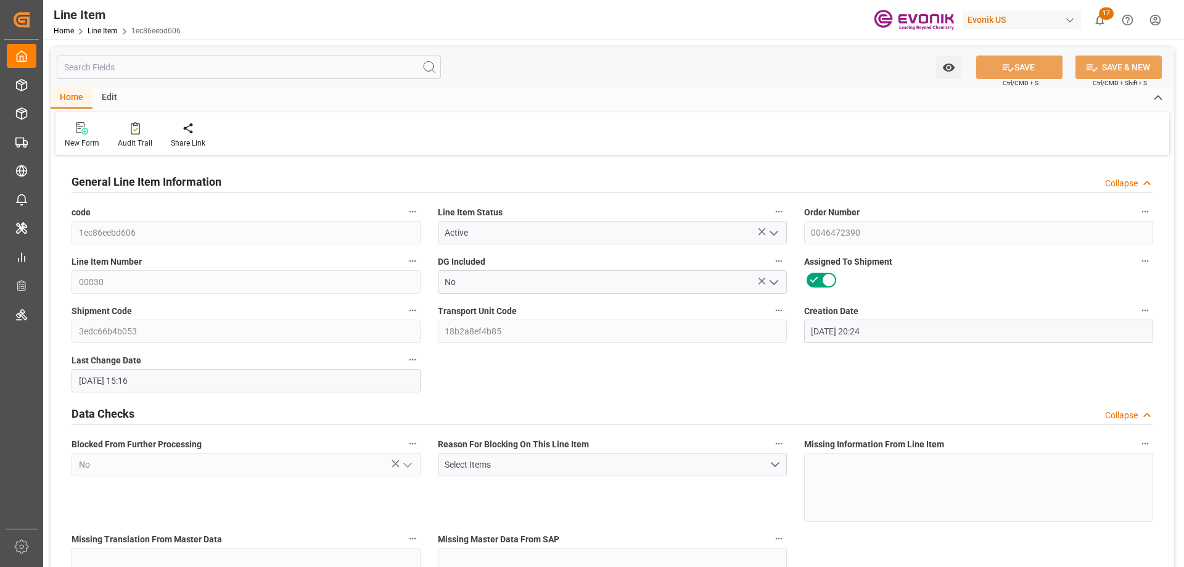
type input "[DATE] 15:16"
type input "[DATE]"
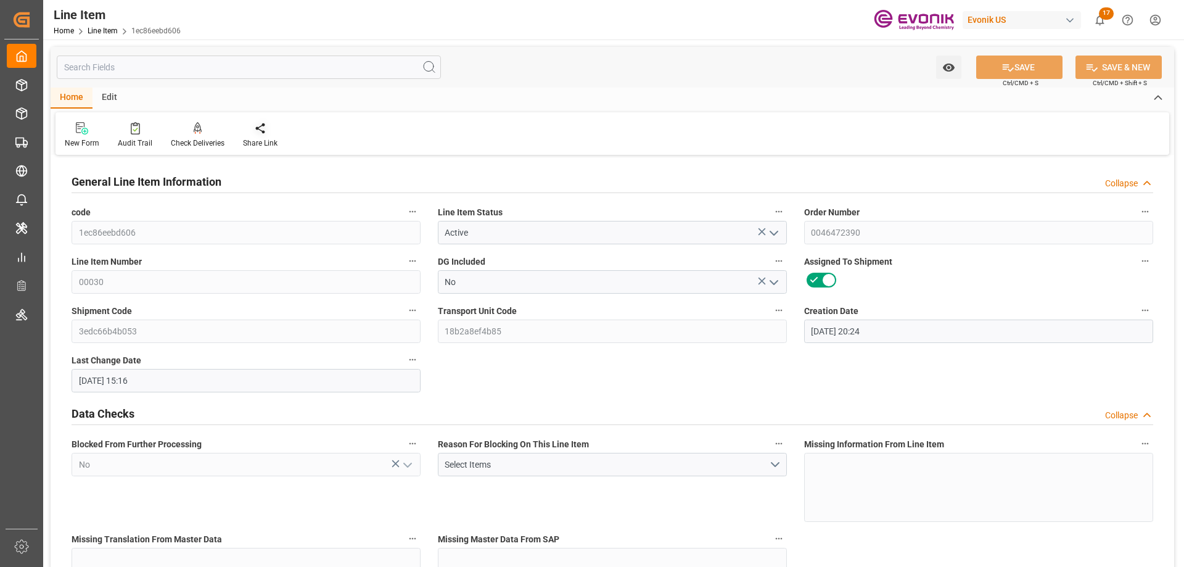
scroll to position [678, 0]
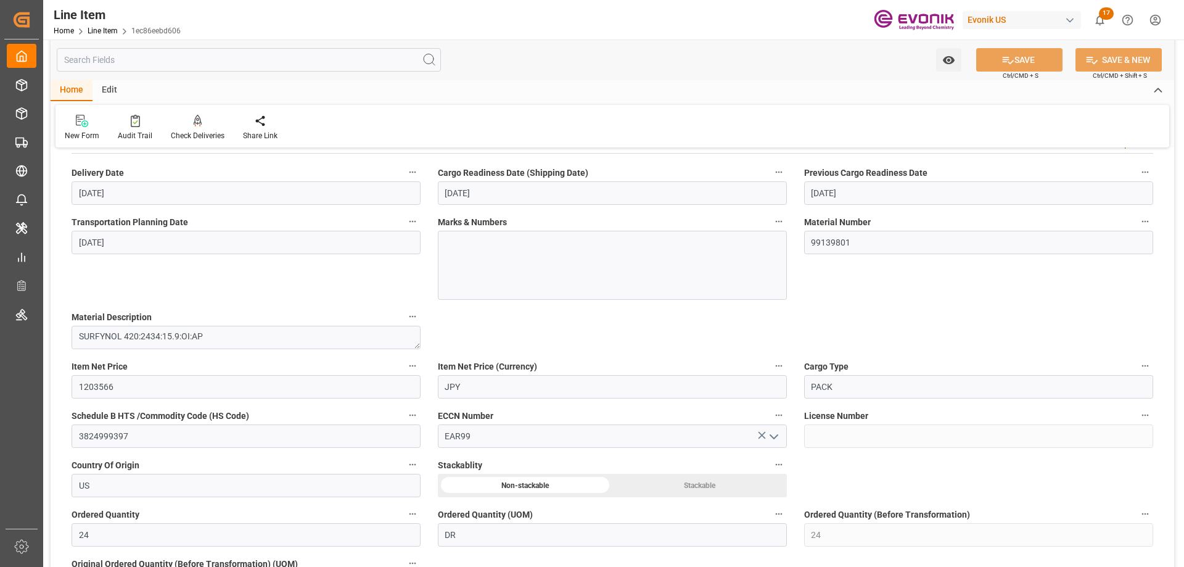
click at [187, 62] on input "text" at bounding box center [249, 59] width 384 height 23
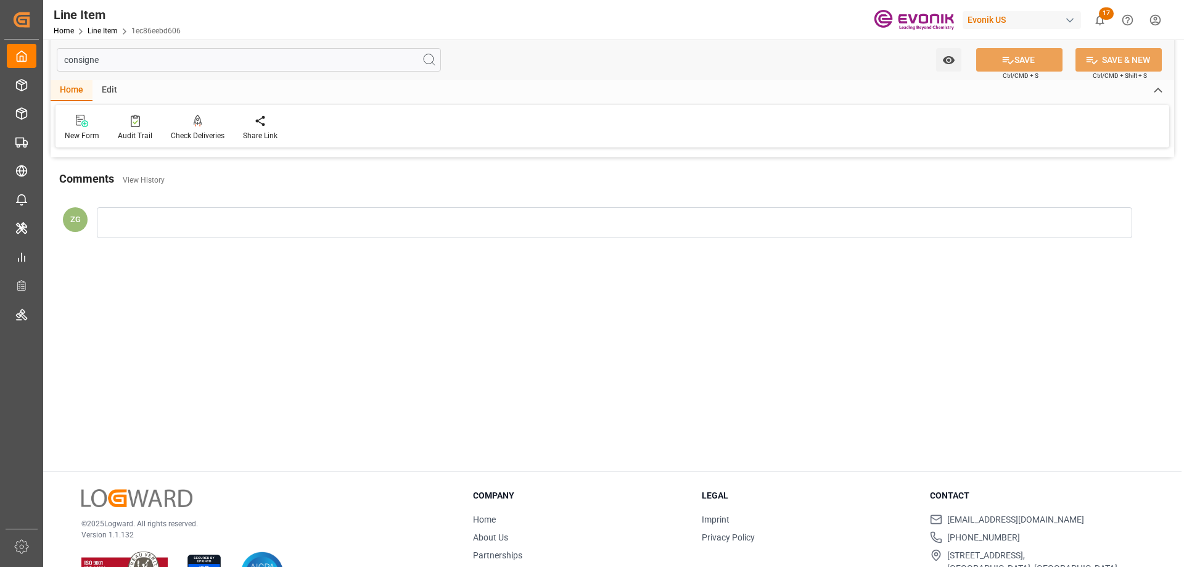
scroll to position [0, 0]
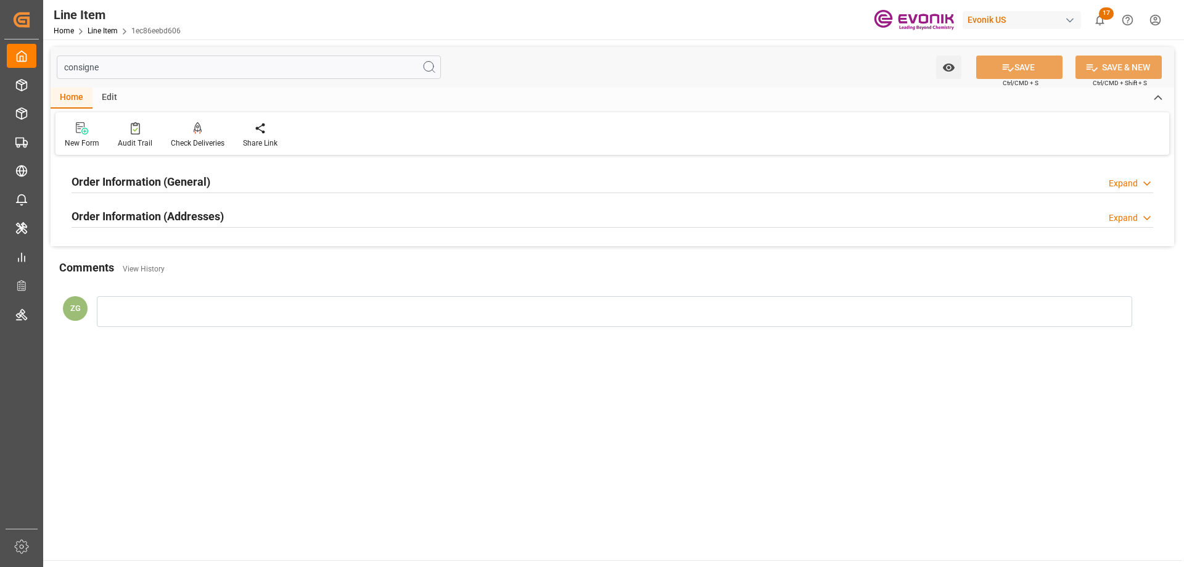
type input "consigne"
click at [157, 211] on h2 "Order Information (Addresses)" at bounding box center [148, 216] width 152 height 17
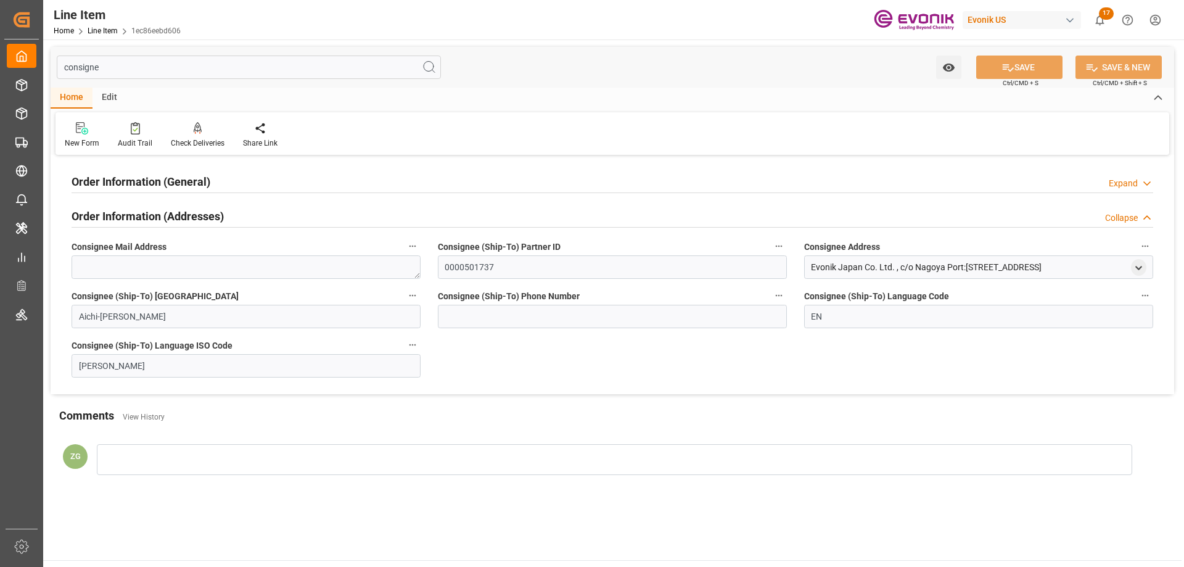
click at [149, 176] on h2 "Order Information (General)" at bounding box center [141, 181] width 139 height 17
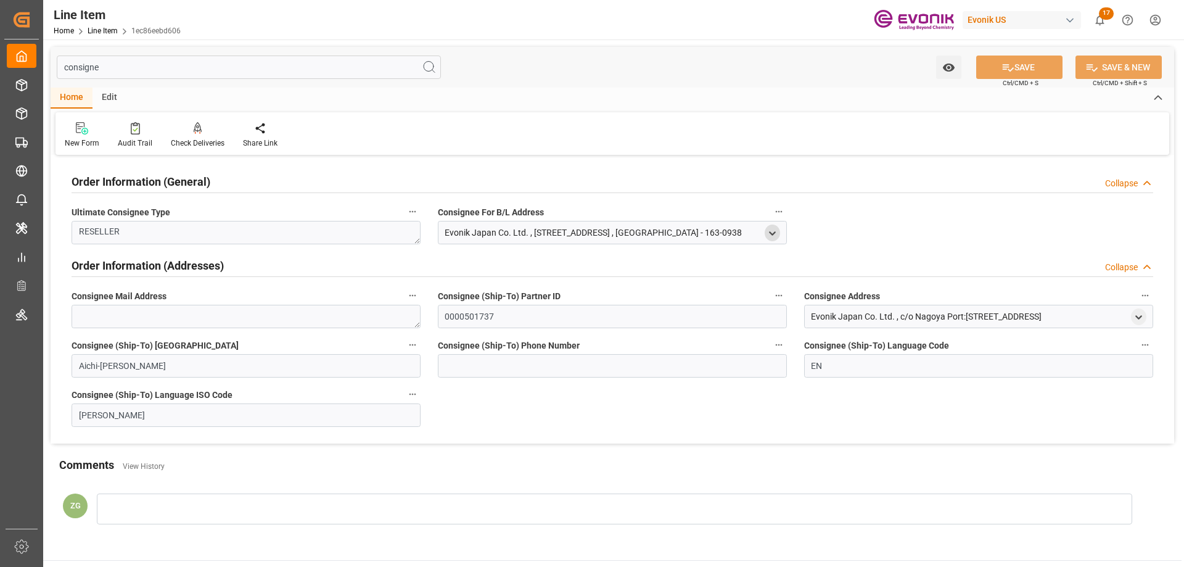
click at [770, 234] on icon "open menu" at bounding box center [772, 233] width 10 height 10
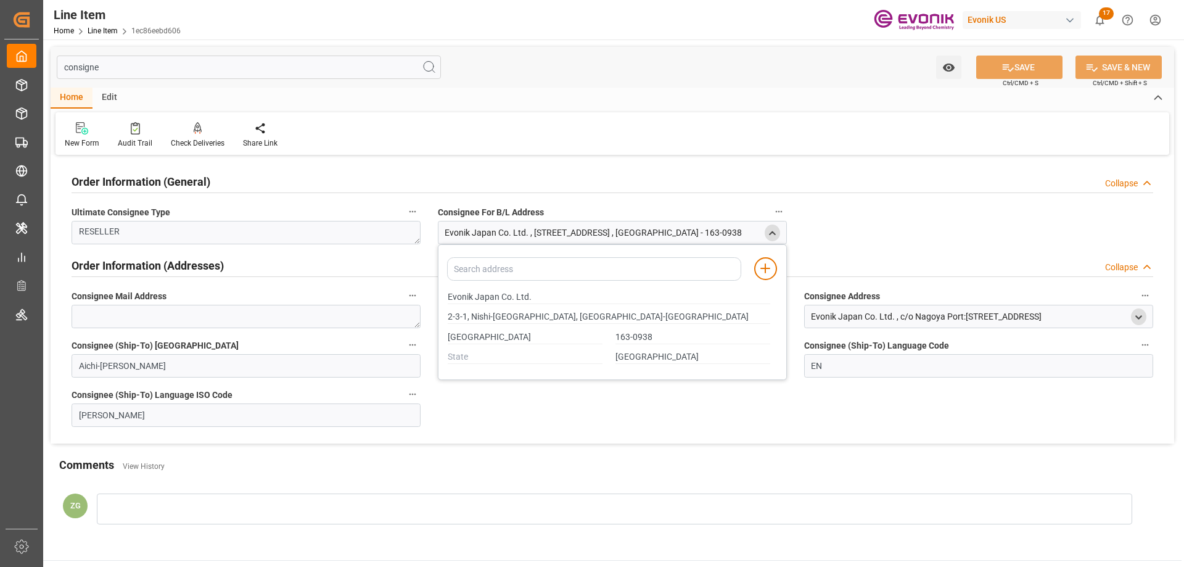
click at [1136, 317] on icon "open menu" at bounding box center [1139, 317] width 10 height 10
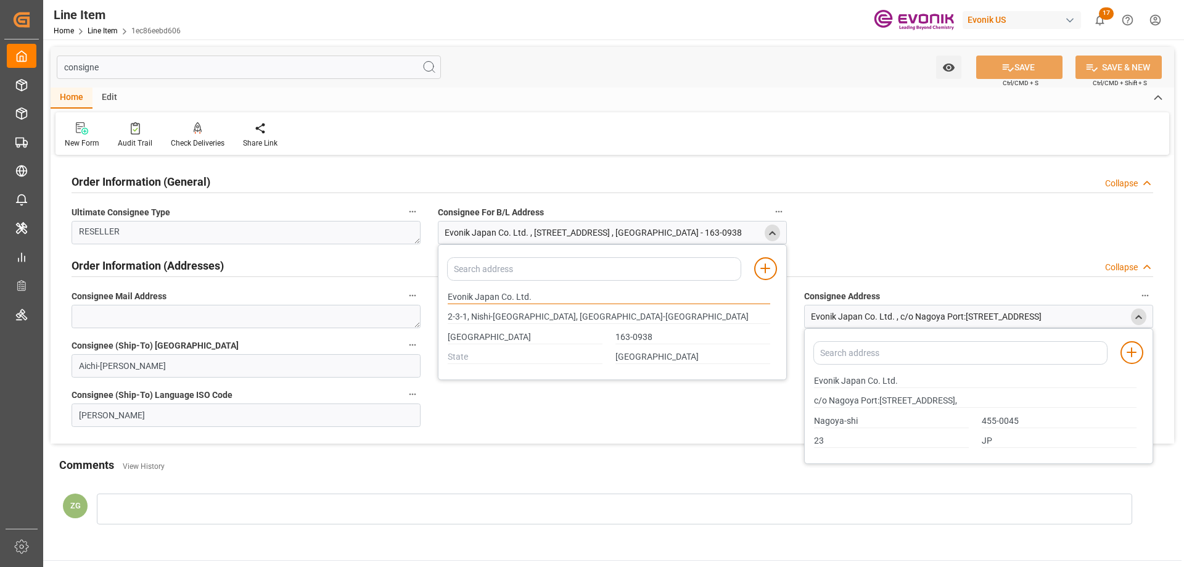
drag, startPoint x: 448, startPoint y: 294, endPoint x: 498, endPoint y: 295, distance: 49.3
click at [498, 295] on input "Evonik Japan Co. Ltd." at bounding box center [609, 297] width 323 height 14
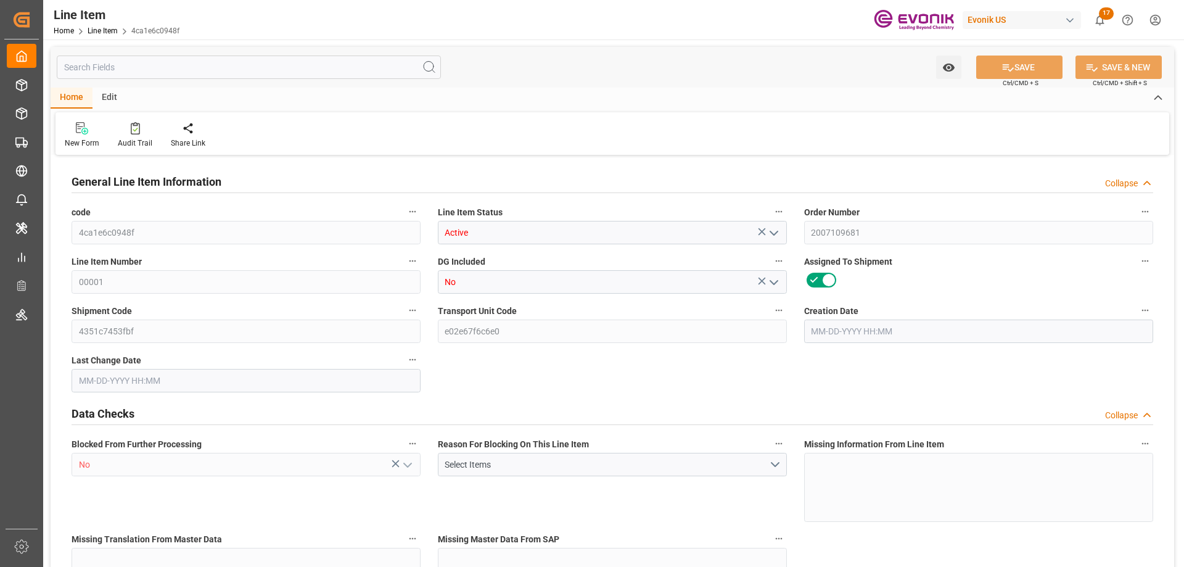
type input "1"
type input "864.4"
type input "800"
type input "1.1436"
type input "4"
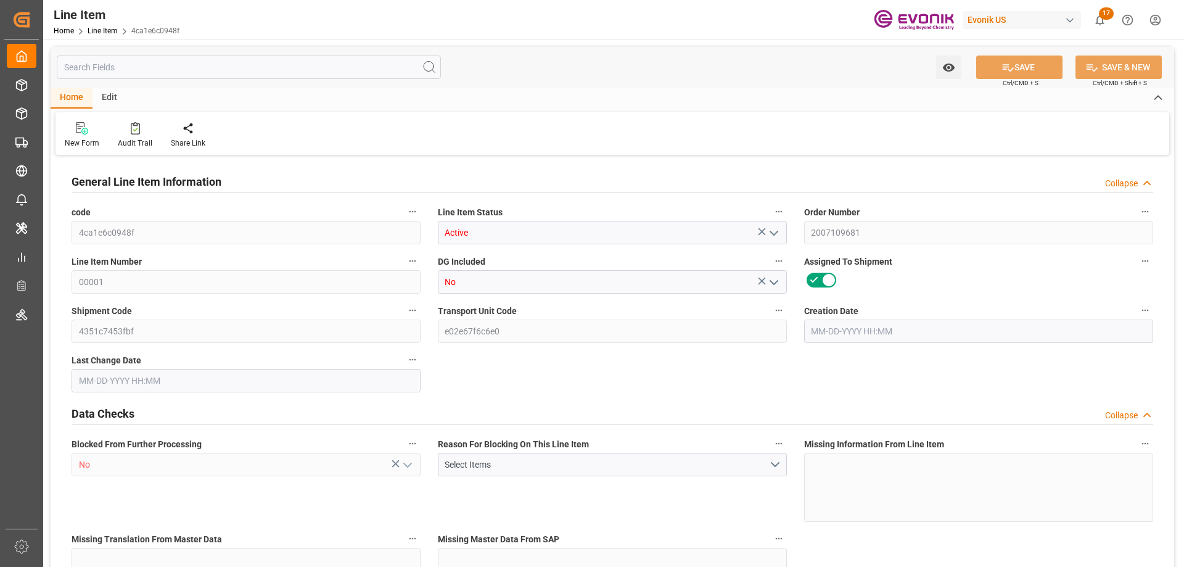
type input "8400"
type input "4"
type input "800"
type input "864.4"
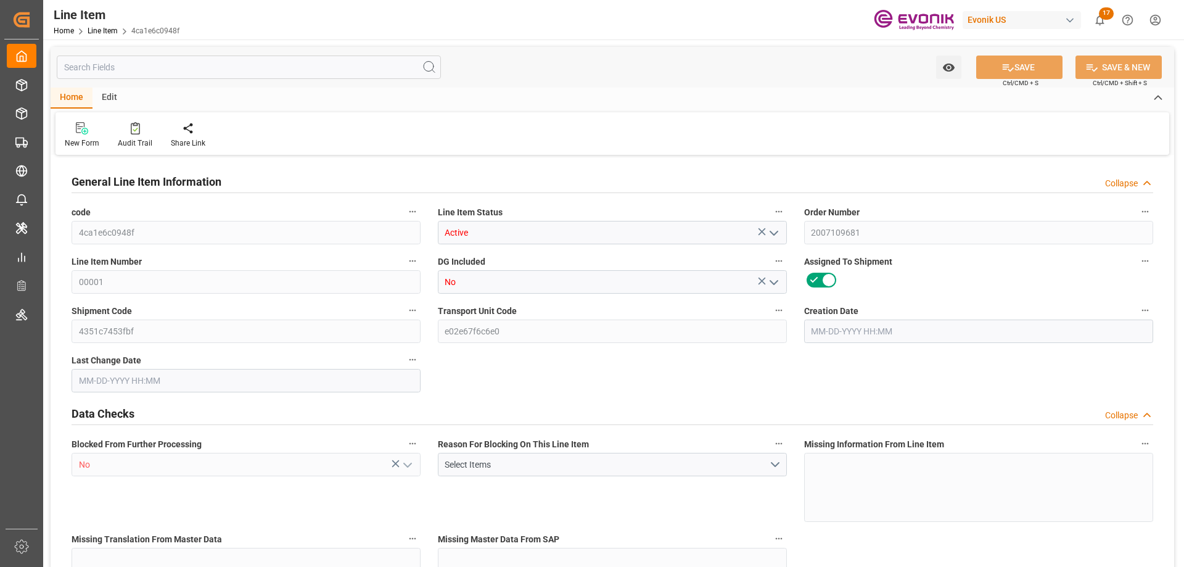
type input "884.4"
type input "800"
type input "1.1436"
type input "1143.648"
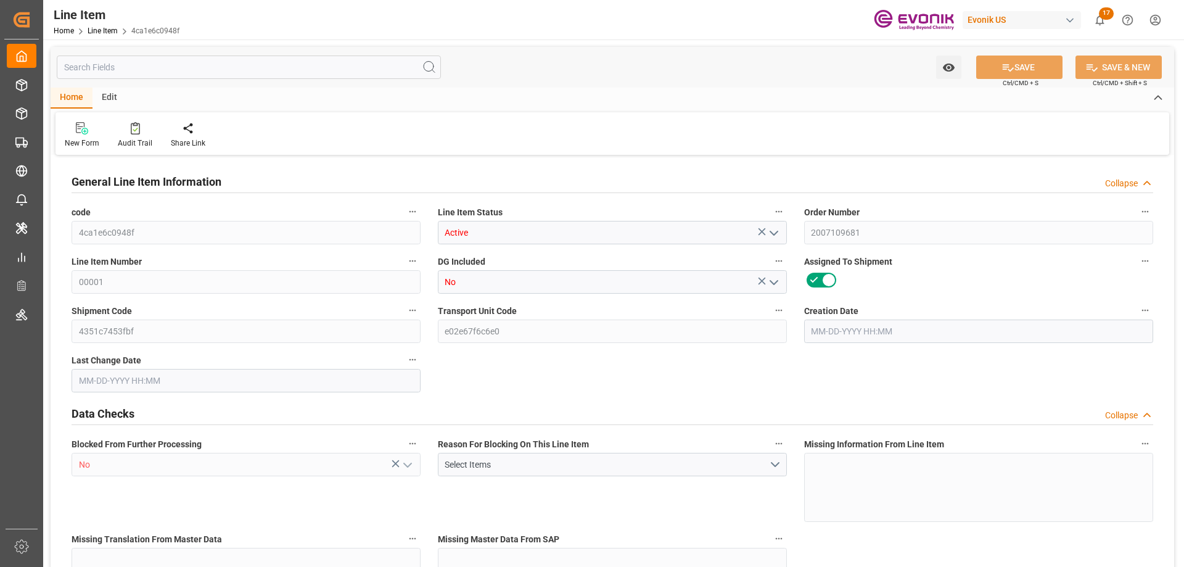
type input "4"
type input "864.4"
type input "800"
type input "1.1436"
type input "08-14-2025 20:00"
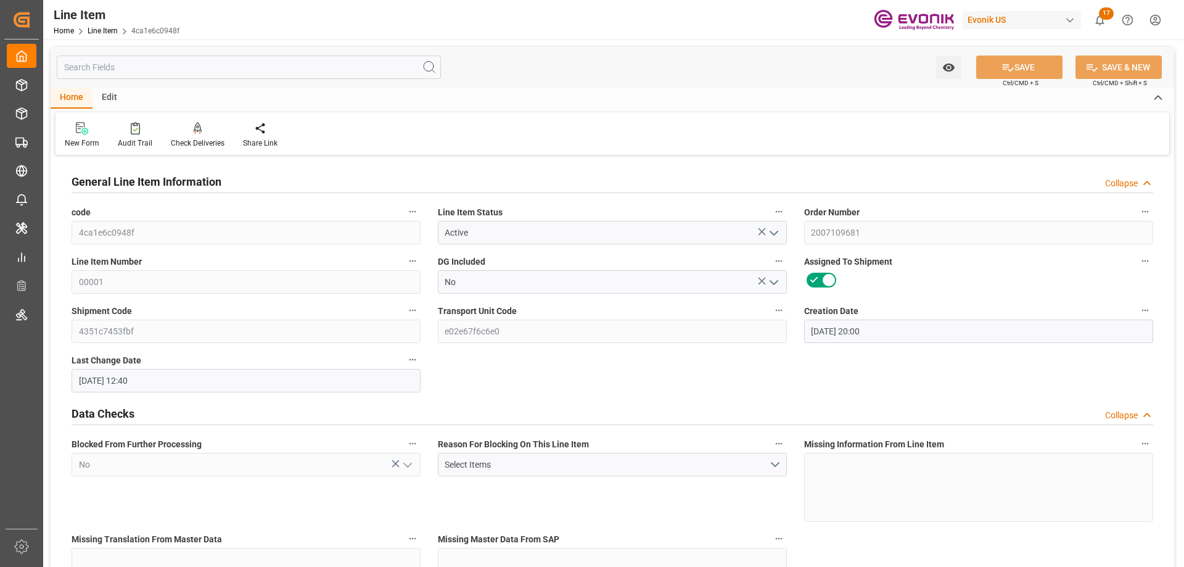
type input "10-06-2025 12:40"
type input "12-01-2025"
type input "10-09-2025"
type input "10-02-2025"
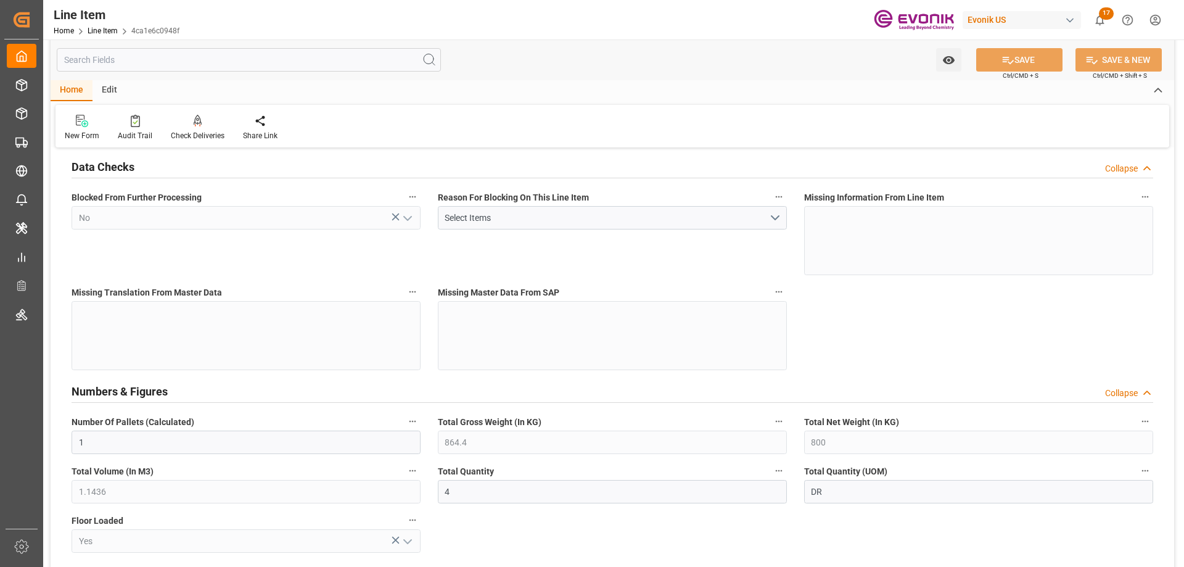
click at [102, 64] on input "text" at bounding box center [249, 59] width 384 height 23
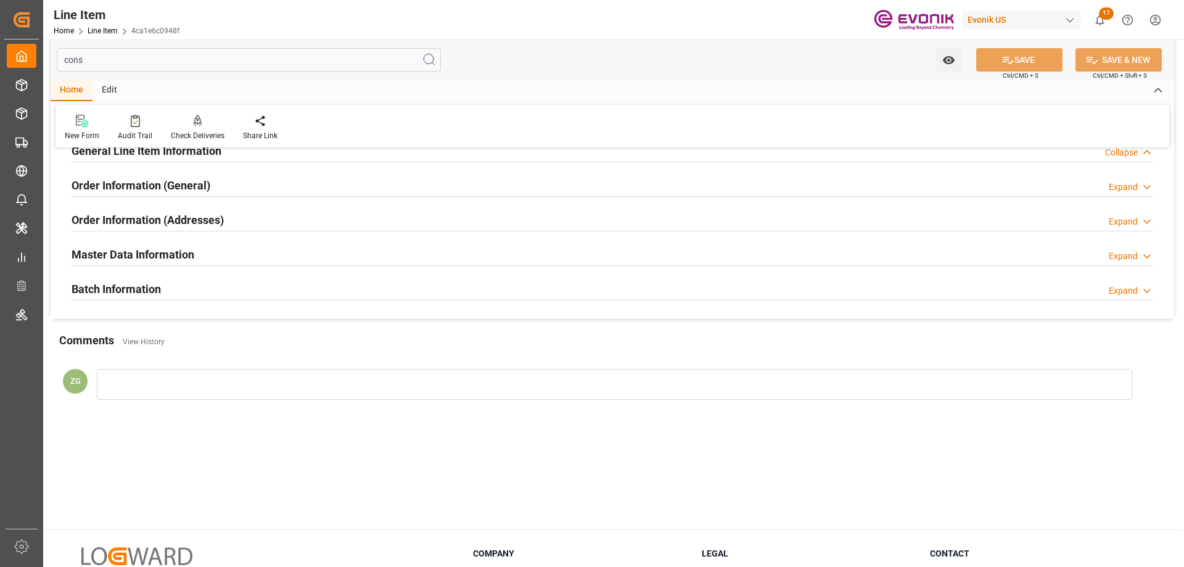
scroll to position [0, 0]
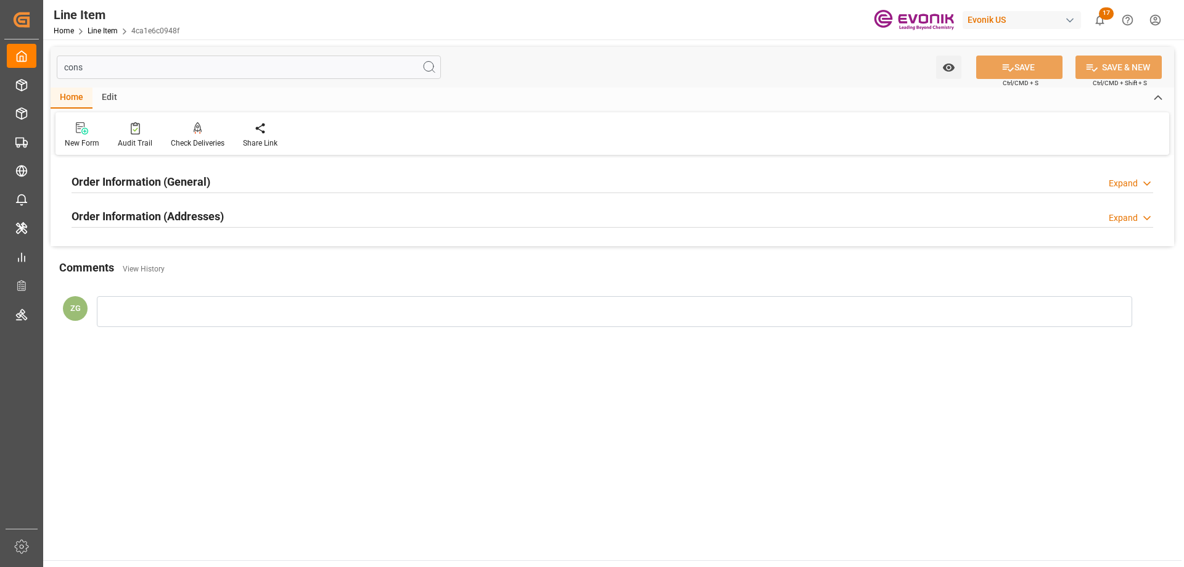
type input "cons"
click at [132, 227] on div at bounding box center [613, 227] width 1082 height 1
click at [134, 202] on div "Order Information (Addresses) Expand" at bounding box center [612, 216] width 1099 height 35
click at [133, 181] on h2 "Order Information (General)" at bounding box center [141, 181] width 139 height 17
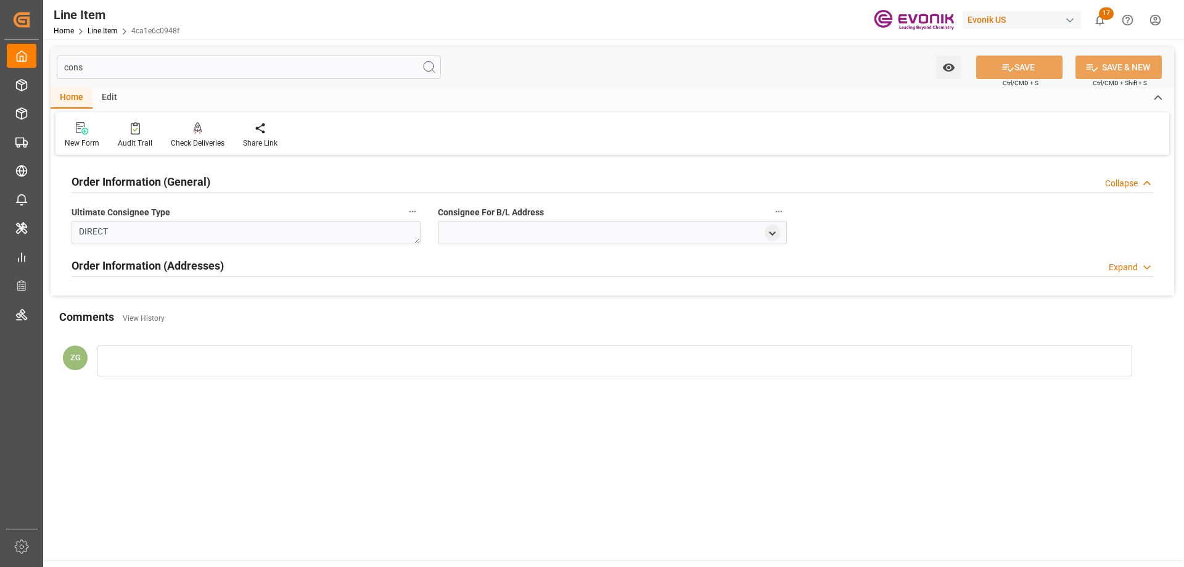
click at [140, 260] on h2 "Order Information (Addresses)" at bounding box center [148, 265] width 152 height 17
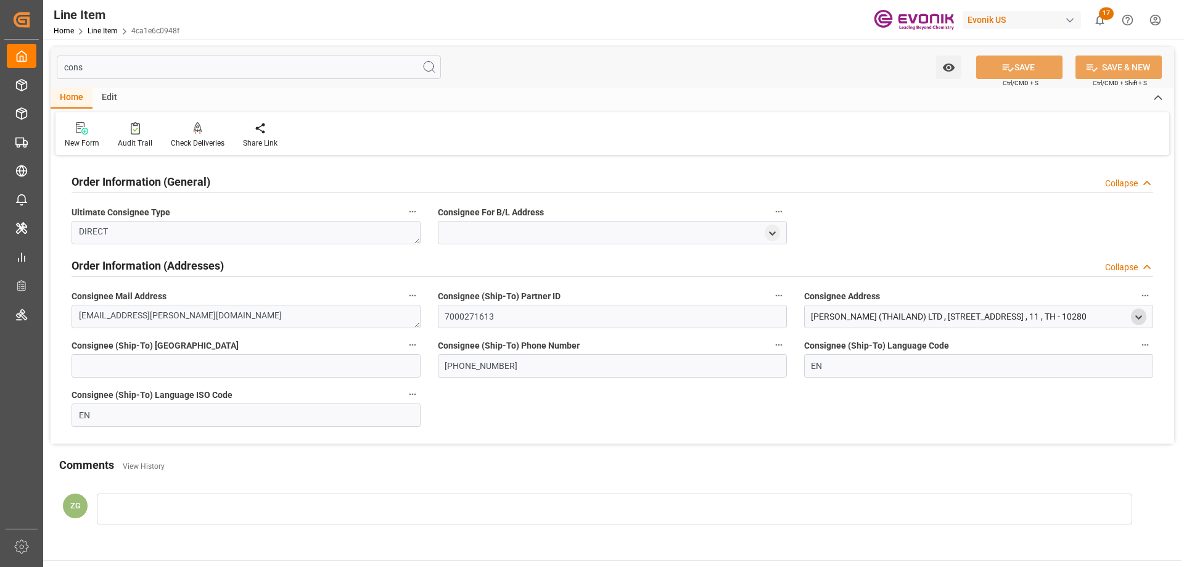
click at [1135, 315] on icon "open menu" at bounding box center [1139, 317] width 10 height 10
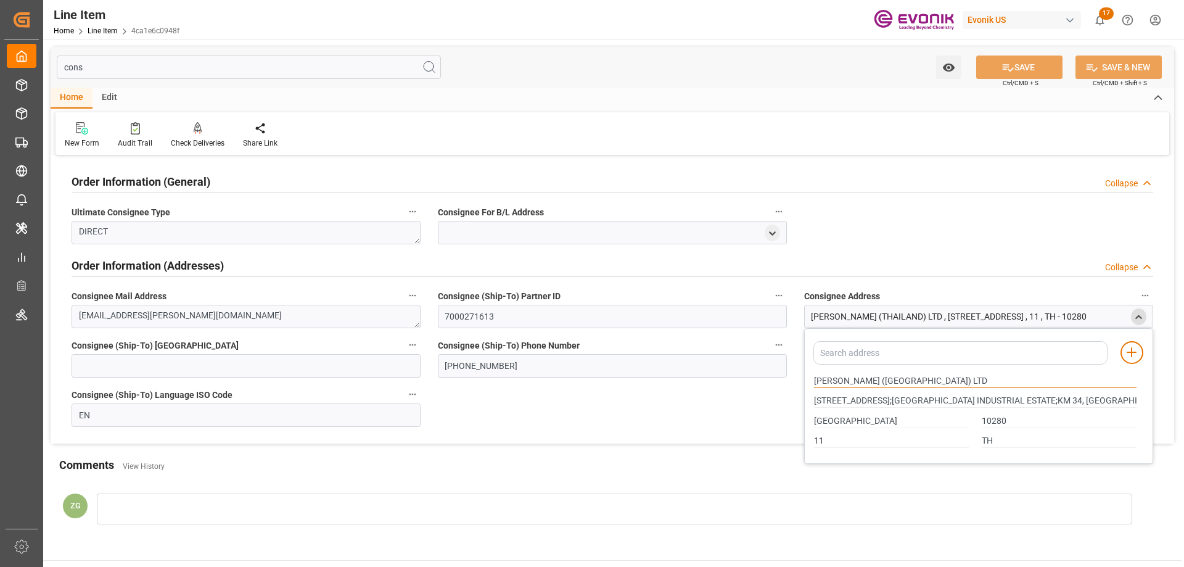
drag, startPoint x: 815, startPoint y: 379, endPoint x: 846, endPoint y: 378, distance: 30.2
click at [846, 378] on input "HENKEL (THAILAND) LTD" at bounding box center [975, 381] width 323 height 14
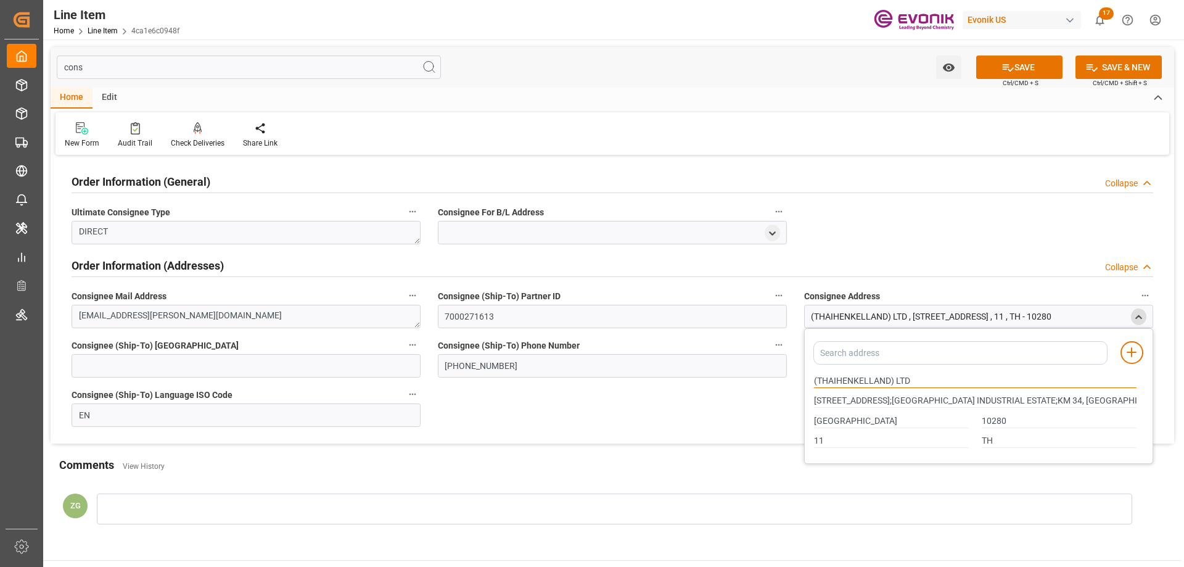
type input "(THAIHENKELLAND) LTD"
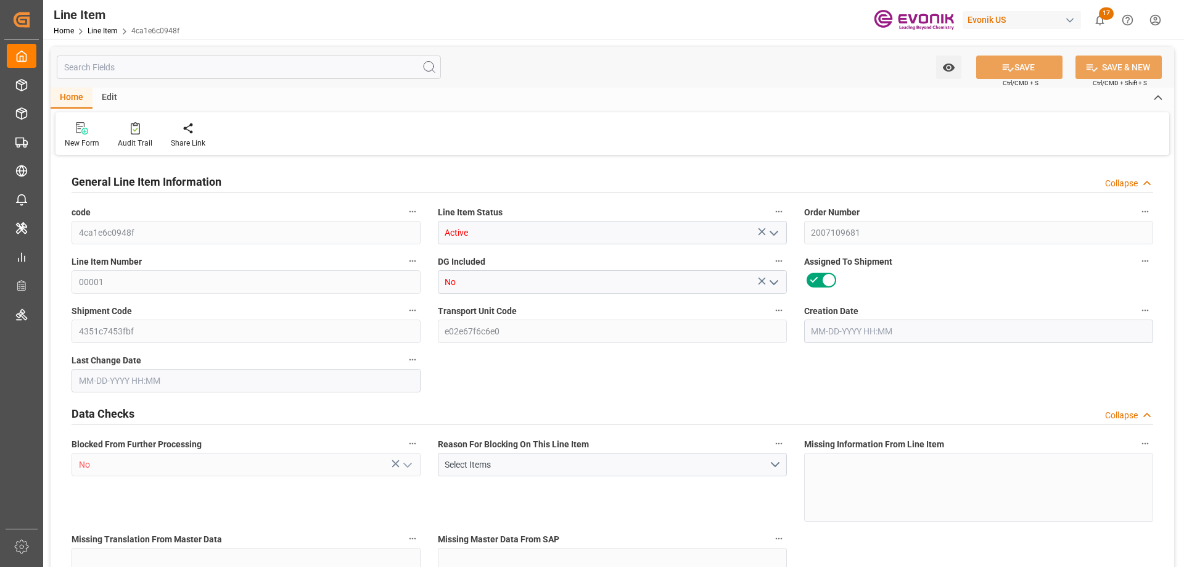
type input "1"
type input "864.4"
type input "800"
type input "1.1436"
type input "4"
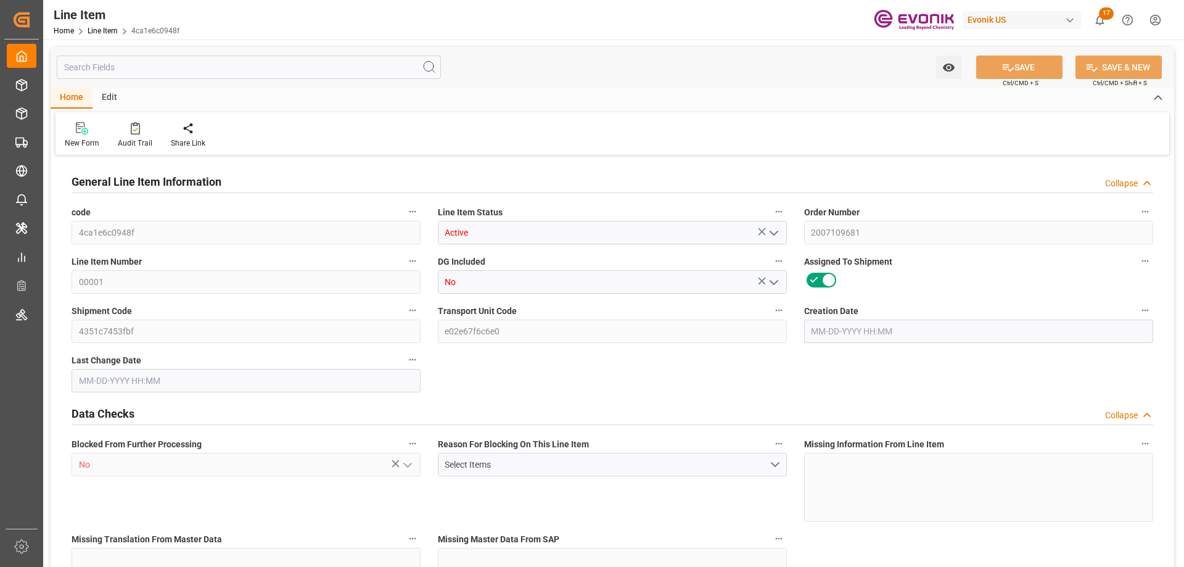
type input "8400"
type input "4"
type input "800"
type input "864.4"
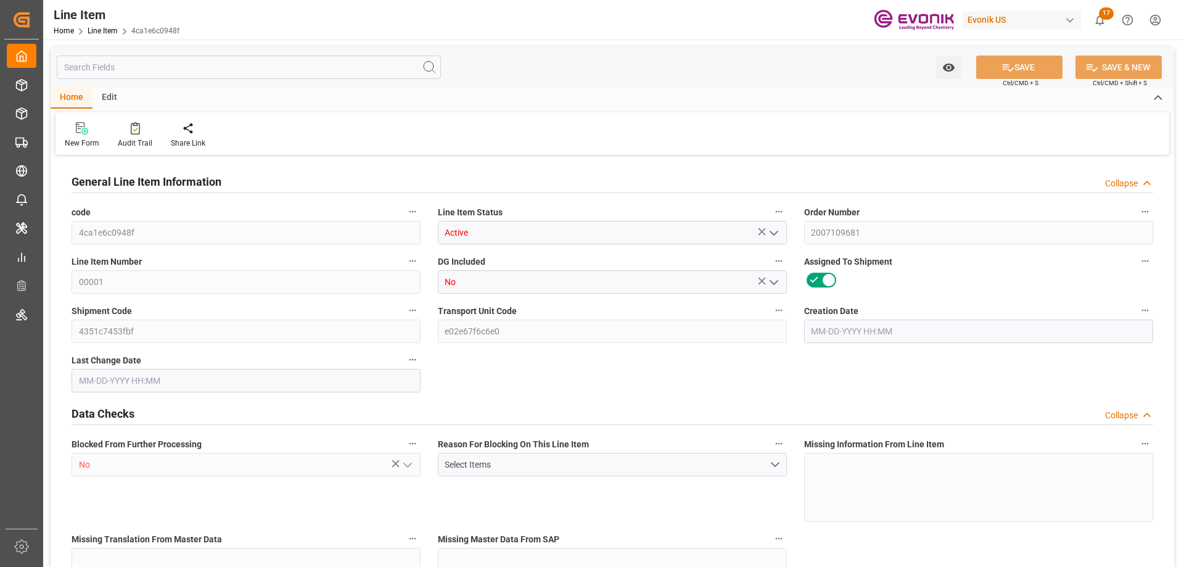
type input "884.4"
type input "800"
type input "1.1436"
type input "1143.648"
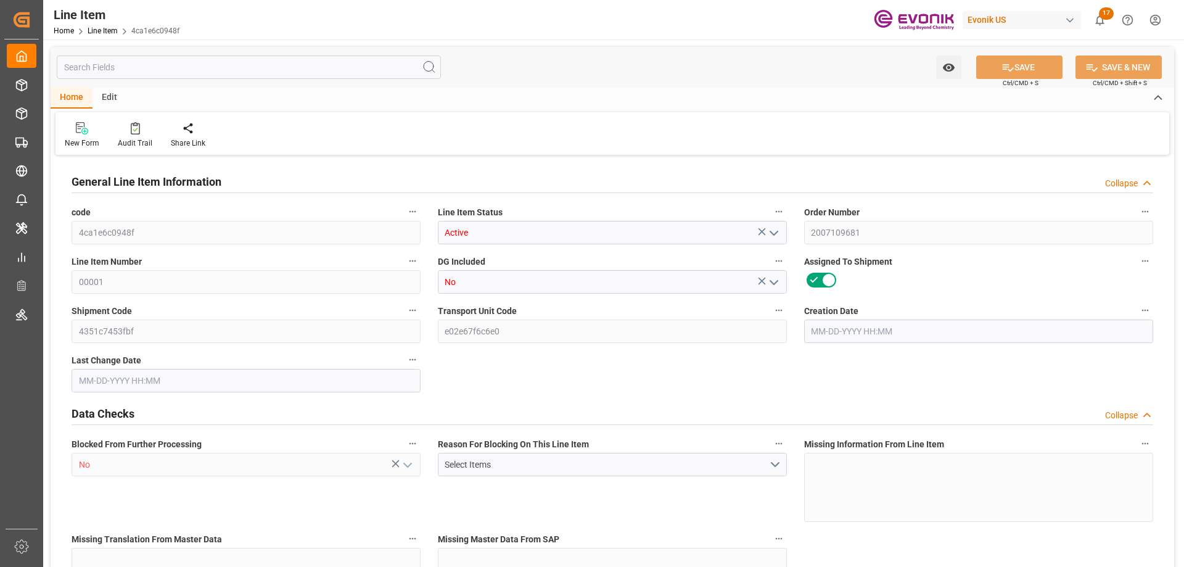
type input "4"
type input "864.4"
type input "800"
type input "1.1436"
click at [89, 65] on input "text" at bounding box center [249, 67] width 384 height 23
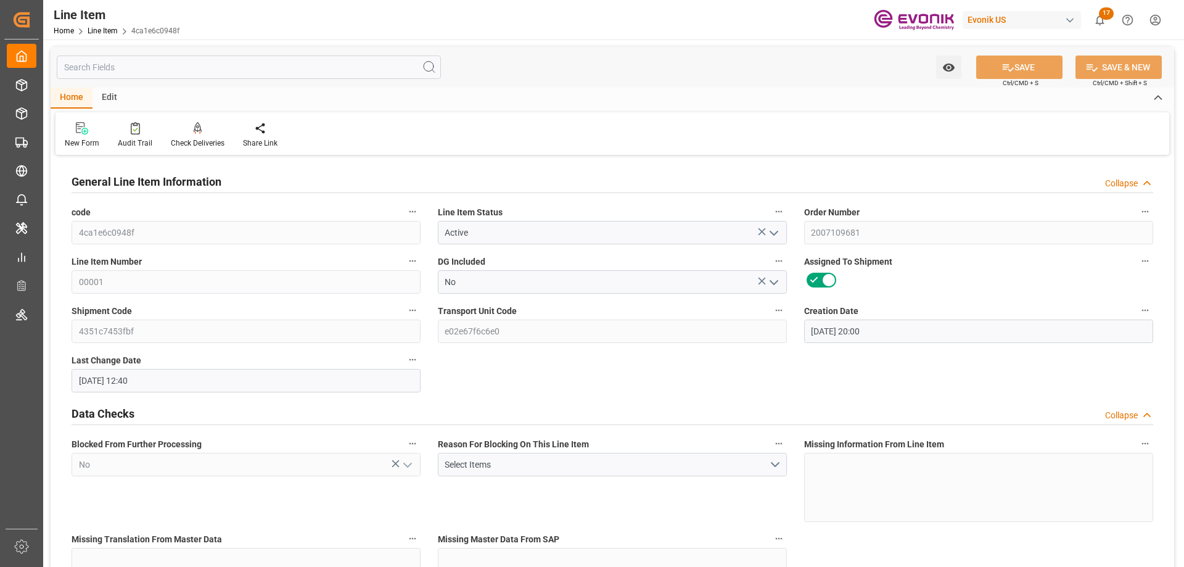
type input "08-14-2025 20:00"
type input "10-06-2025 12:40"
type input "12-01-2025"
type input "10-09-2025"
type input "10-02-2025"
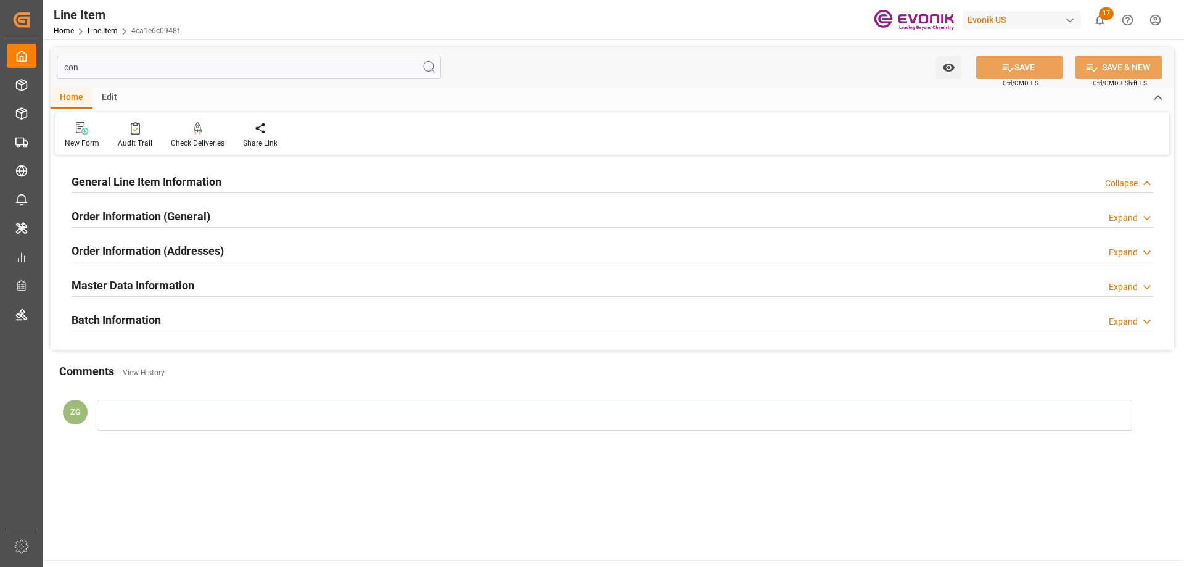
type input "con"
click at [139, 187] on h2 "General Line Item Information" at bounding box center [147, 181] width 150 height 17
click at [168, 207] on div "Order Information (General)" at bounding box center [141, 215] width 139 height 23
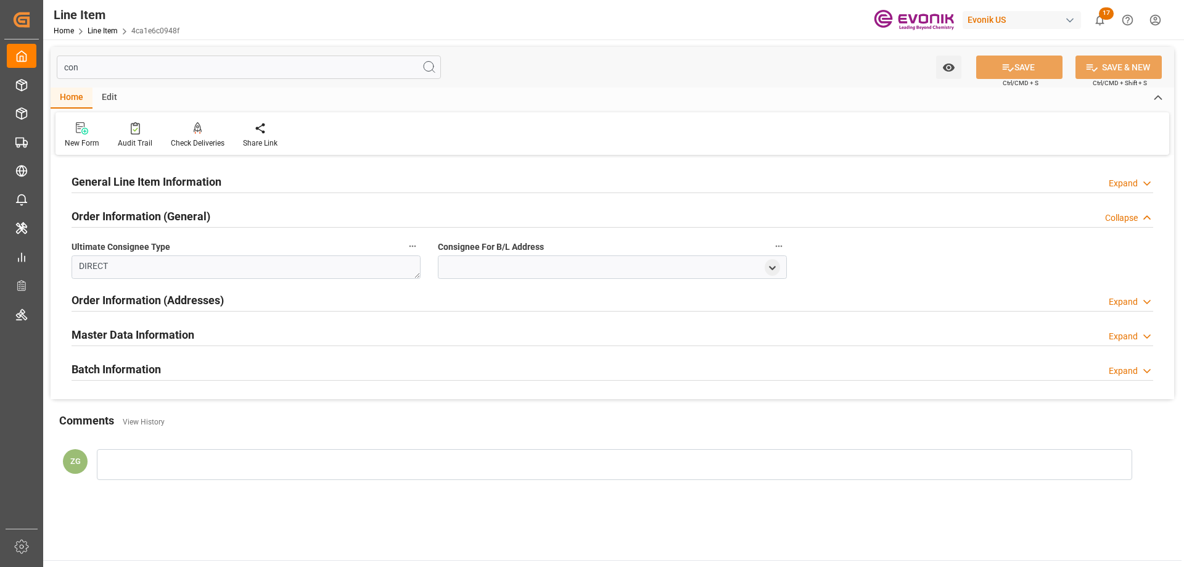
click at [158, 181] on h2 "General Line Item Information" at bounding box center [147, 181] width 150 height 17
click at [174, 300] on h2 "Order Information (Addresses)" at bounding box center [148, 300] width 152 height 17
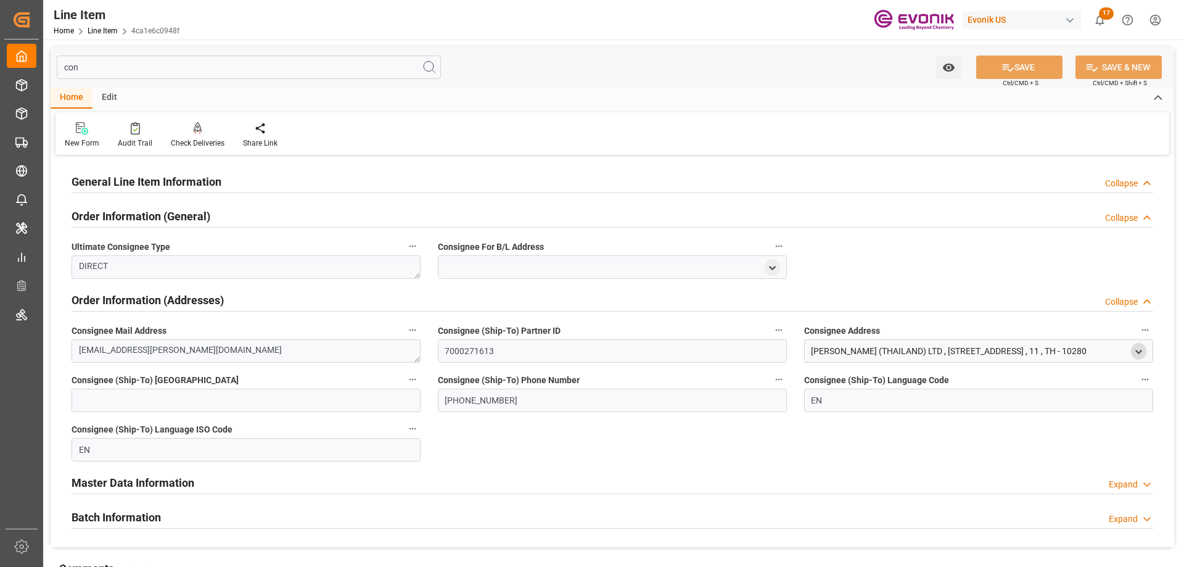
click at [1135, 347] on icon "open menu" at bounding box center [1139, 352] width 10 height 10
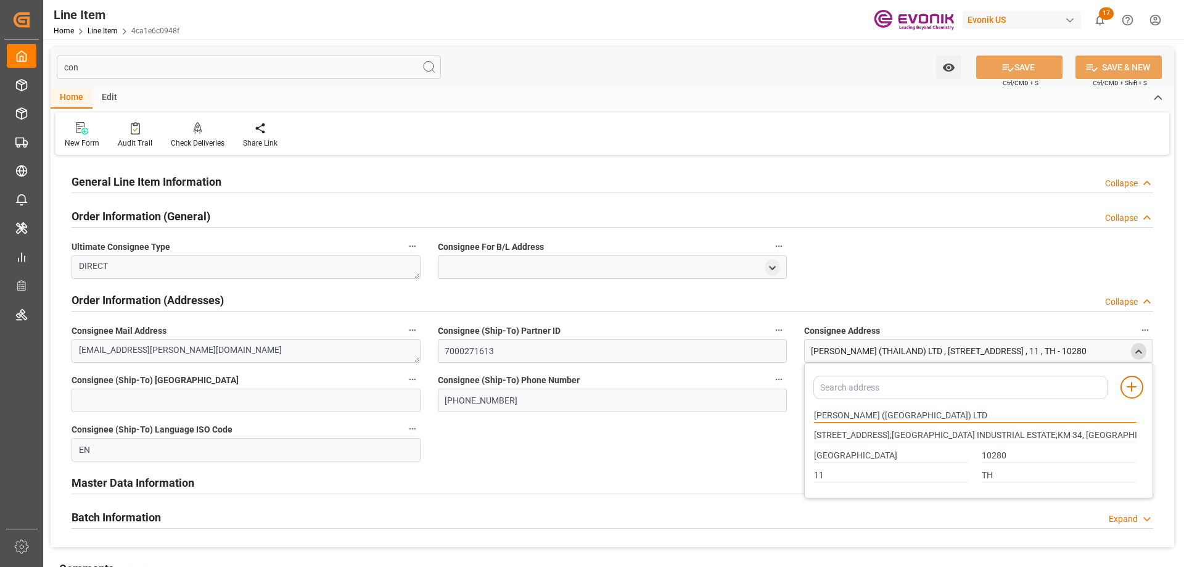
drag, startPoint x: 815, startPoint y: 414, endPoint x: 910, endPoint y: 413, distance: 95.6
click at [910, 413] on input "HENKEL (THAILAND) LTD" at bounding box center [975, 416] width 323 height 14
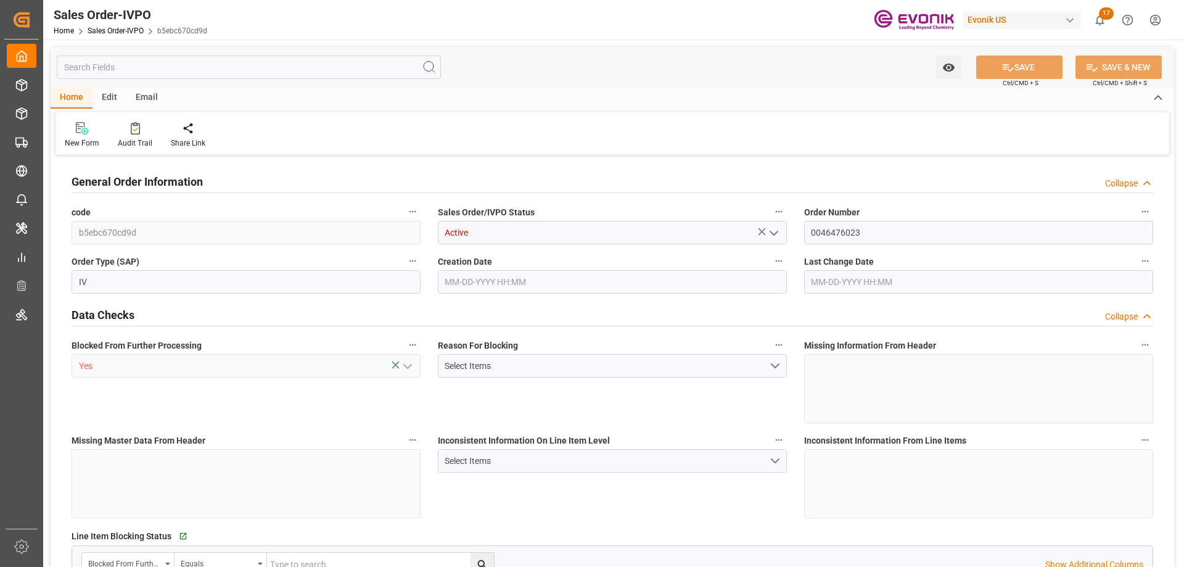
type input "BEANR"
type input "0"
type input "1"
type input "18008"
type input "[DATE] 18:14"
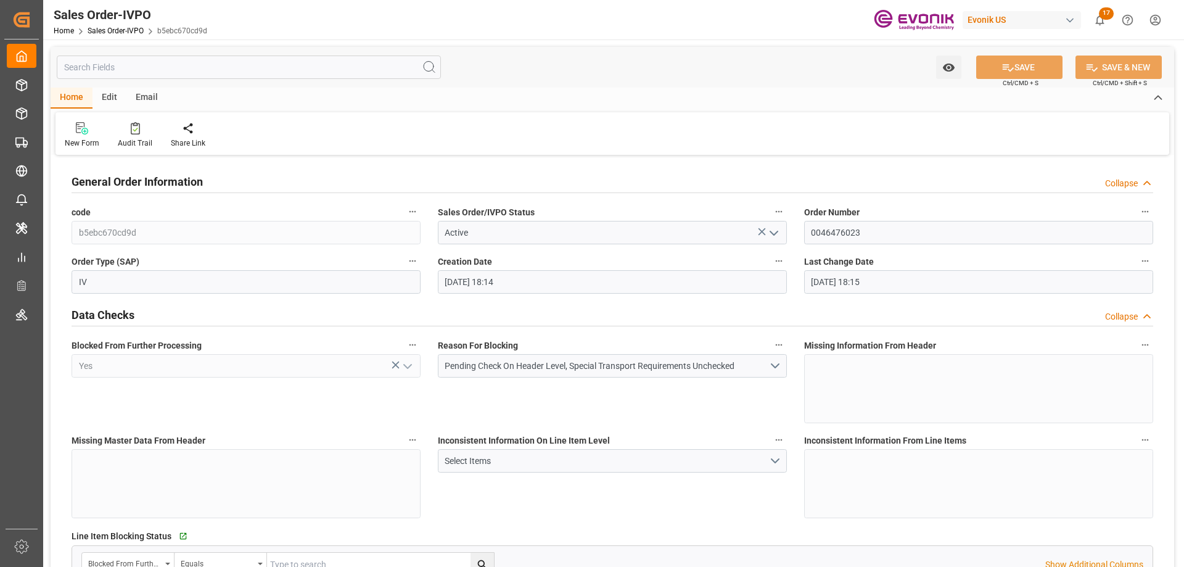
type input "[DATE] 18:15"
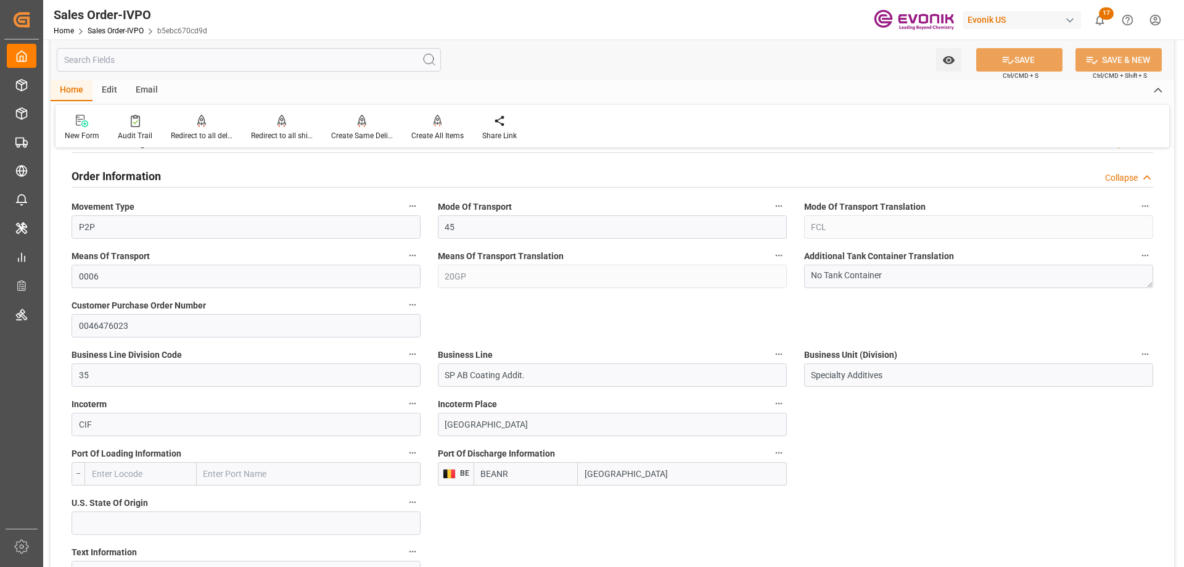
scroll to position [678, 0]
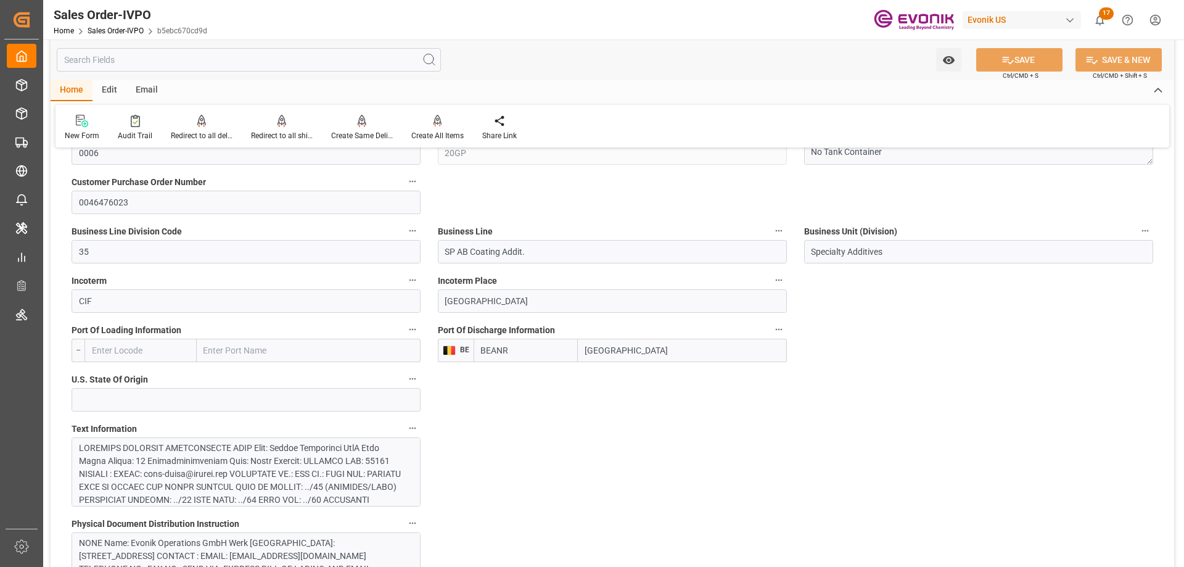
click at [281, 464] on div at bounding box center [241, 558] width 325 height 233
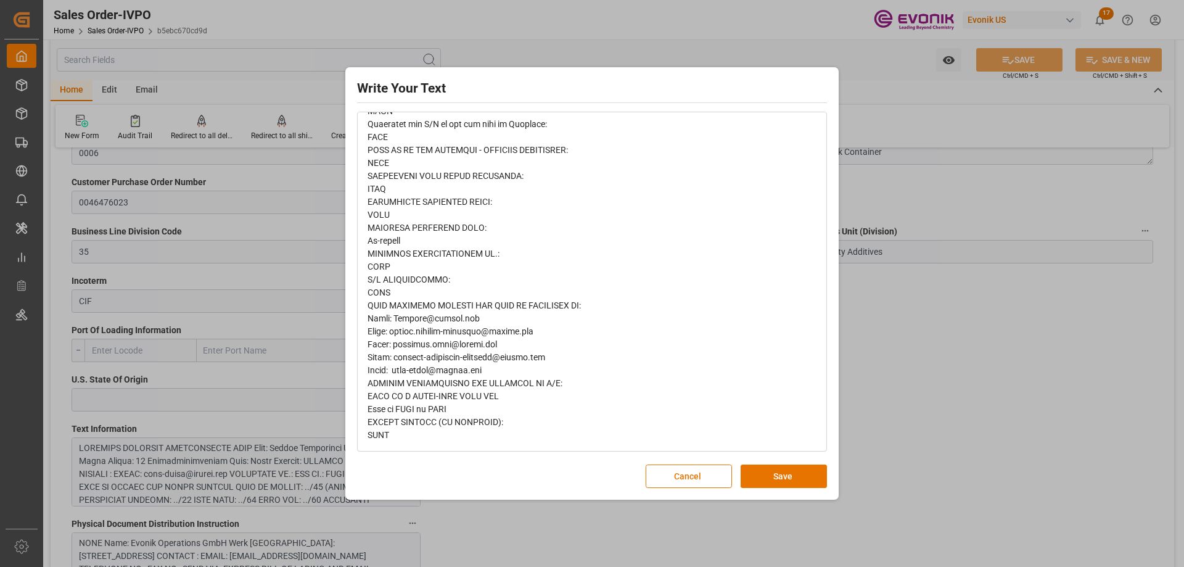
scroll to position [0, 0]
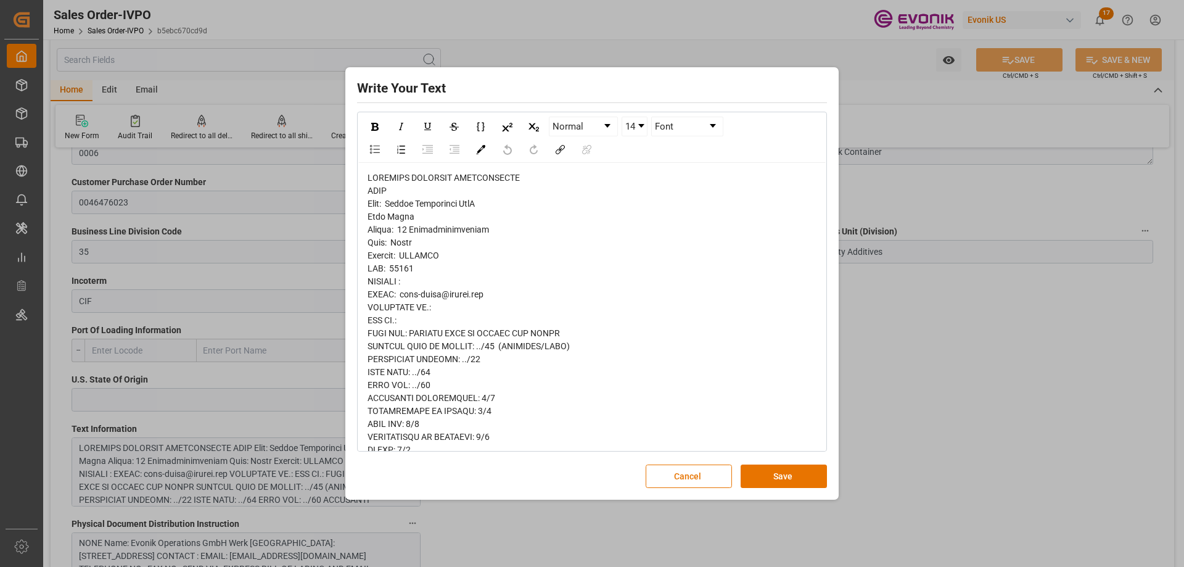
click at [922, 374] on div "Write Your Text Normal 14 Font Cancel Save" at bounding box center [592, 283] width 1184 height 567
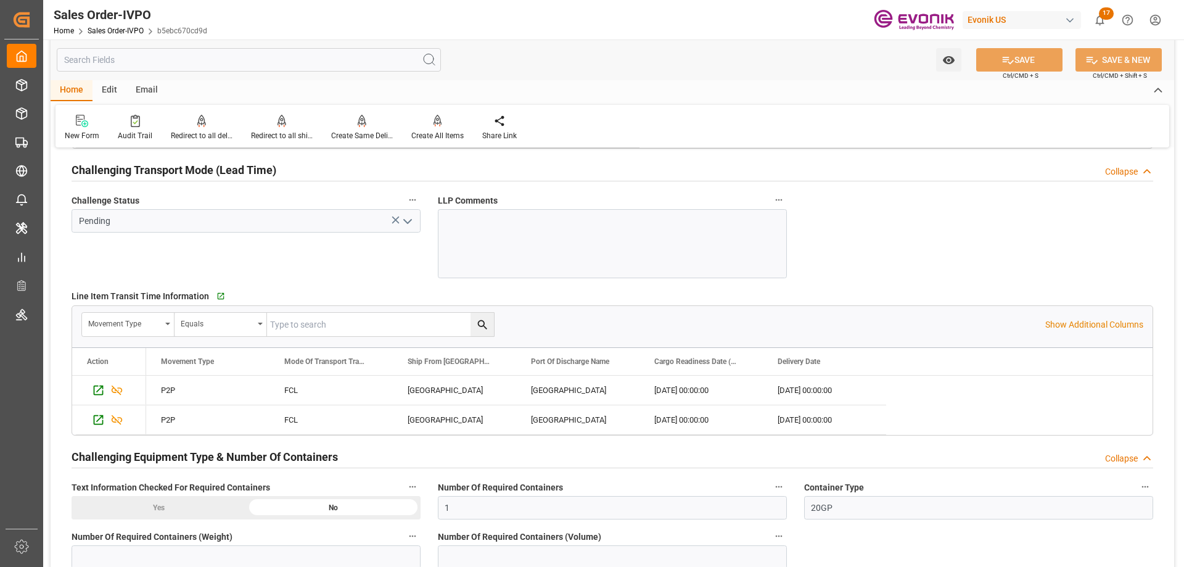
scroll to position [2282, 0]
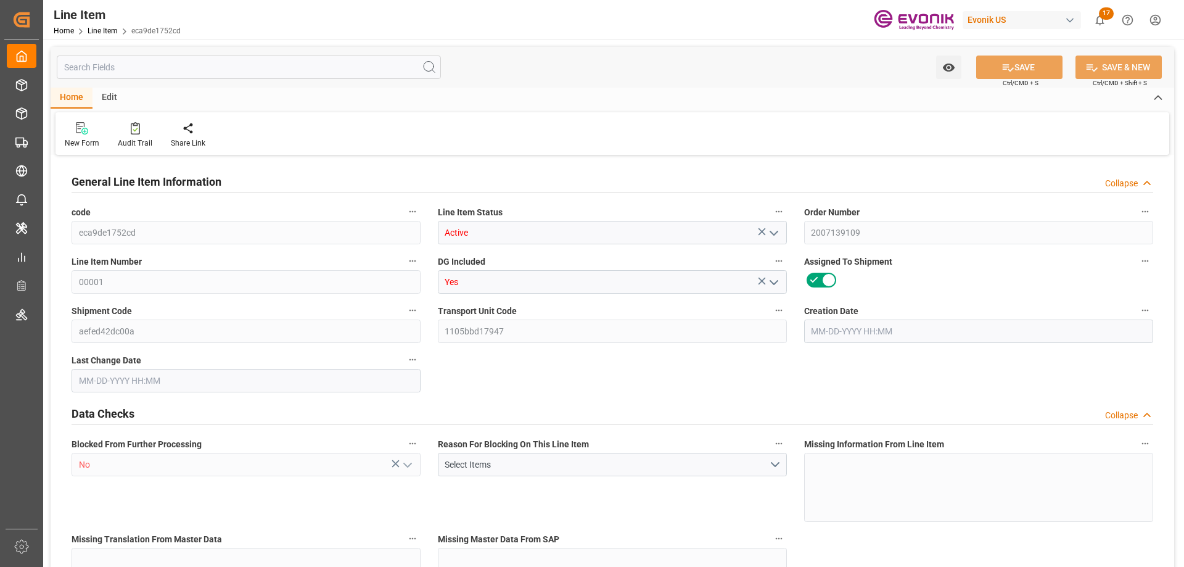
type input "0"
type input "20000"
type input "0"
type input "20000"
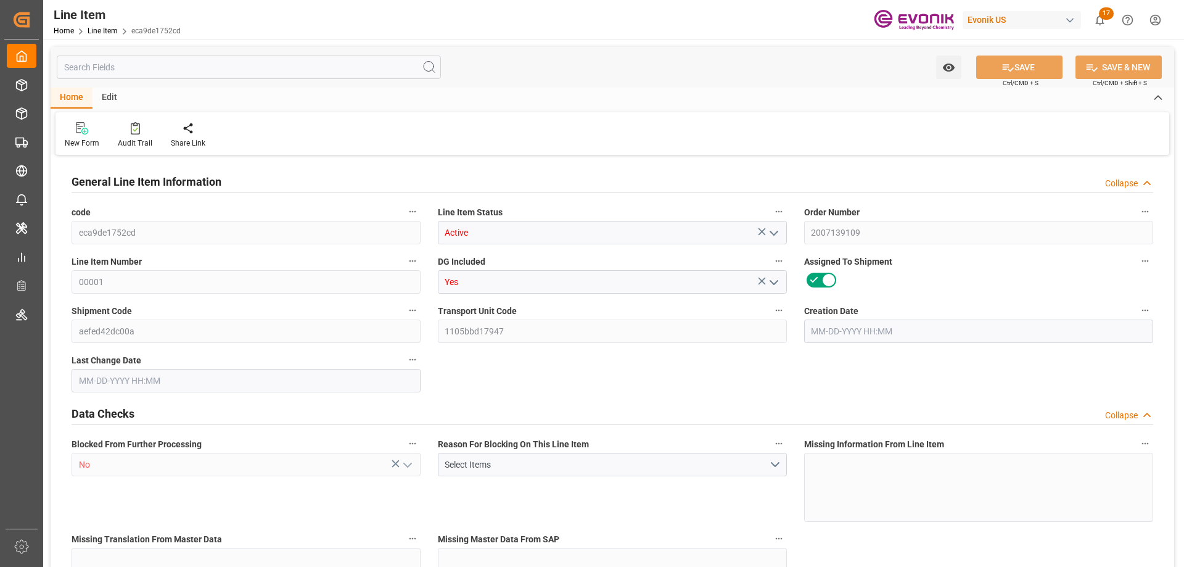
type input "93200"
type input "20000"
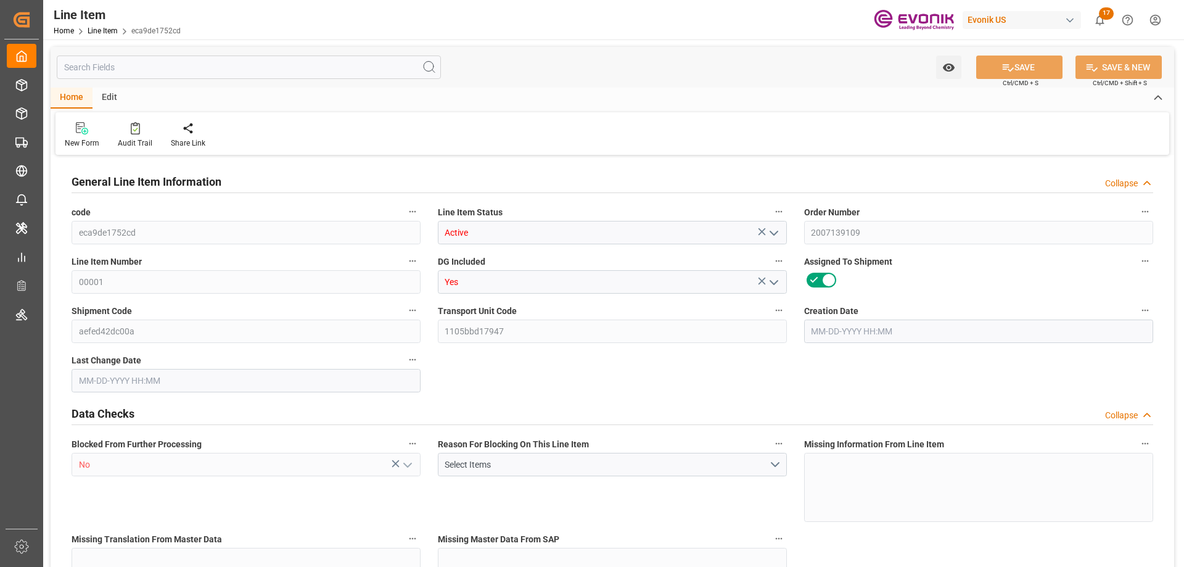
type input "20000"
type input "0"
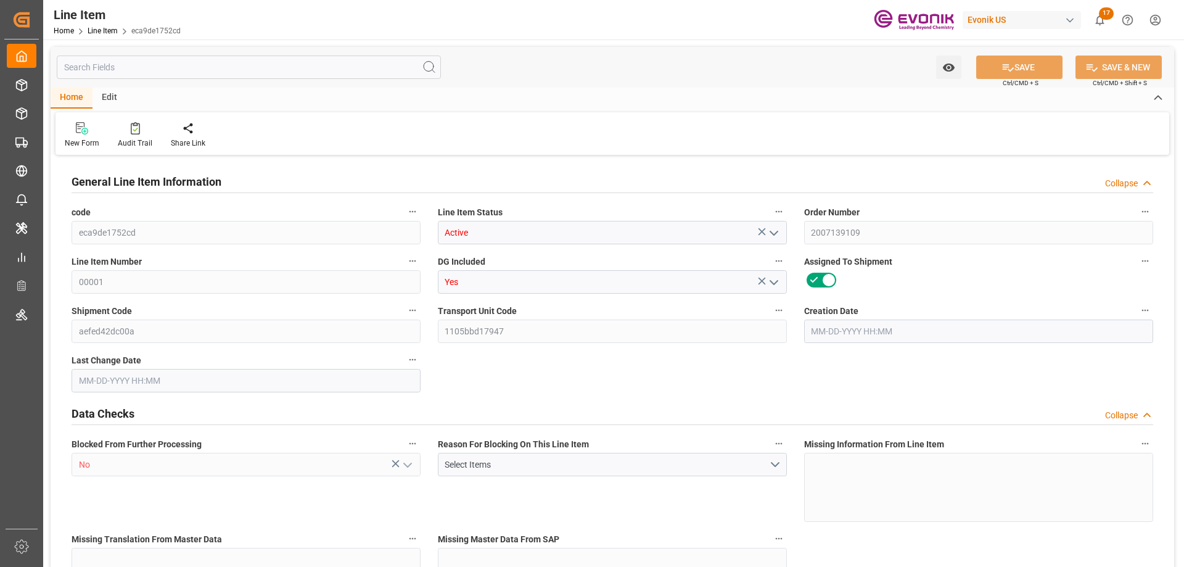
type input "20000"
type input "0"
type input "[DATE] 19:02"
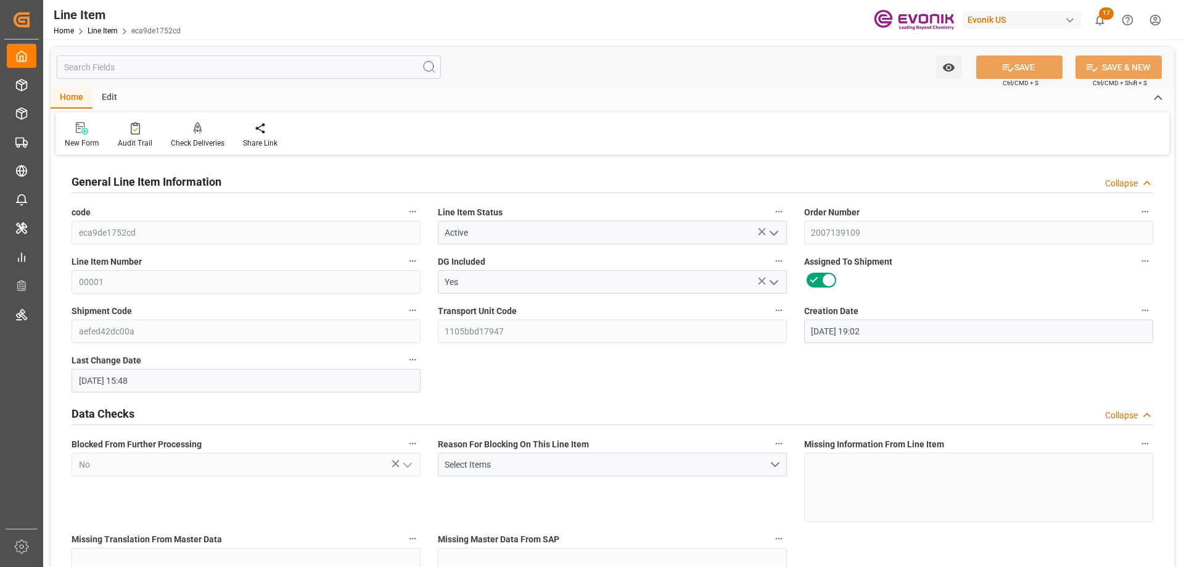
type input "[DATE] 15:48"
type input "[DATE]"
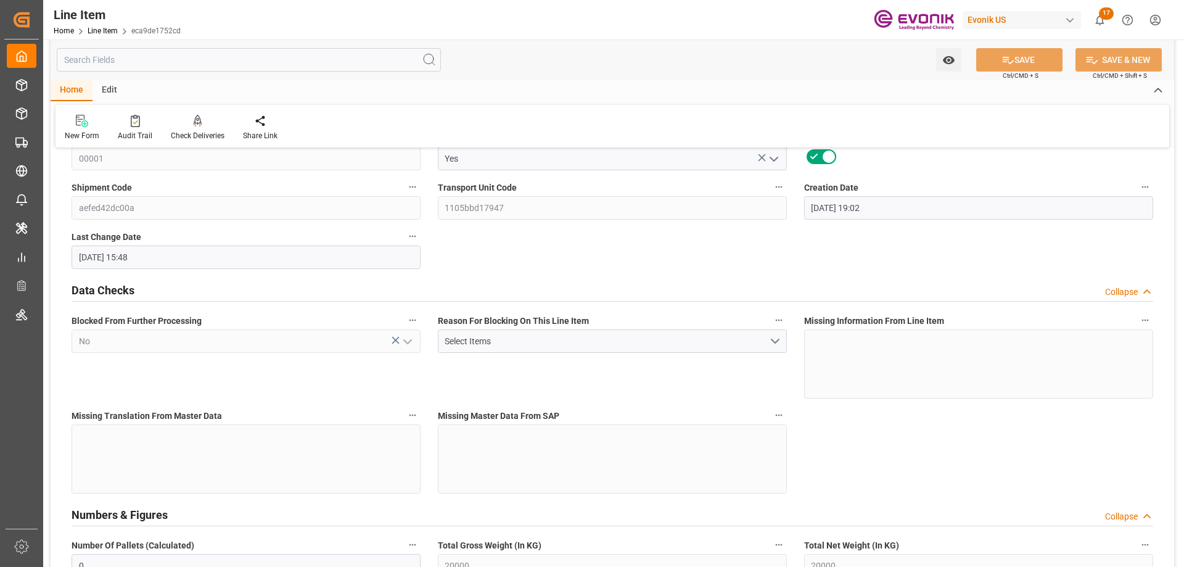
scroll to position [123, 0]
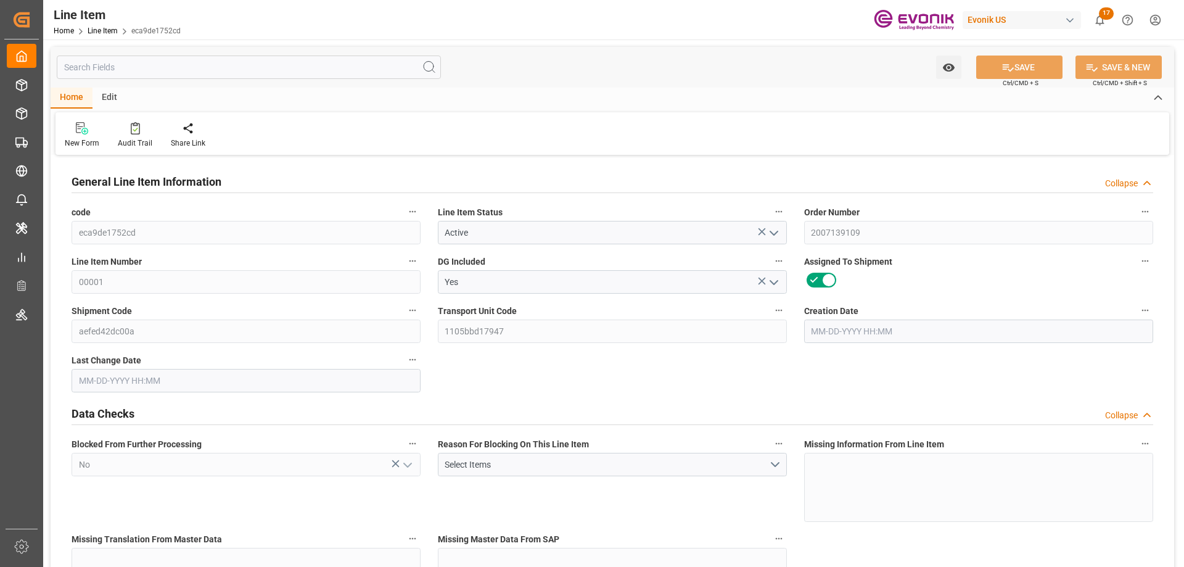
type input "0"
type input "20000"
type input "0"
type input "20000"
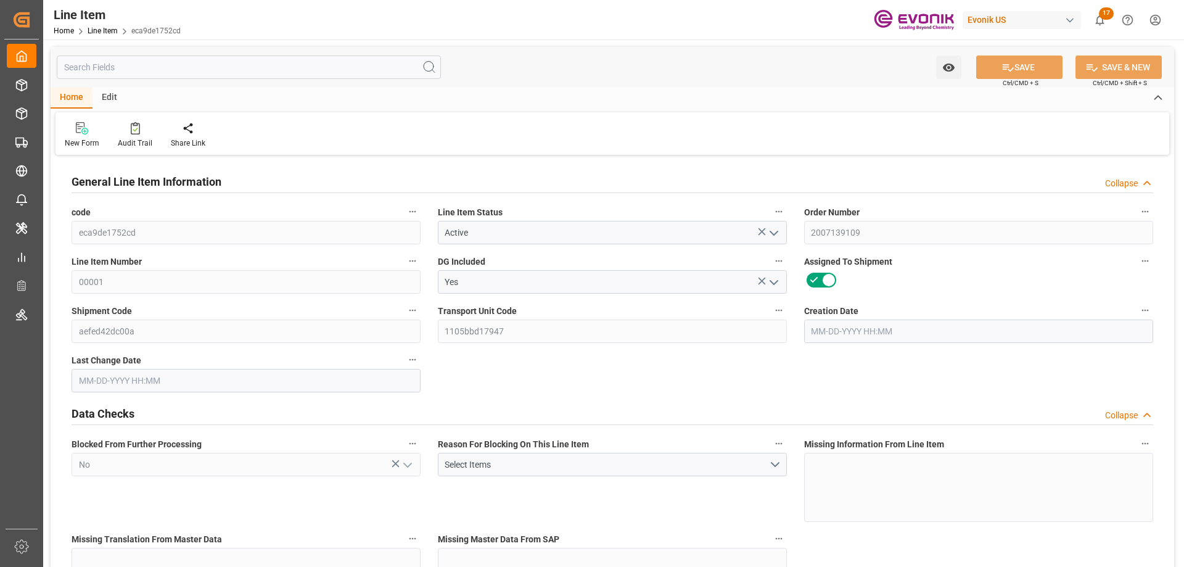
type input "93200"
type input "20000"
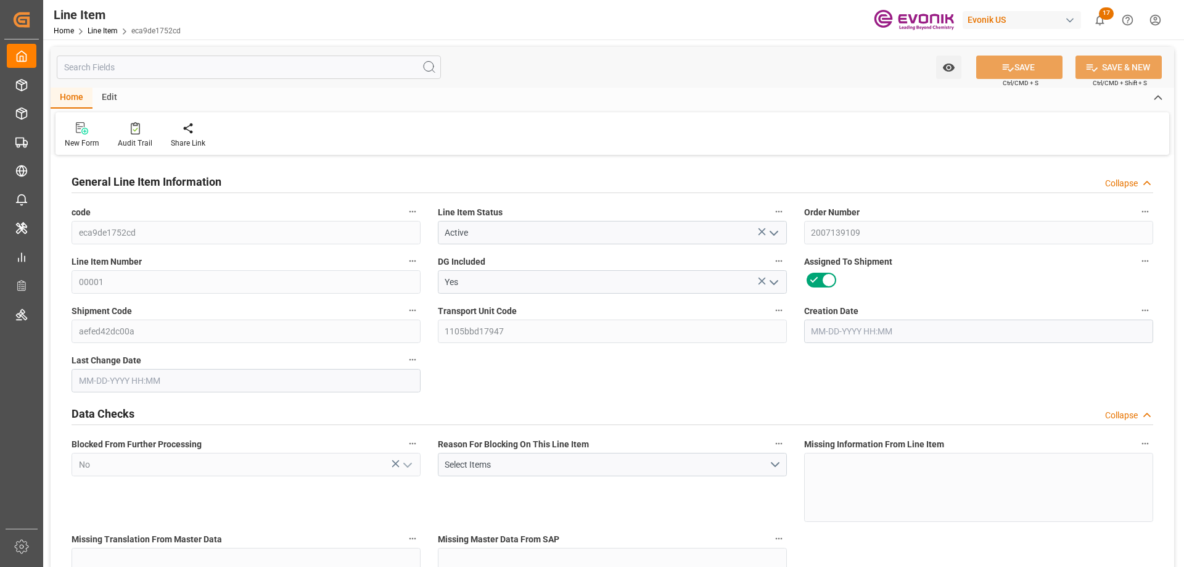
type input "20000"
type input "0"
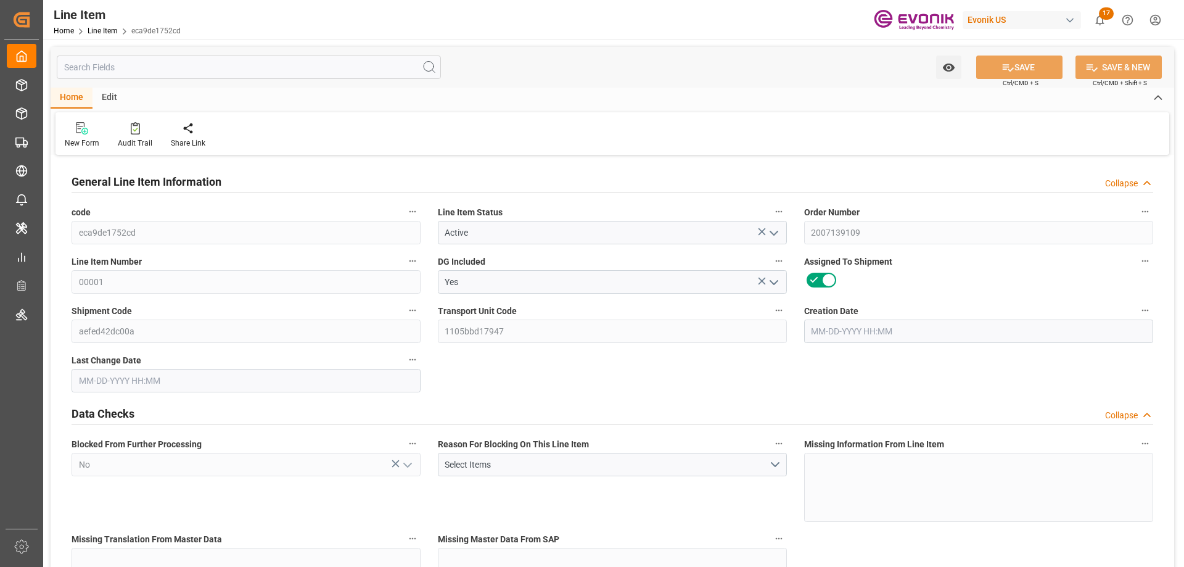
type input "20000"
type input "0"
type input "[DATE] 19:02"
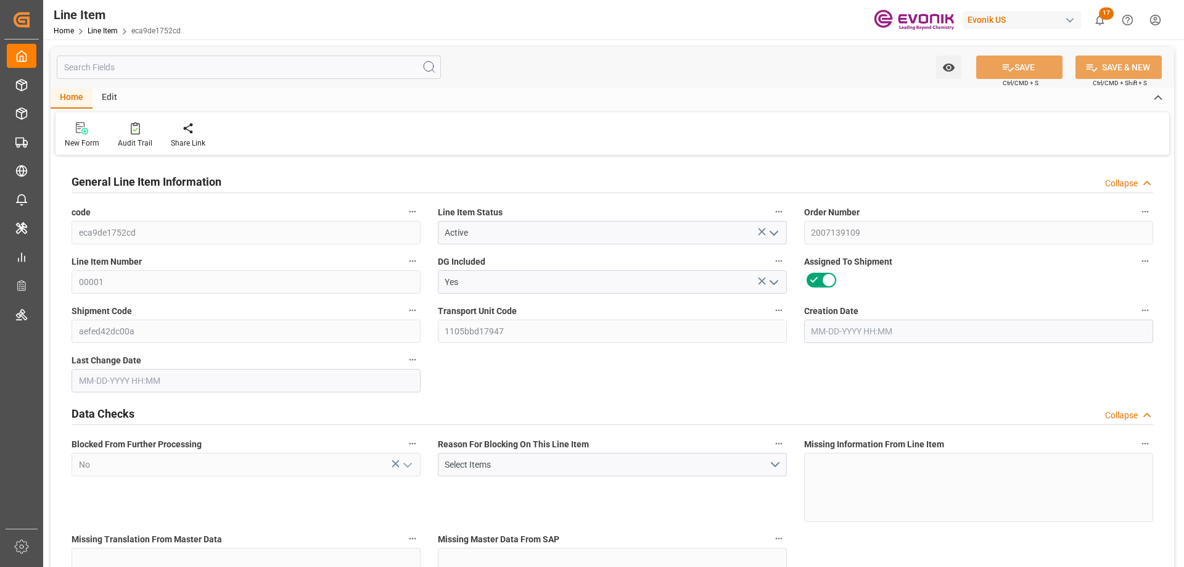
type input "[DATE] 15:48"
type input "[DATE]"
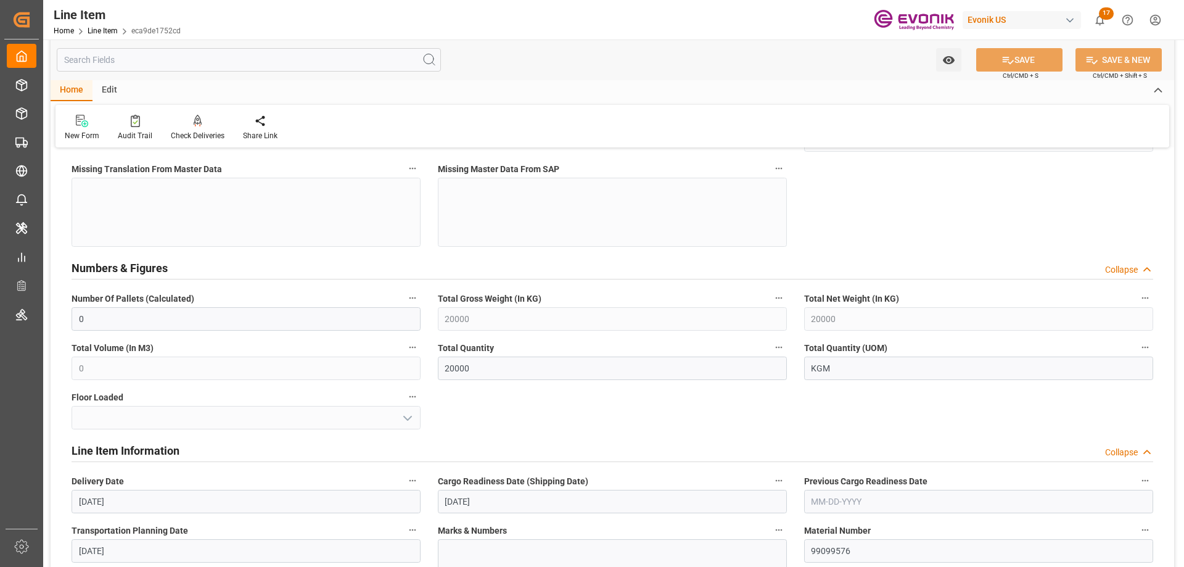
scroll to position [678, 0]
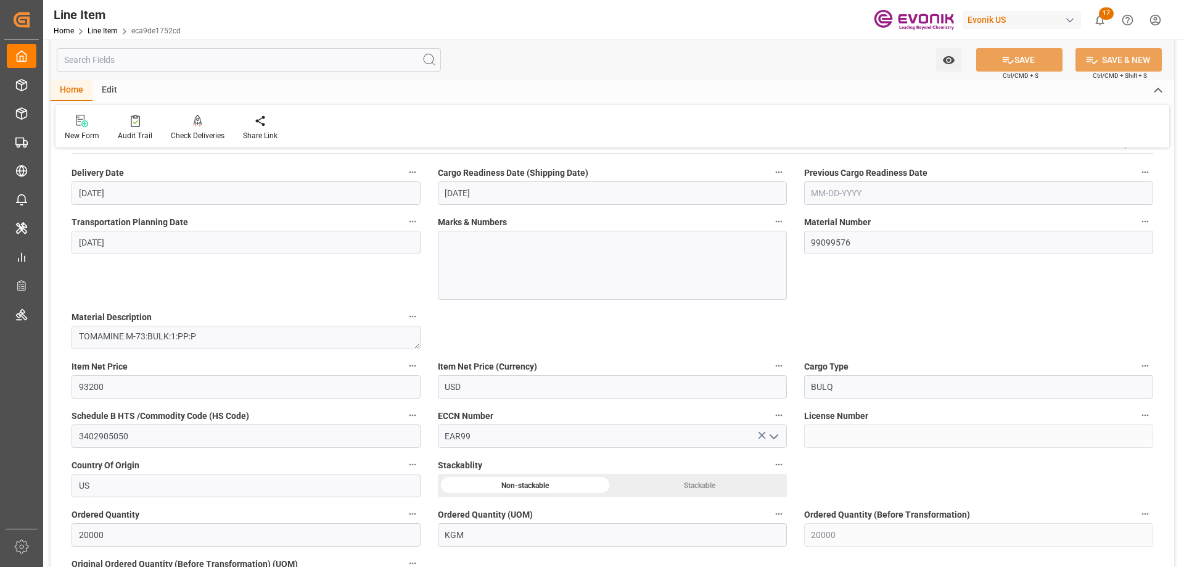
click at [153, 57] on input "text" at bounding box center [249, 59] width 384 height 23
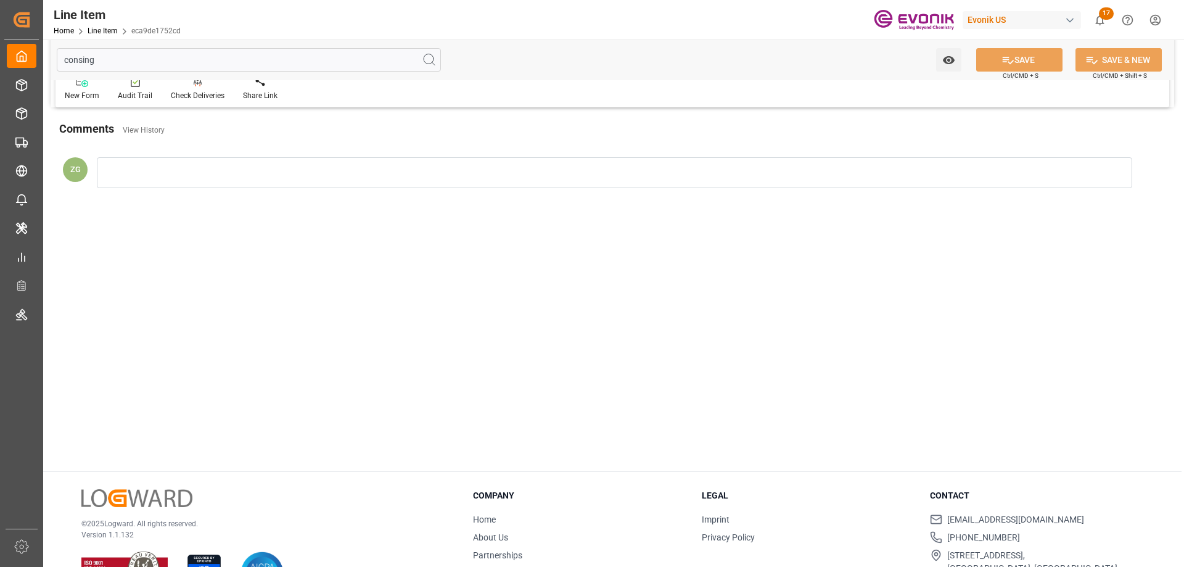
scroll to position [0, 0]
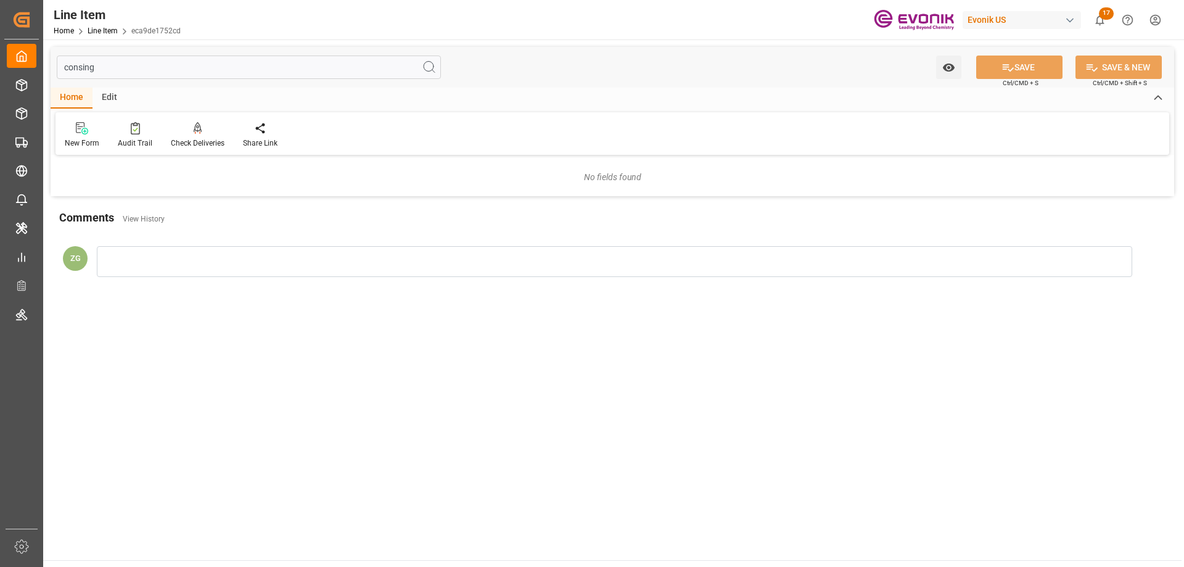
click at [84, 70] on input "consing" at bounding box center [249, 67] width 384 height 23
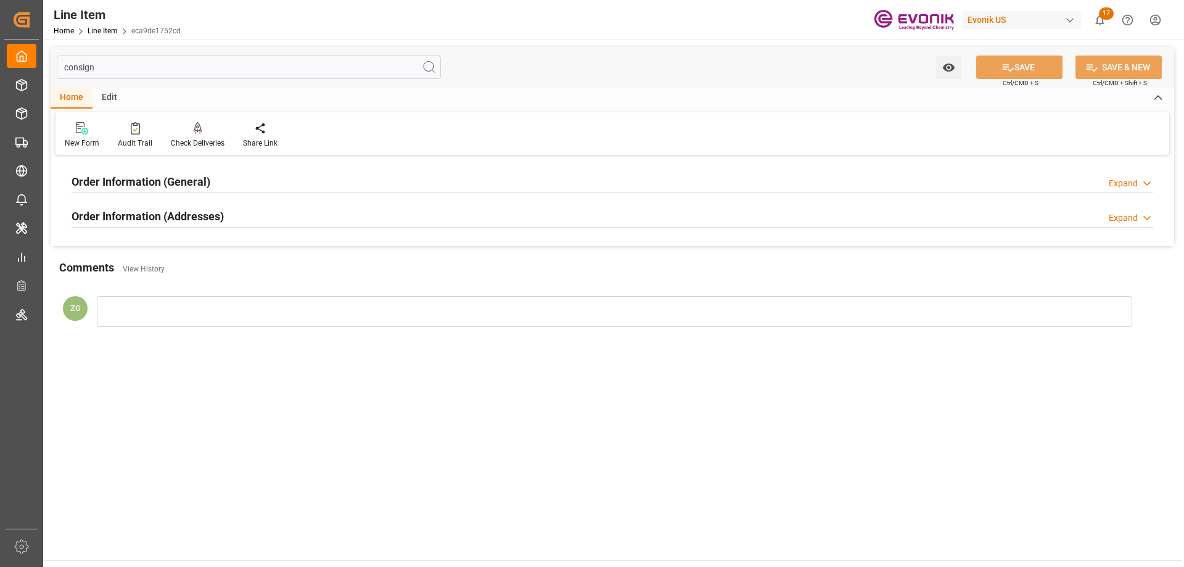
type input "consign"
click at [144, 202] on div "Order Information (Addresses) Expand" at bounding box center [612, 216] width 1099 height 35
click at [144, 179] on h2 "Order Information (General)" at bounding box center [141, 181] width 139 height 17
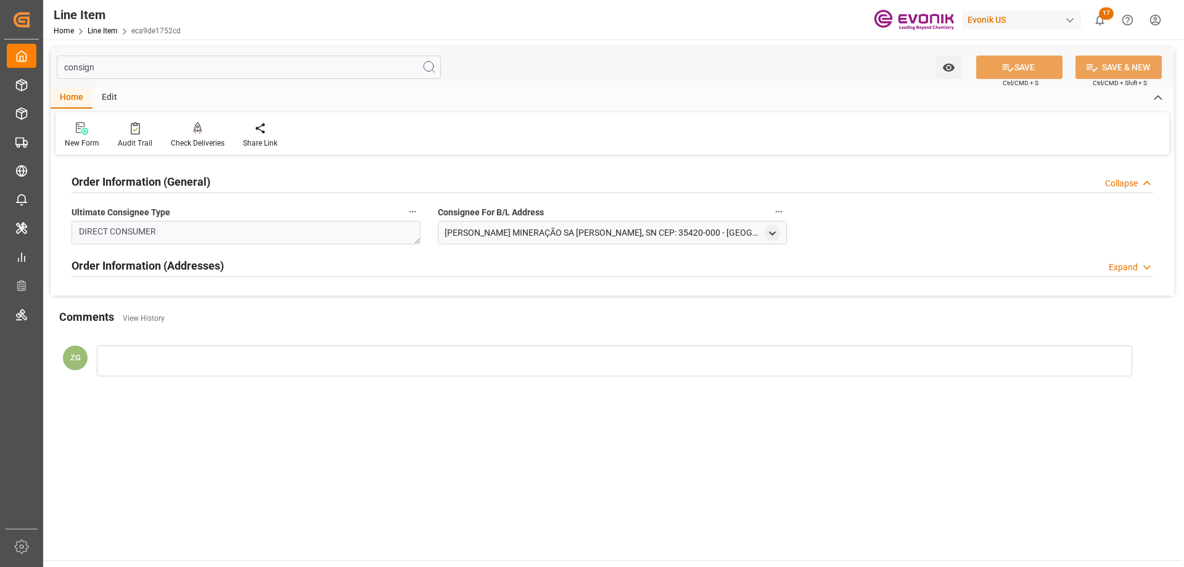
click at [152, 258] on h2 "Order Information (Addresses)" at bounding box center [148, 265] width 152 height 17
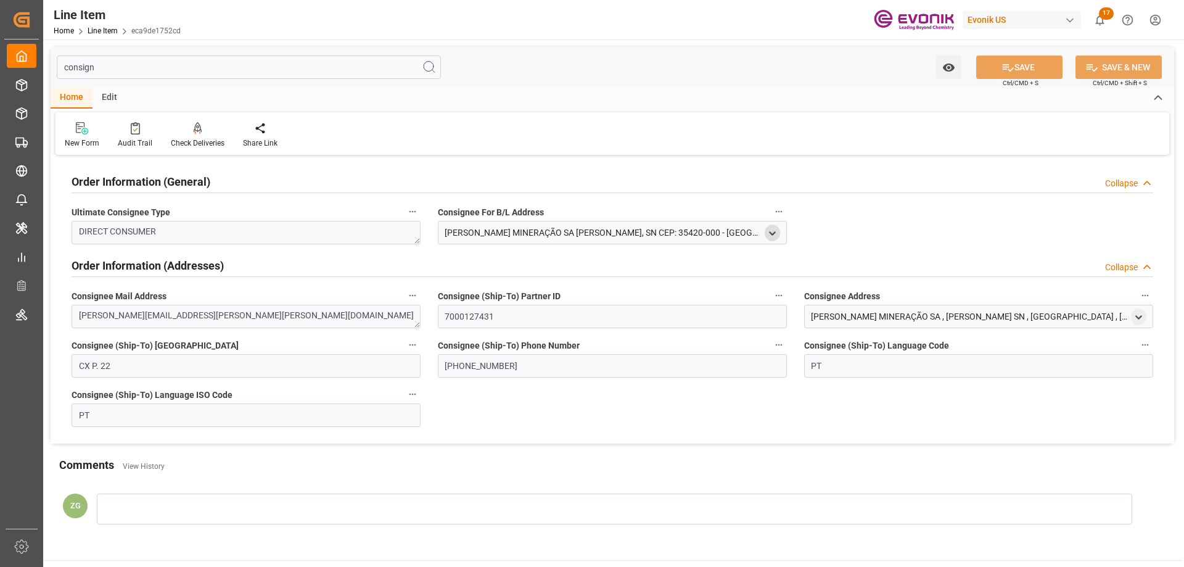
click at [765, 235] on div at bounding box center [772, 232] width 15 height 12
click at [769, 235] on icon "open menu" at bounding box center [772, 233] width 10 height 10
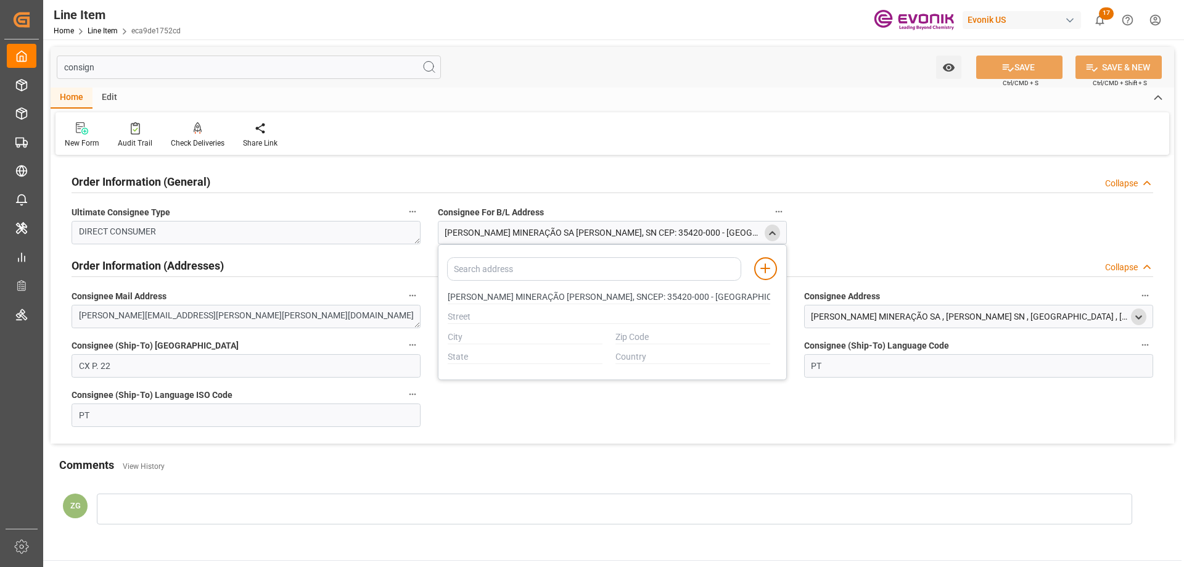
click at [1140, 316] on icon "open menu" at bounding box center [1139, 317] width 10 height 10
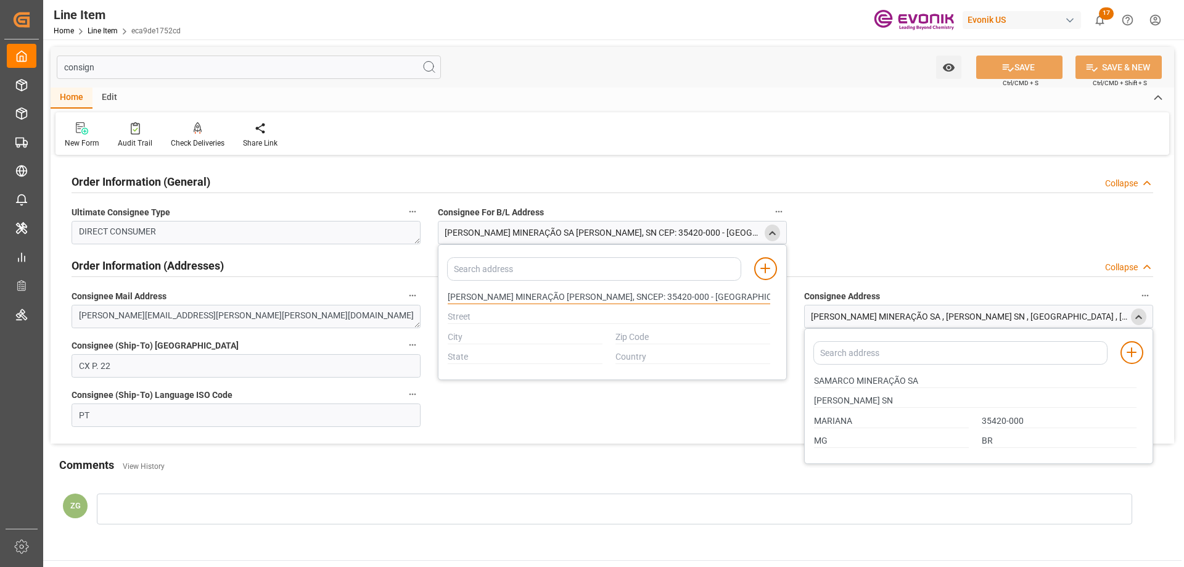
drag, startPoint x: 448, startPoint y: 296, endPoint x: 489, endPoint y: 295, distance: 40.7
click at [489, 295] on input "[PERSON_NAME] MINERAÇÃO [PERSON_NAME], SNCEP: 35420-000 - [GEOGRAPHIC_DATA]-MGC…" at bounding box center [609, 297] width 323 height 14
type input "[PERSON_NAME] MINERAÇÃO [PERSON_NAME], SNCEP: 35420-000 - [GEOGRAPHIC_DATA]-MGC…"
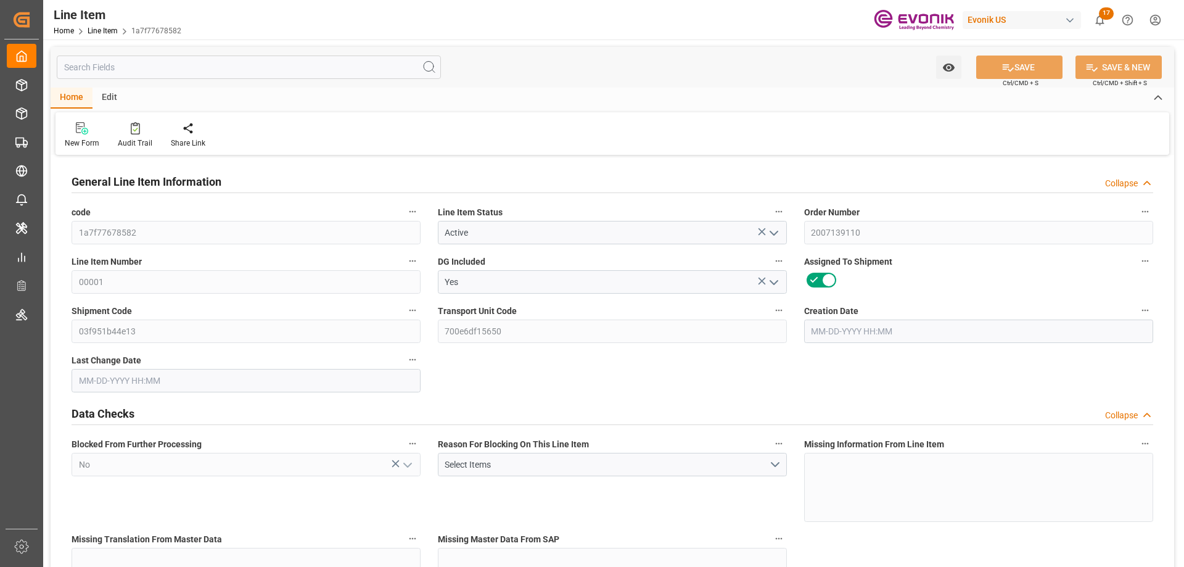
type input "0"
type input "20000"
type input "0"
type input "20000"
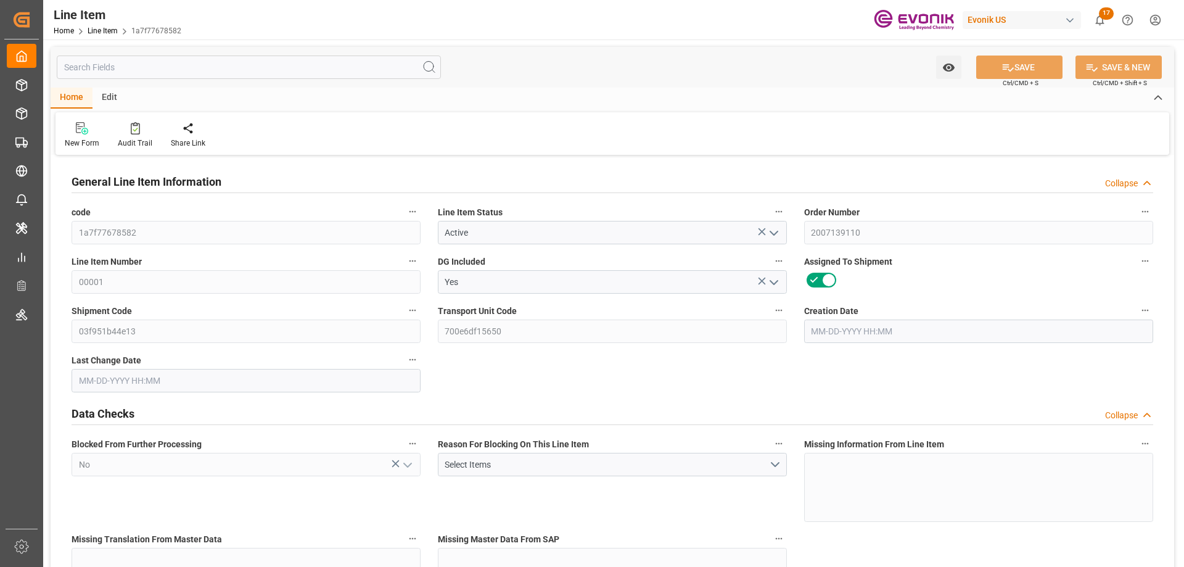
type input "93200"
type input "20000"
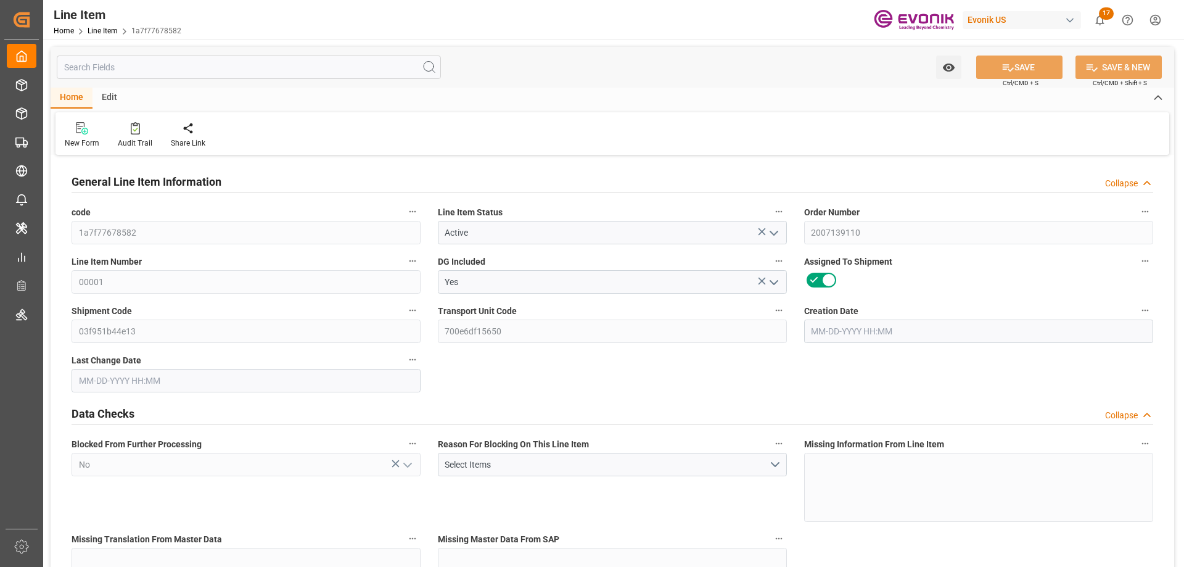
type input "20000"
type input "0"
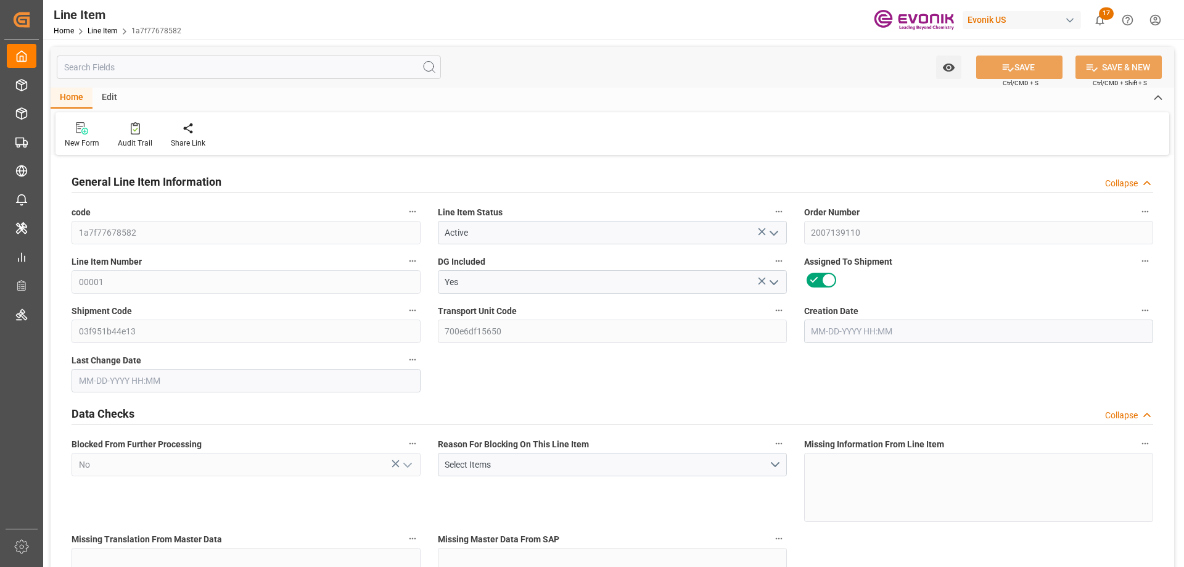
type input "20000"
type input "0"
type input "[DATE] 19:03"
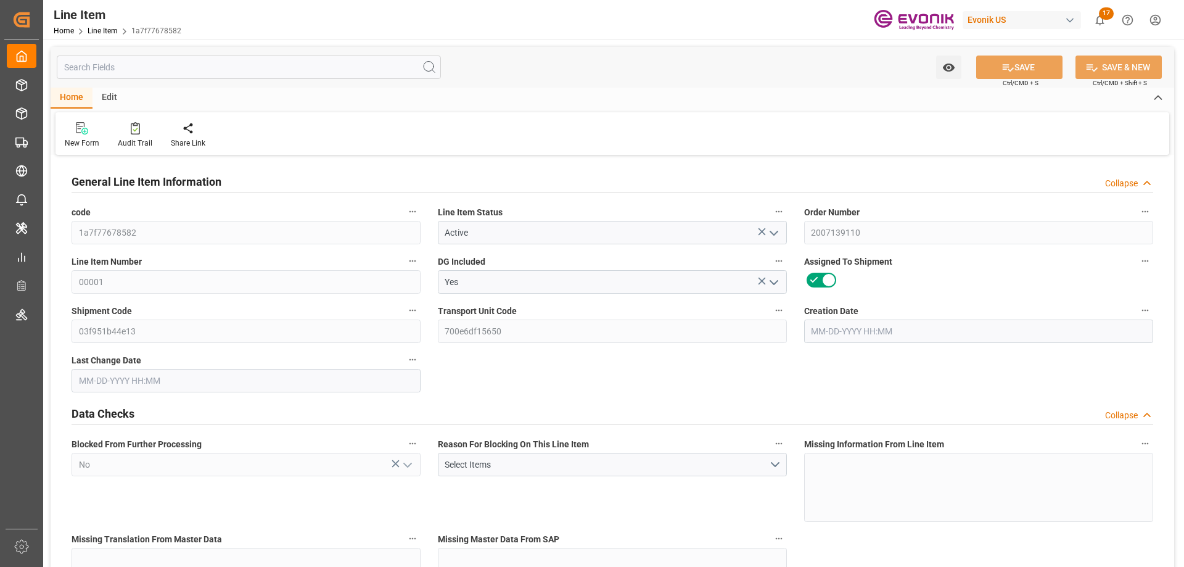
type input "[DATE] 15:48"
type input "[DATE]"
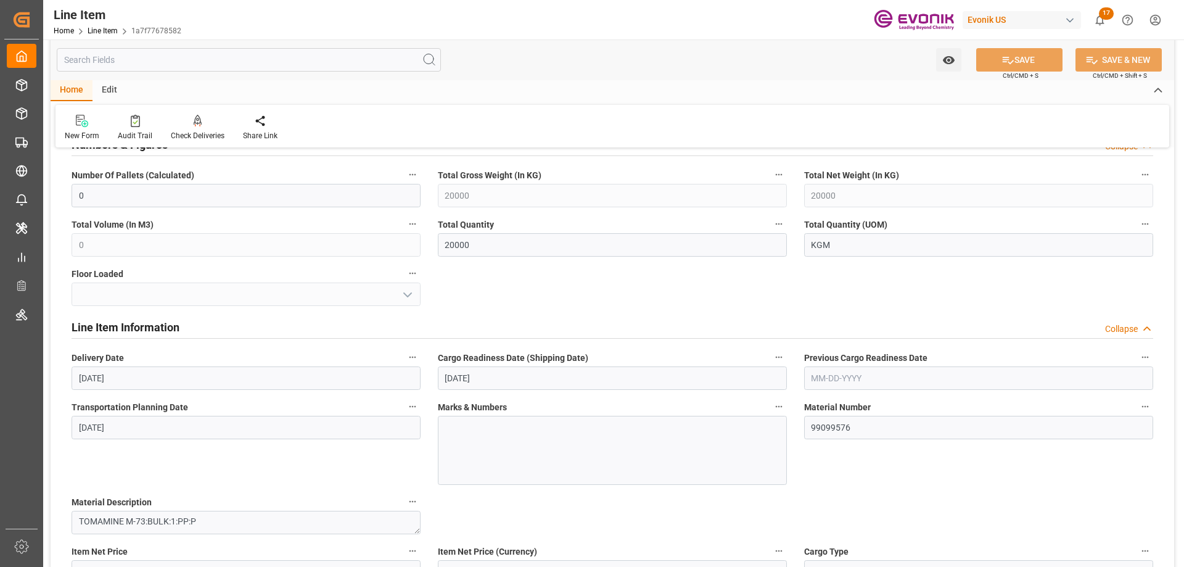
scroll to position [678, 0]
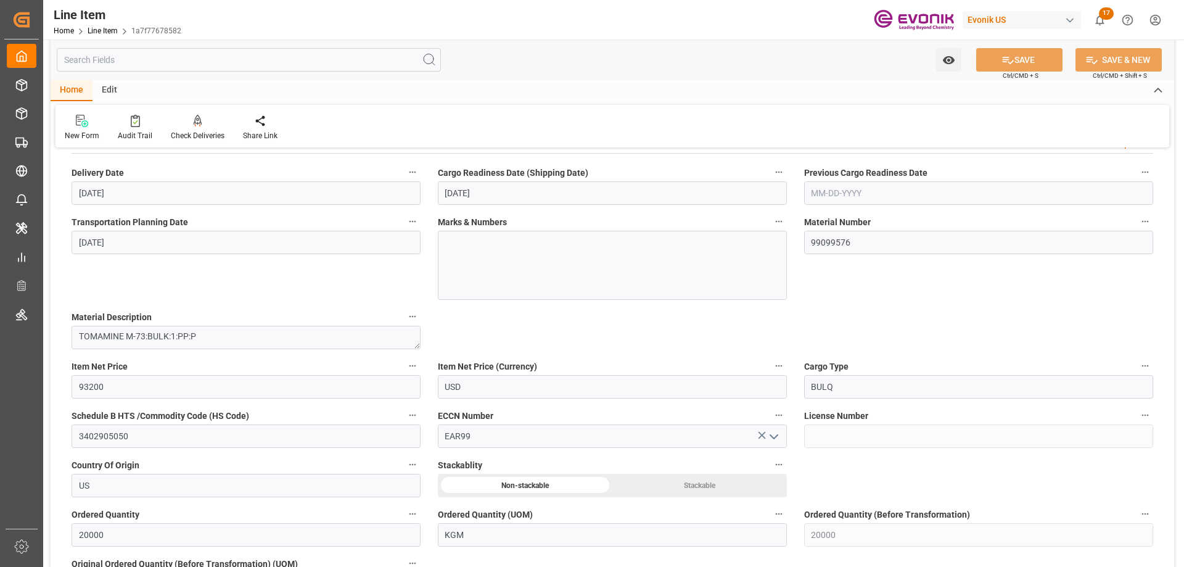
click at [189, 60] on input "text" at bounding box center [249, 59] width 384 height 23
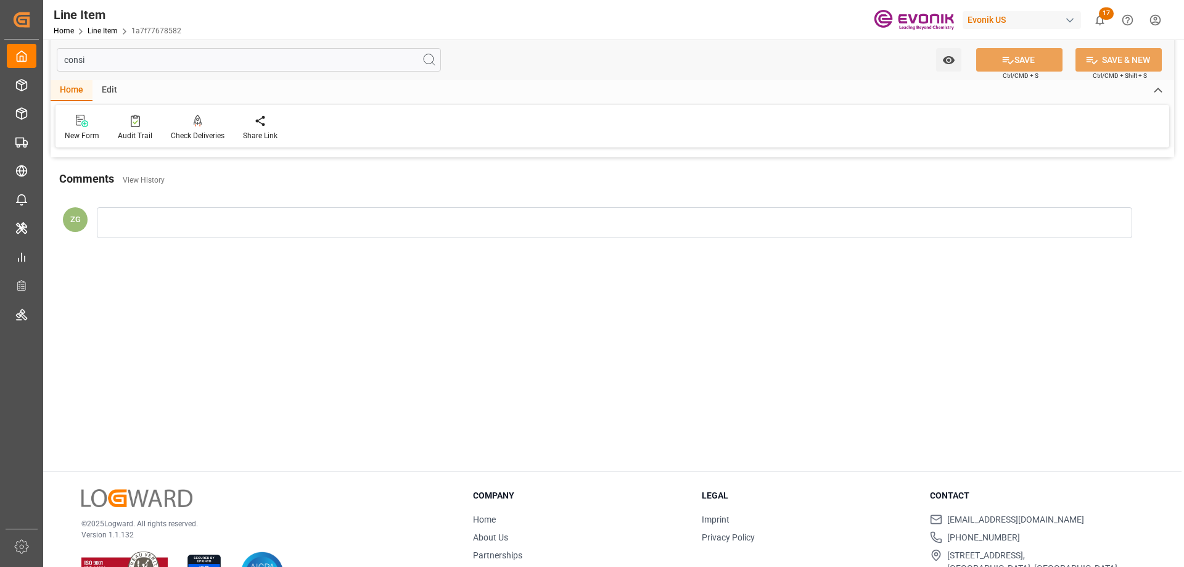
scroll to position [0, 0]
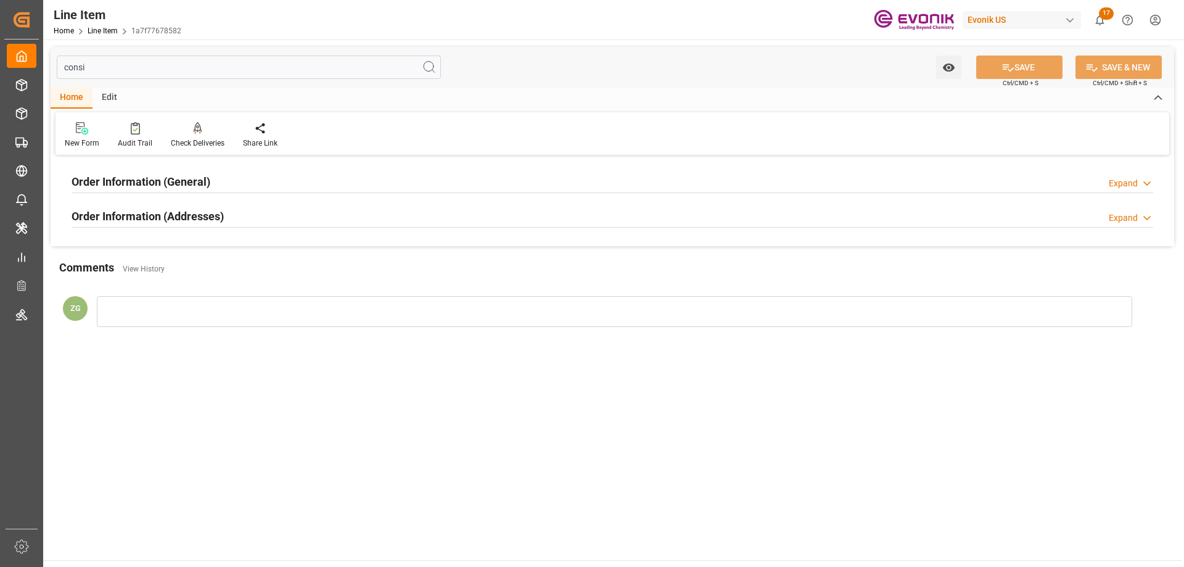
type input "consi"
click at [160, 223] on h2 "Order Information (Addresses)" at bounding box center [148, 216] width 152 height 17
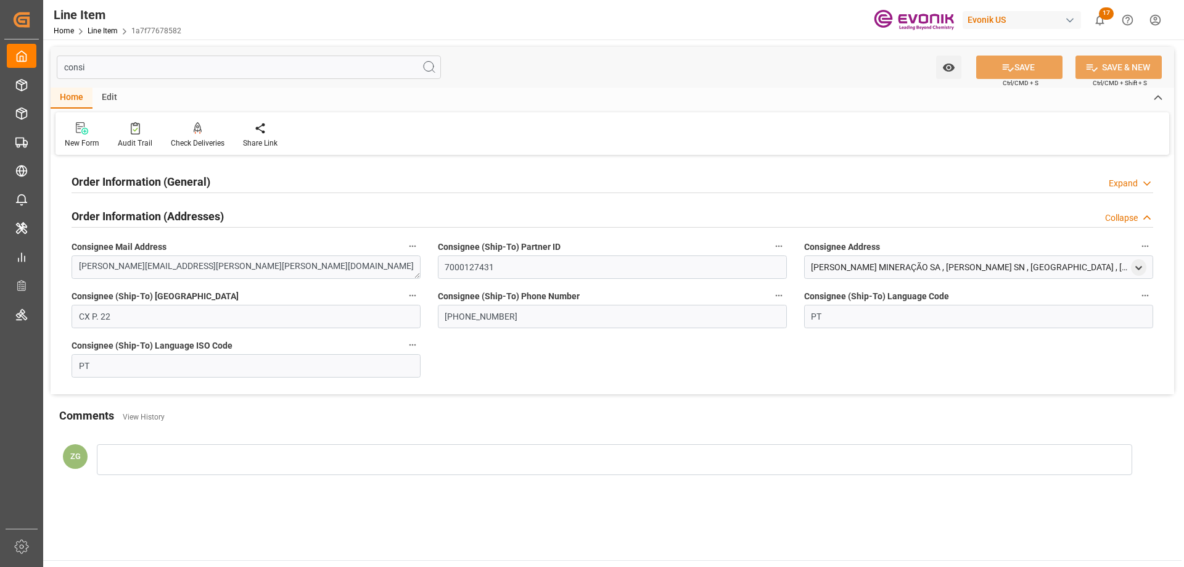
click at [148, 171] on div "Order Information (General)" at bounding box center [141, 180] width 139 height 23
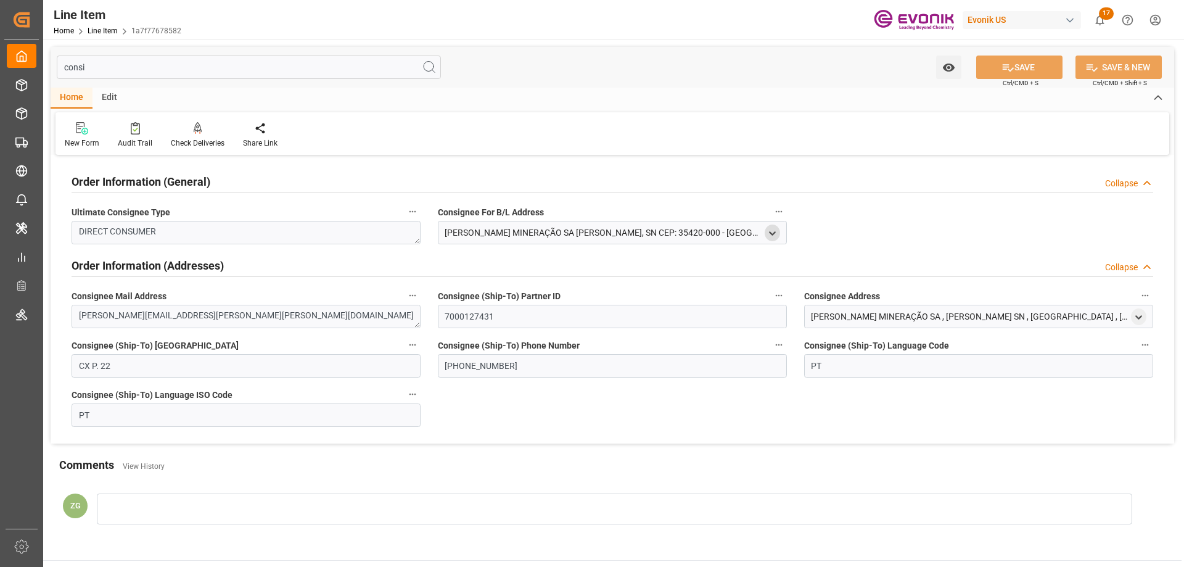
click at [767, 233] on icon "open menu" at bounding box center [772, 233] width 10 height 10
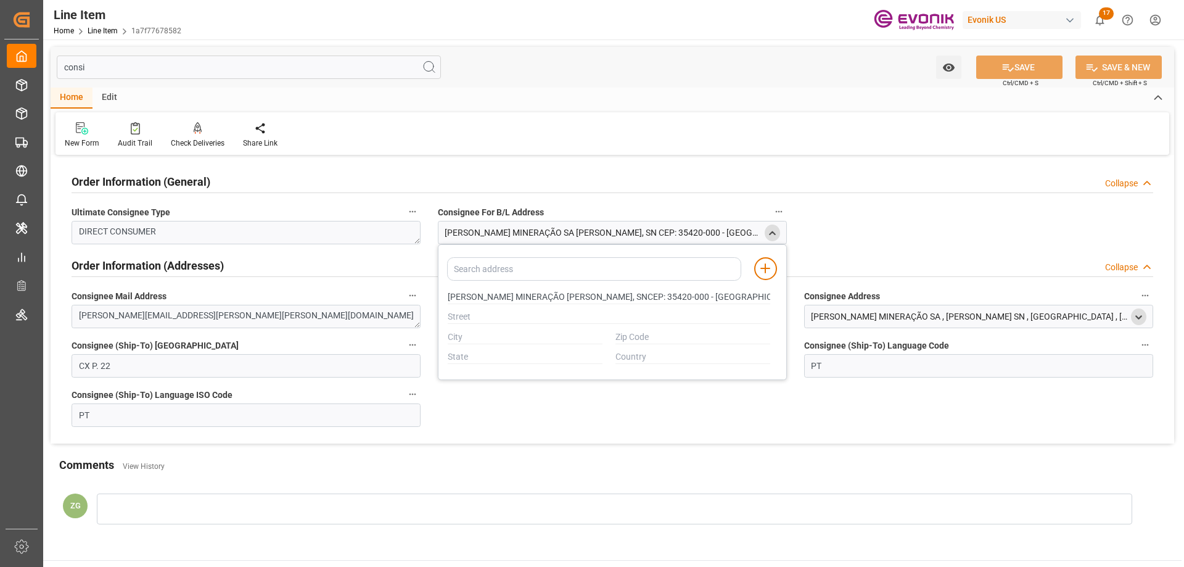
click at [1143, 316] on icon "open menu" at bounding box center [1139, 317] width 10 height 10
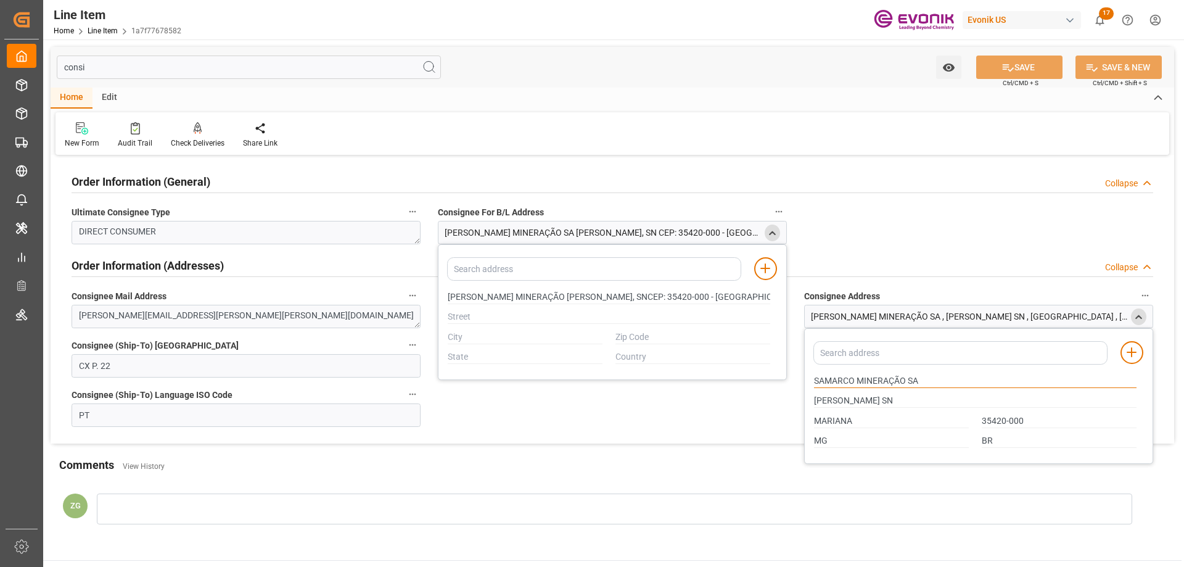
drag, startPoint x: 814, startPoint y: 382, endPoint x: 854, endPoint y: 378, distance: 39.6
click at [854, 378] on input "SAMARCO MINERAÇÃO SA" at bounding box center [975, 381] width 323 height 14
type input "[PERSON_NAME] MINERAÇÃO [PERSON_NAME], SNCEP: 35420-000 - [GEOGRAPHIC_DATA]-MGC…"
